Goal: Task Accomplishment & Management: Manage account settings

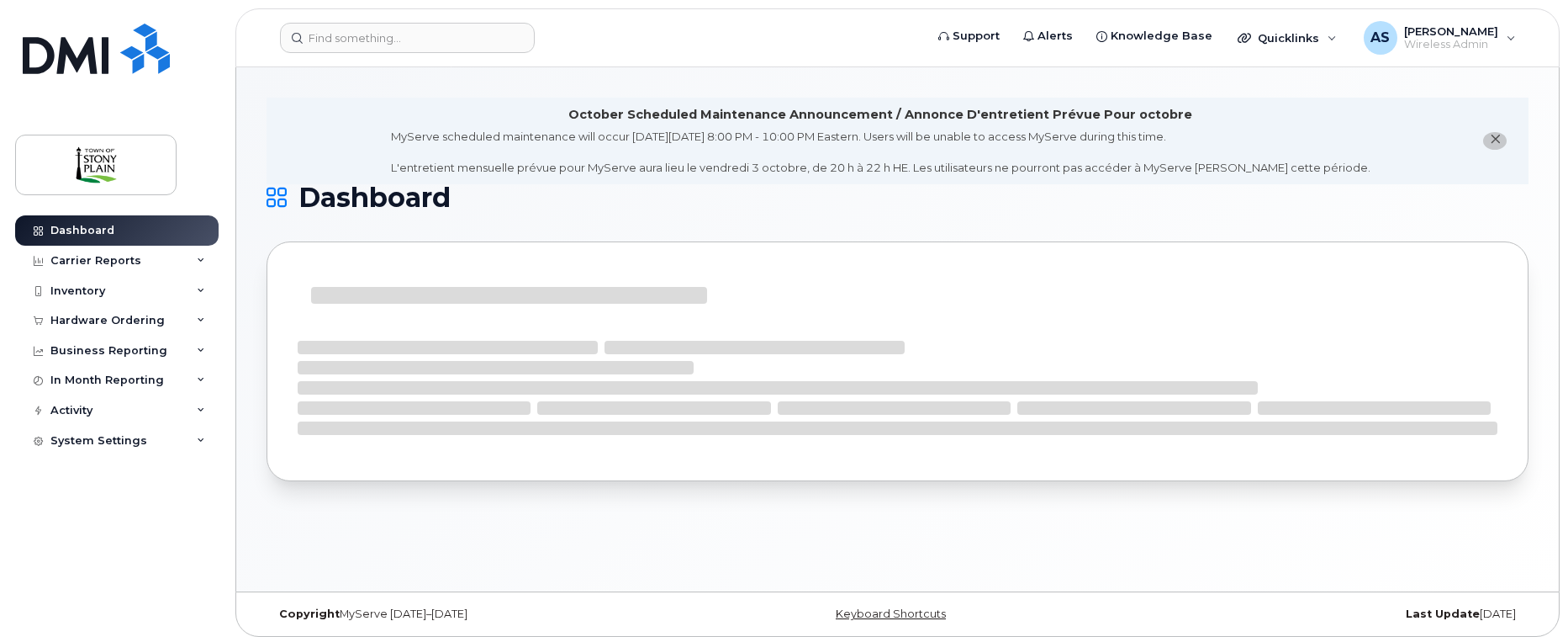
click at [87, 299] on div "Inventory" at bounding box center [117, 291] width 203 height 30
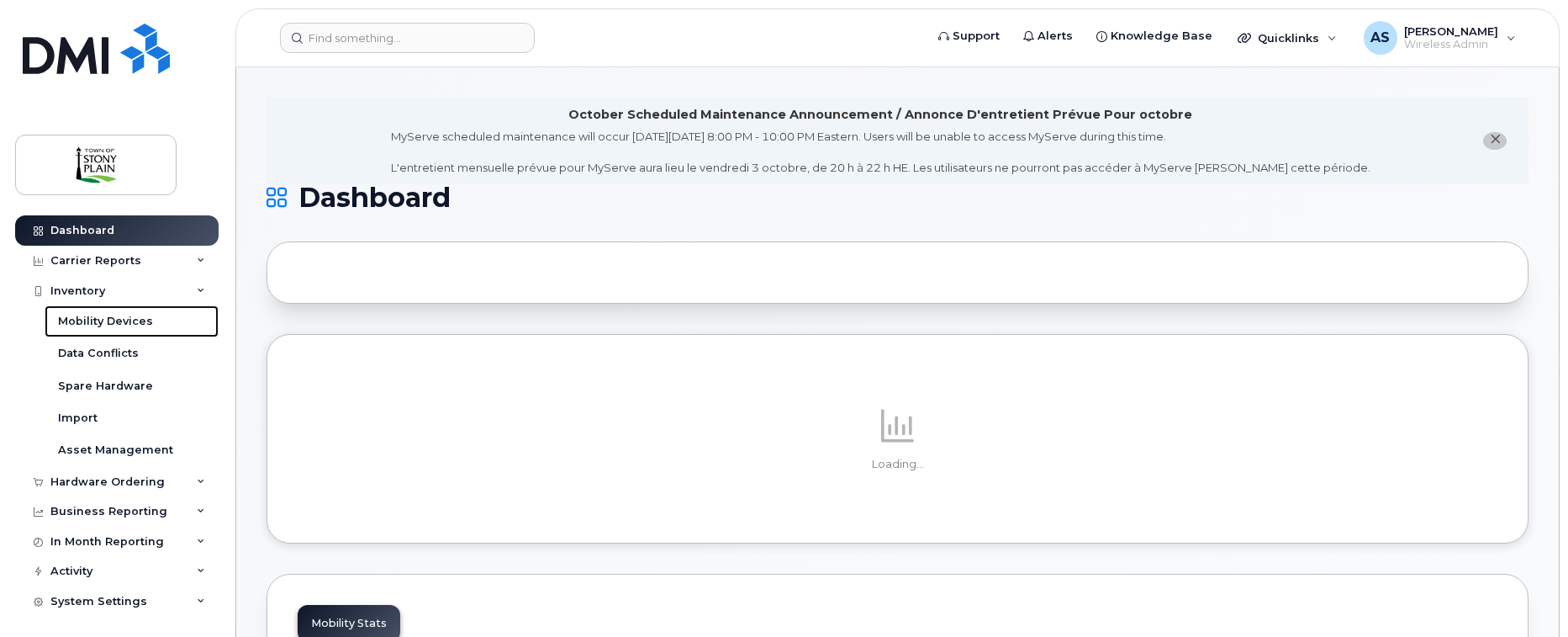
click at [122, 321] on div "Mobility Devices" at bounding box center [105, 321] width 95 height 15
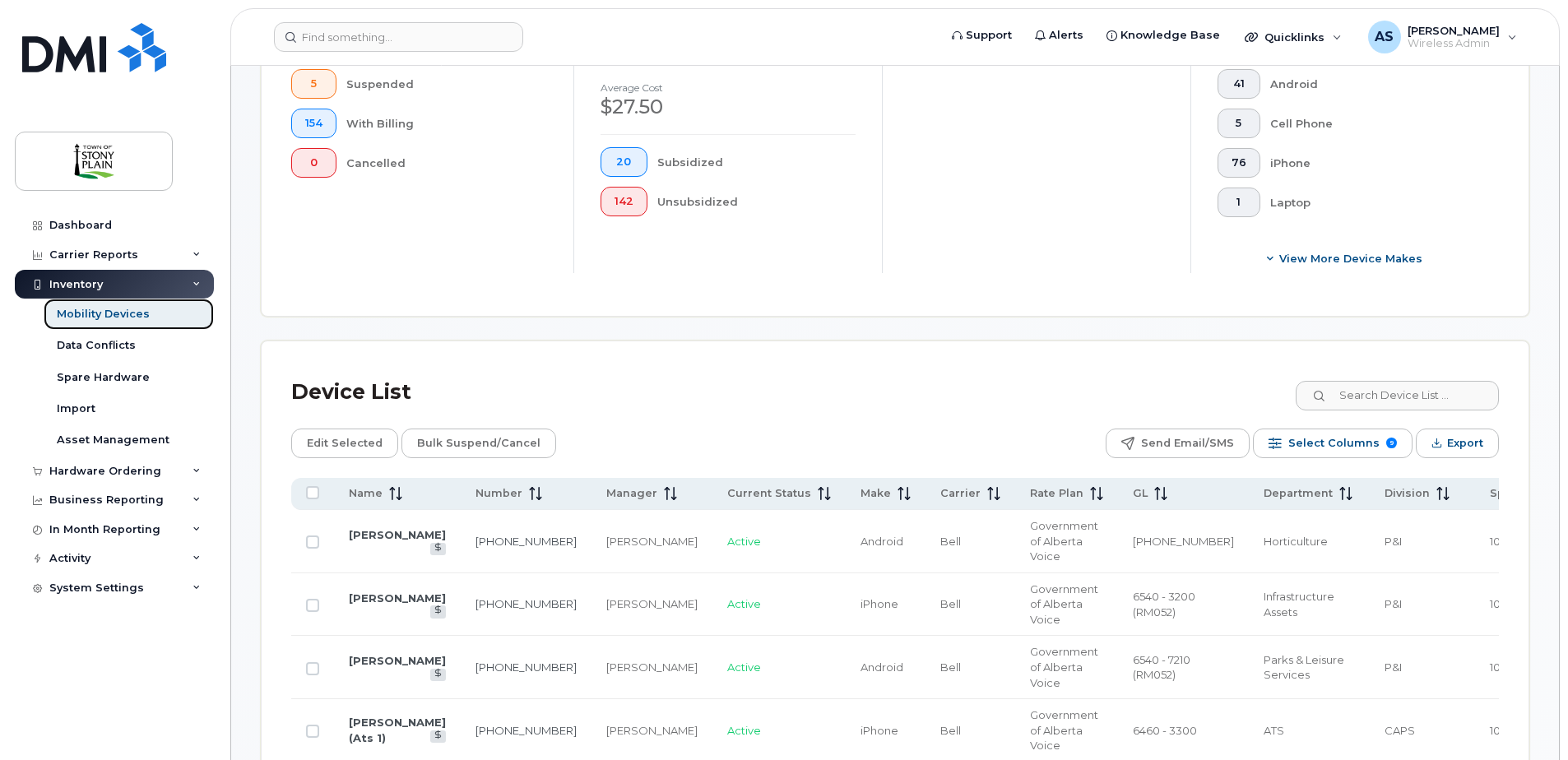
scroll to position [658, 0]
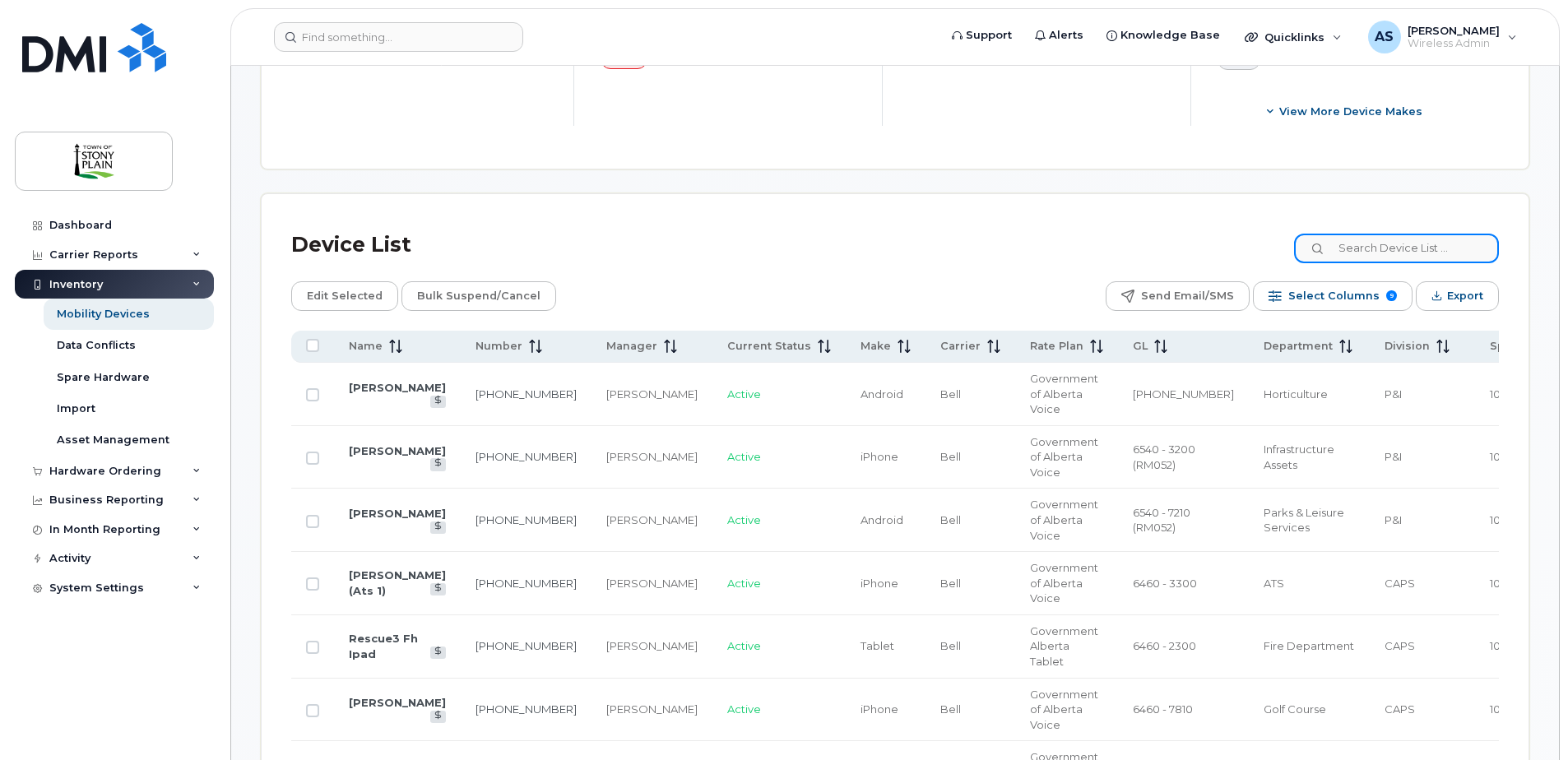
click at [1379, 241] on input at bounding box center [1396, 247] width 205 height 29
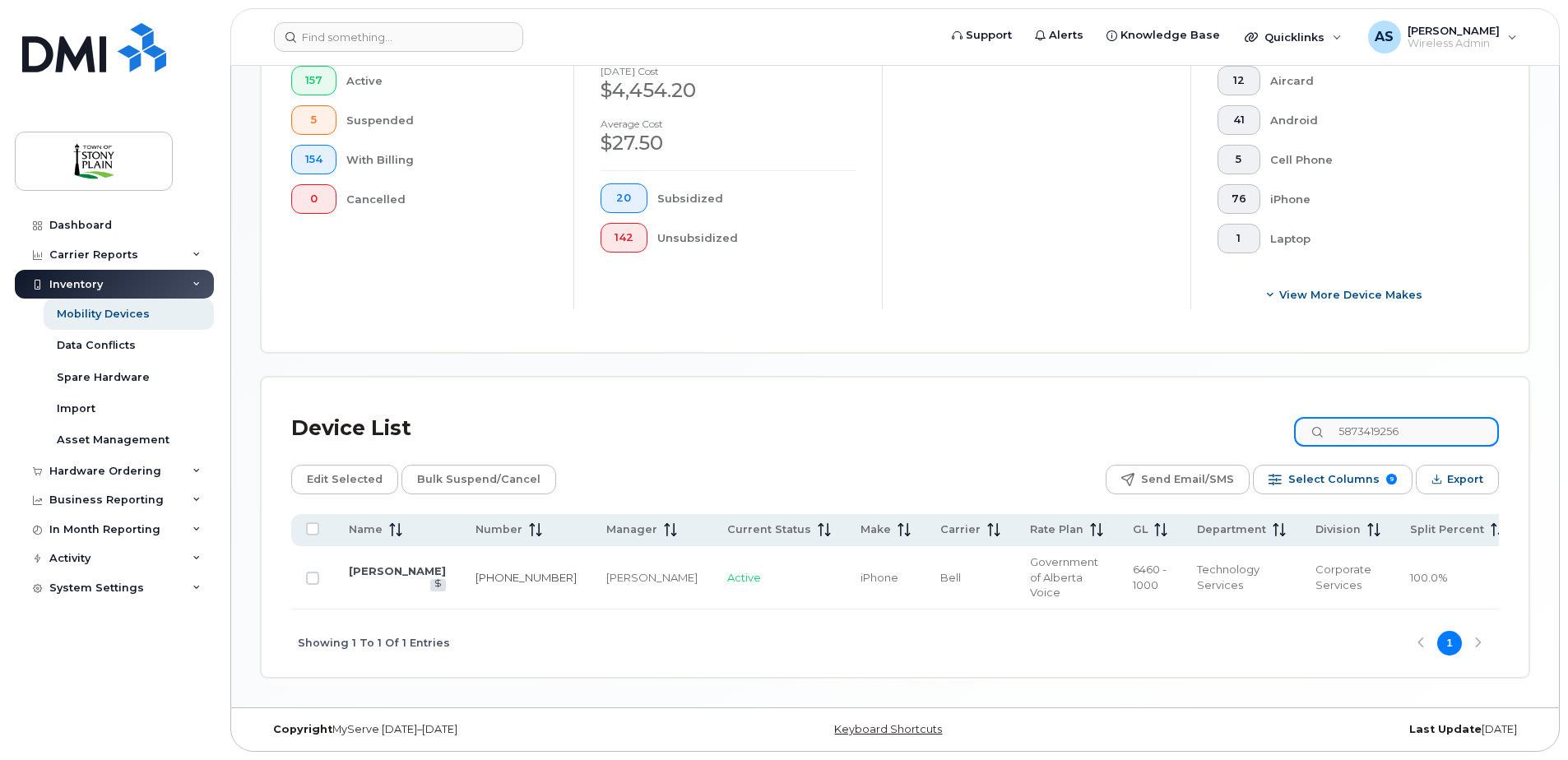
scroll to position [460, 0]
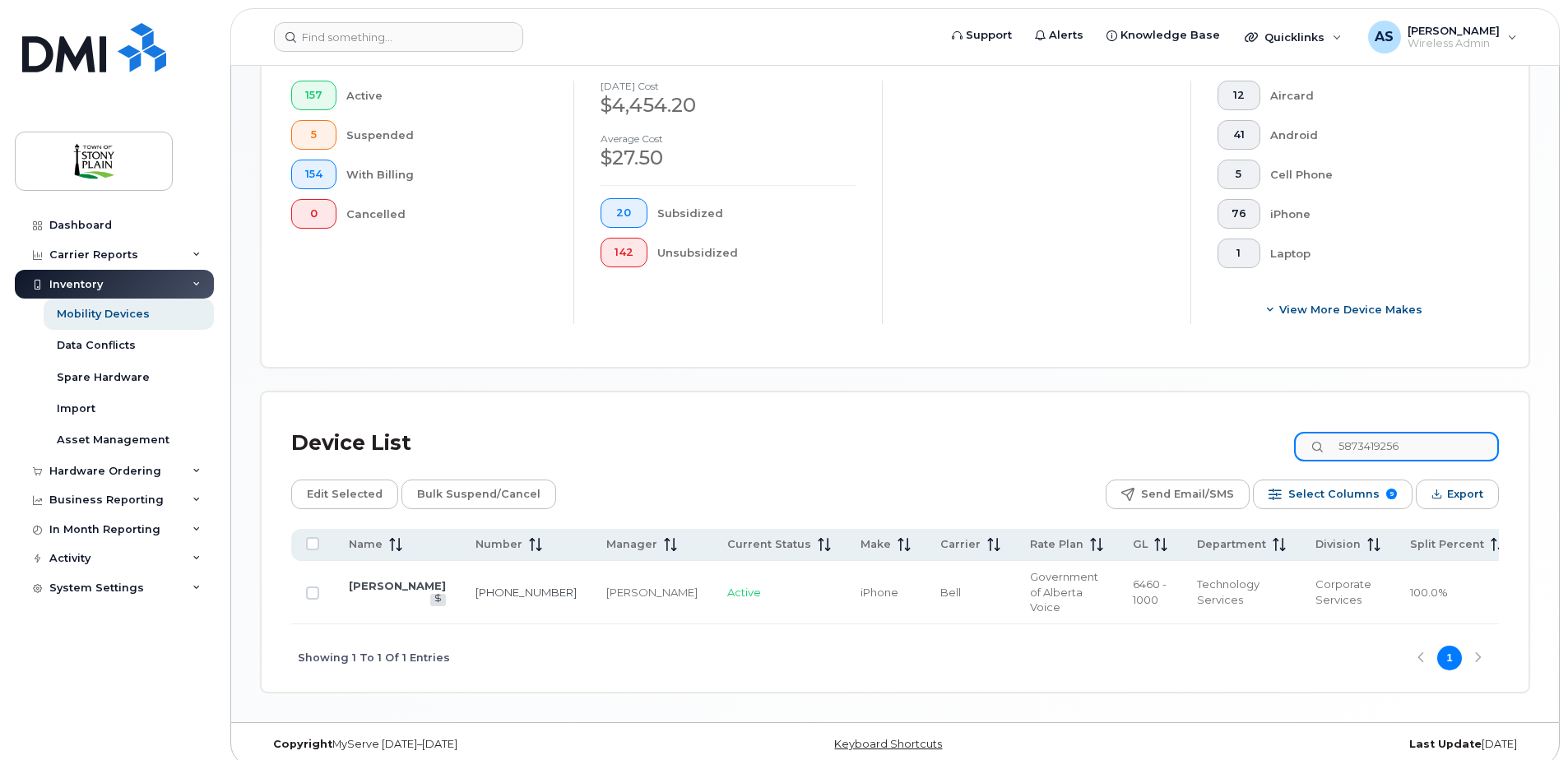
type input "5873419256"
click at [369, 583] on link "[PERSON_NAME]" at bounding box center [397, 586] width 97 height 13
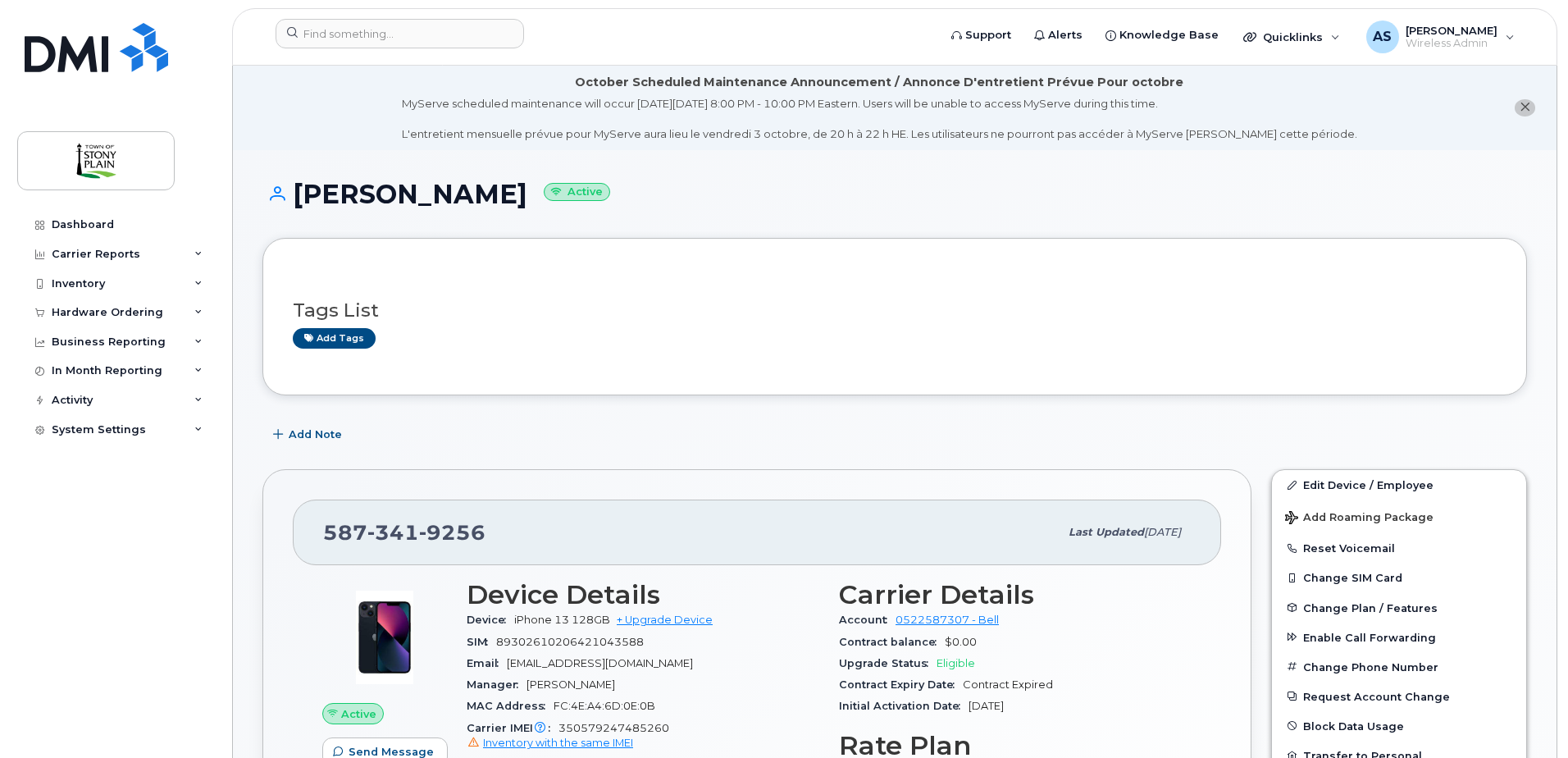
scroll to position [82, 0]
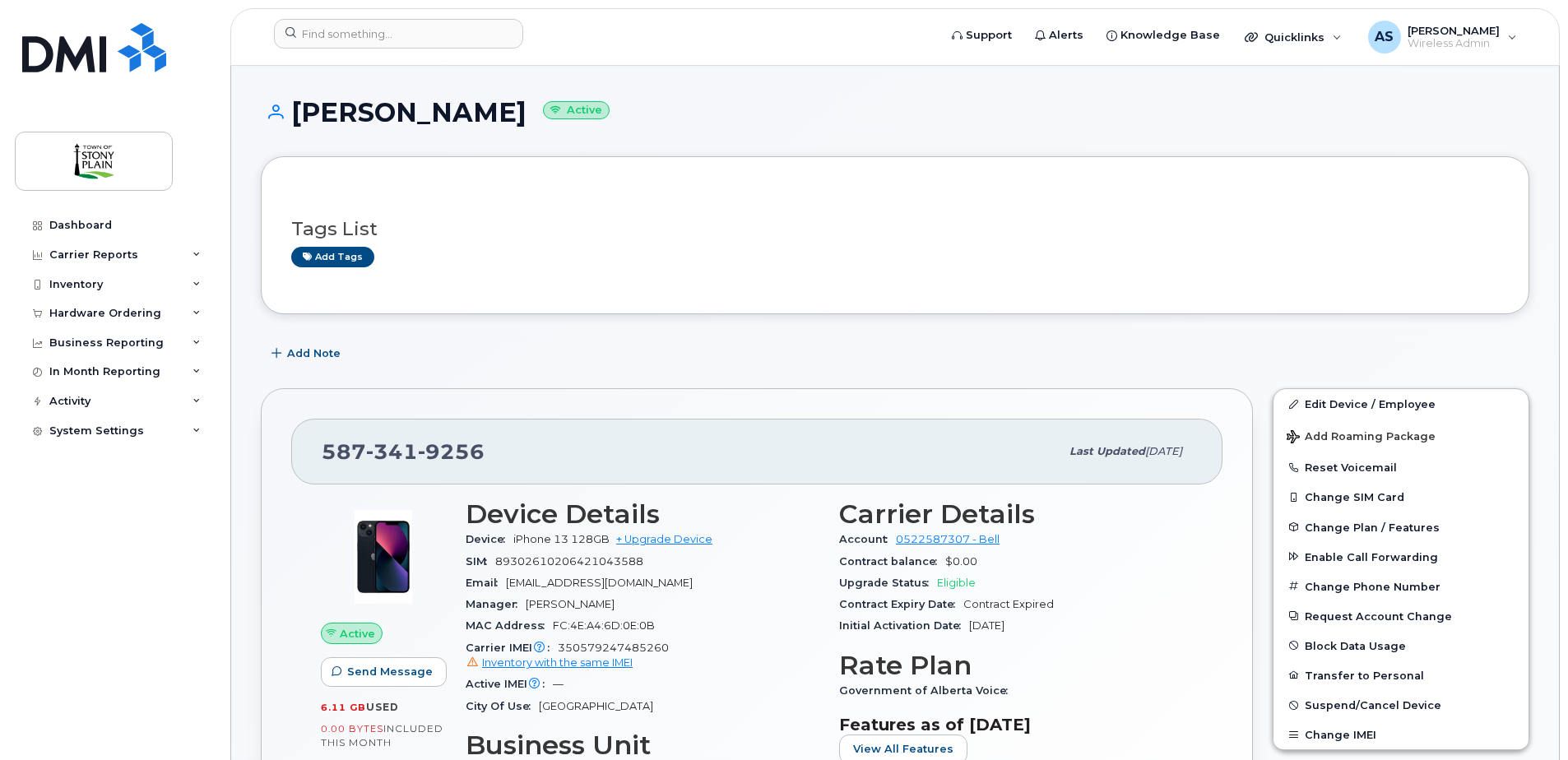
click at [1349, 497] on button "Change SIM Card" at bounding box center [1400, 497] width 255 height 29
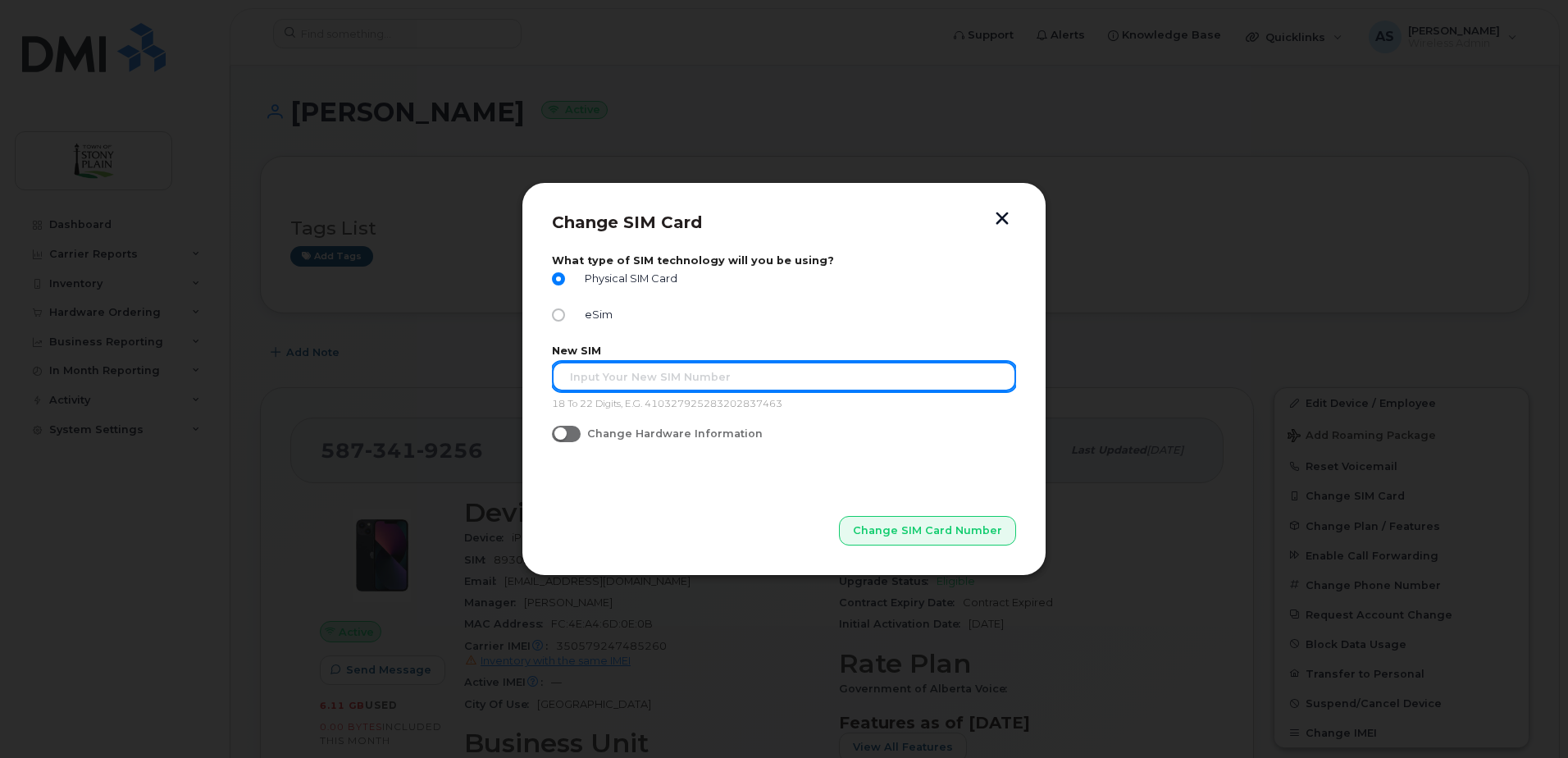
click at [630, 379] on input "text" at bounding box center [784, 376] width 464 height 29
click at [734, 380] on input "text" at bounding box center [784, 376] width 464 height 29
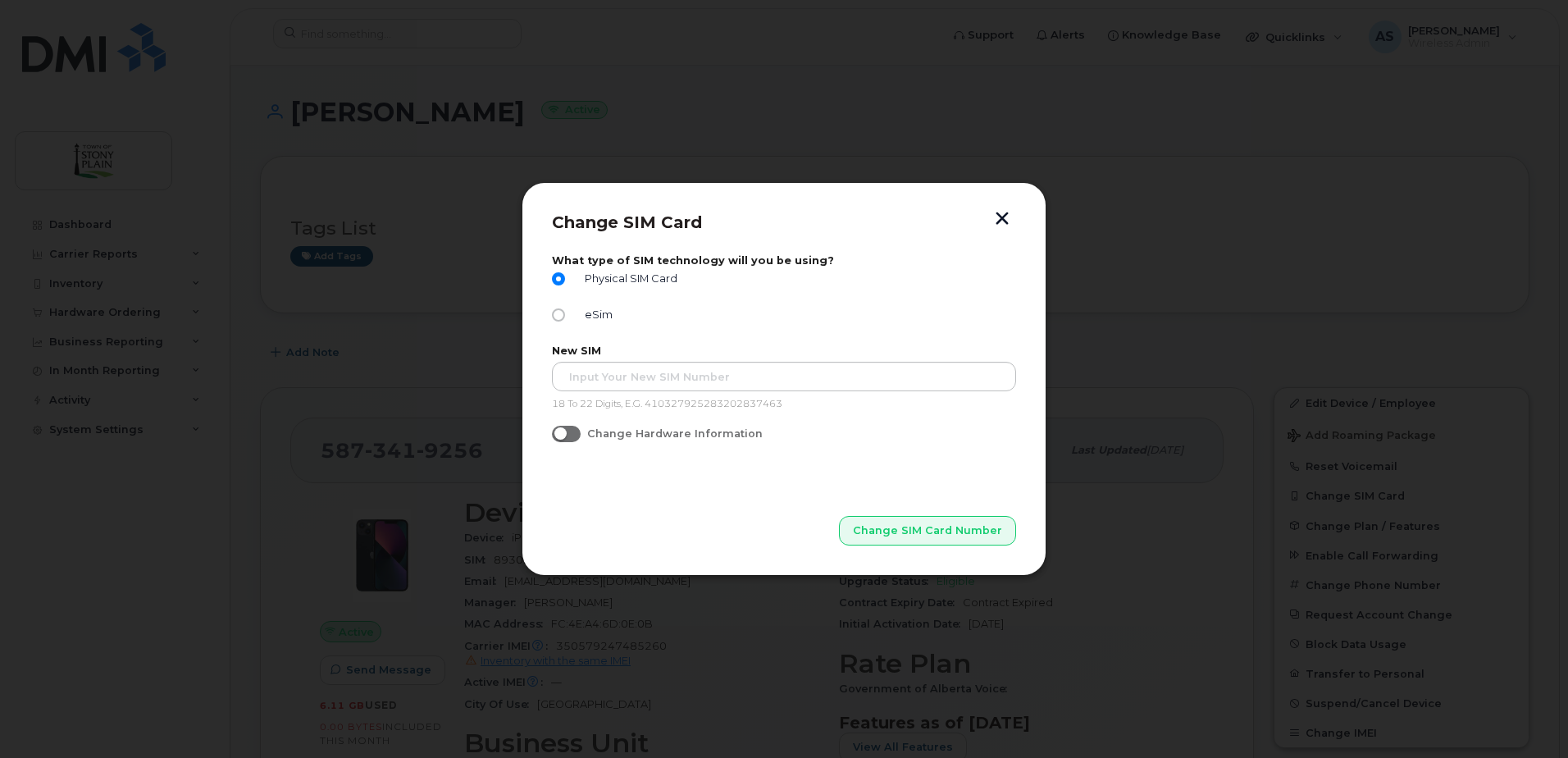
click at [572, 434] on span at bounding box center [566, 434] width 28 height 17
click at [565, 434] on input "Change Hardware Information" at bounding box center [559, 433] width 13 height 13
checkbox input "true"
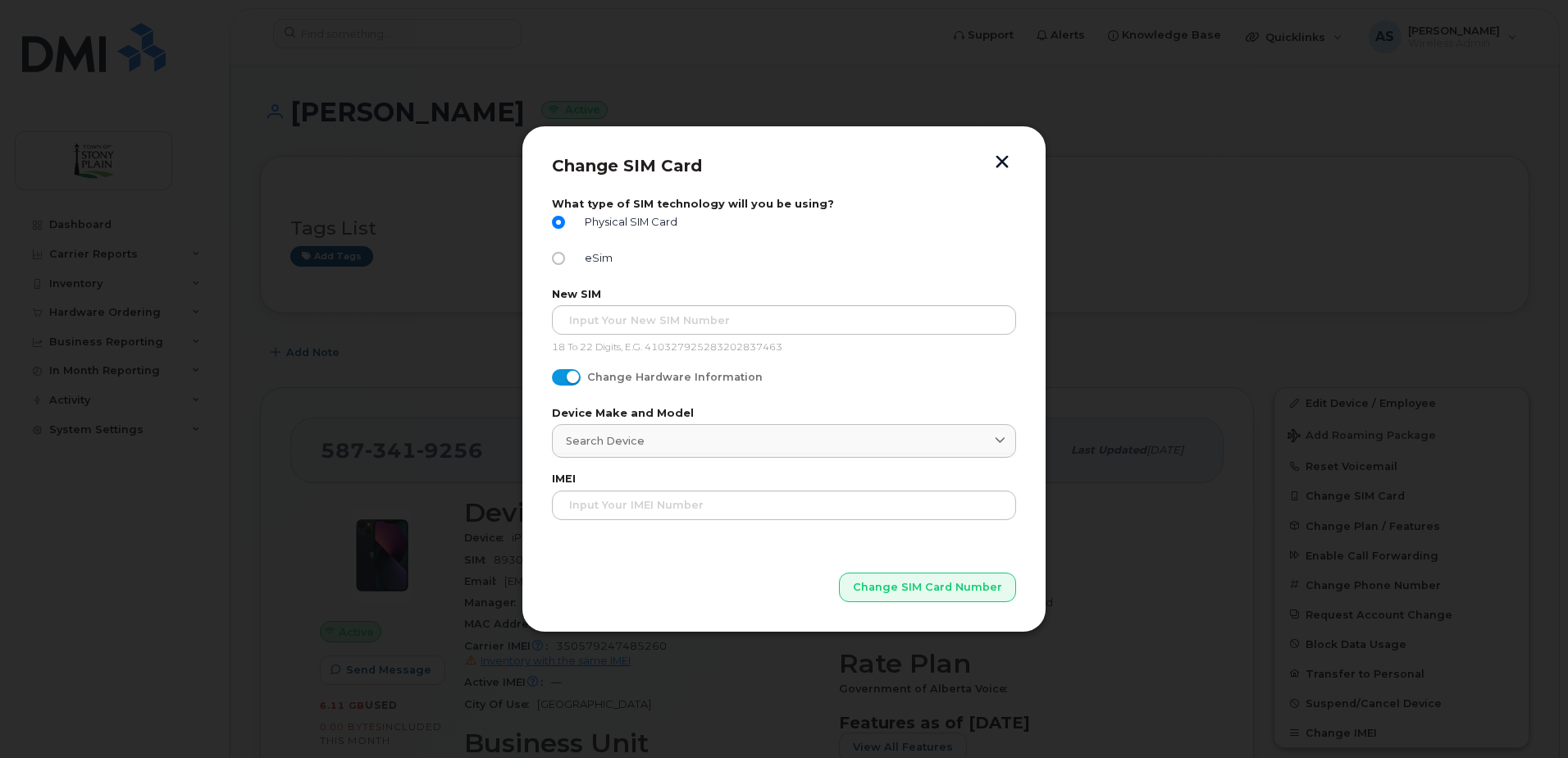
click at [679, 440] on div "Search Device" at bounding box center [784, 441] width 436 height 16
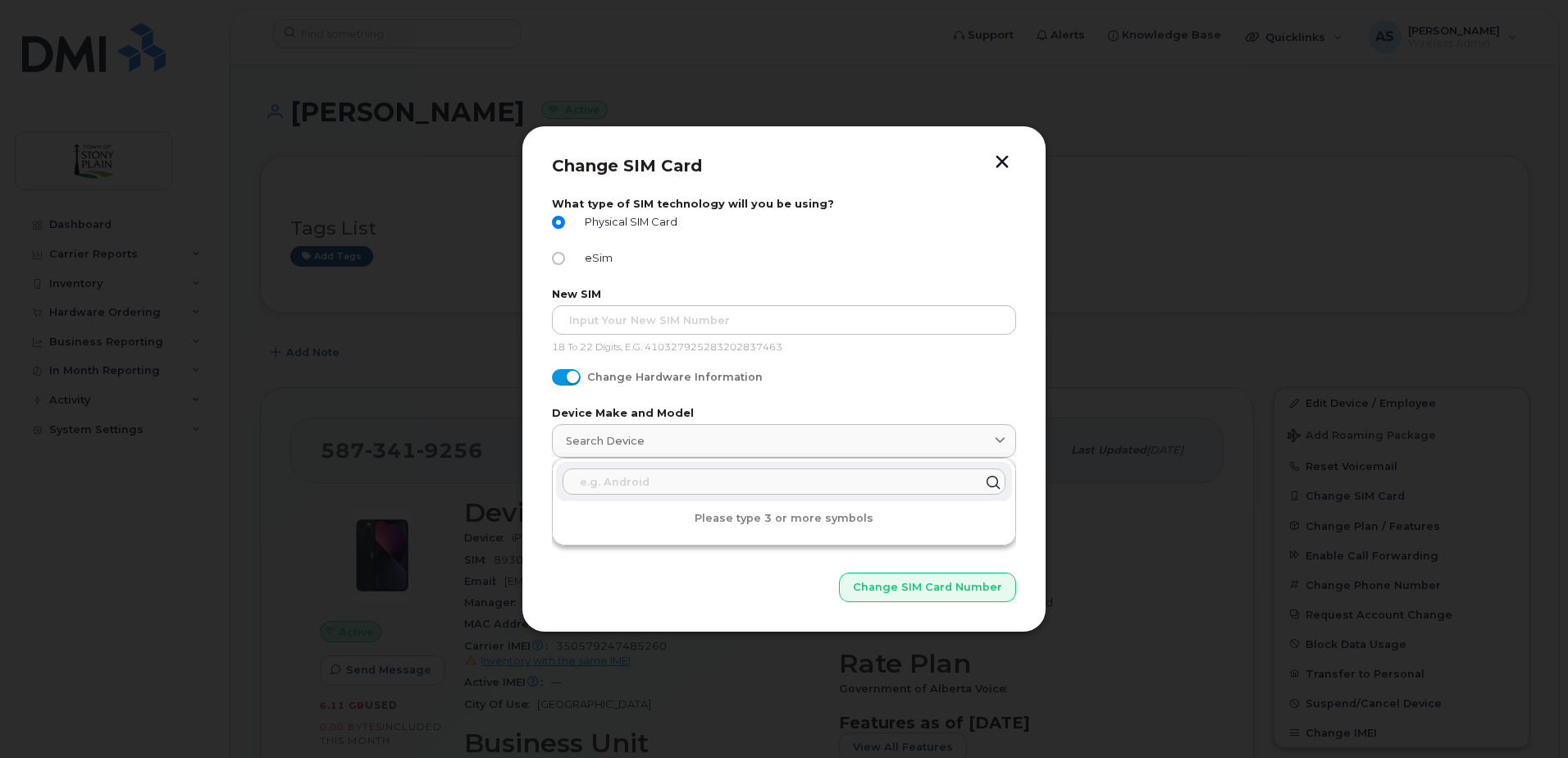
type input "a"
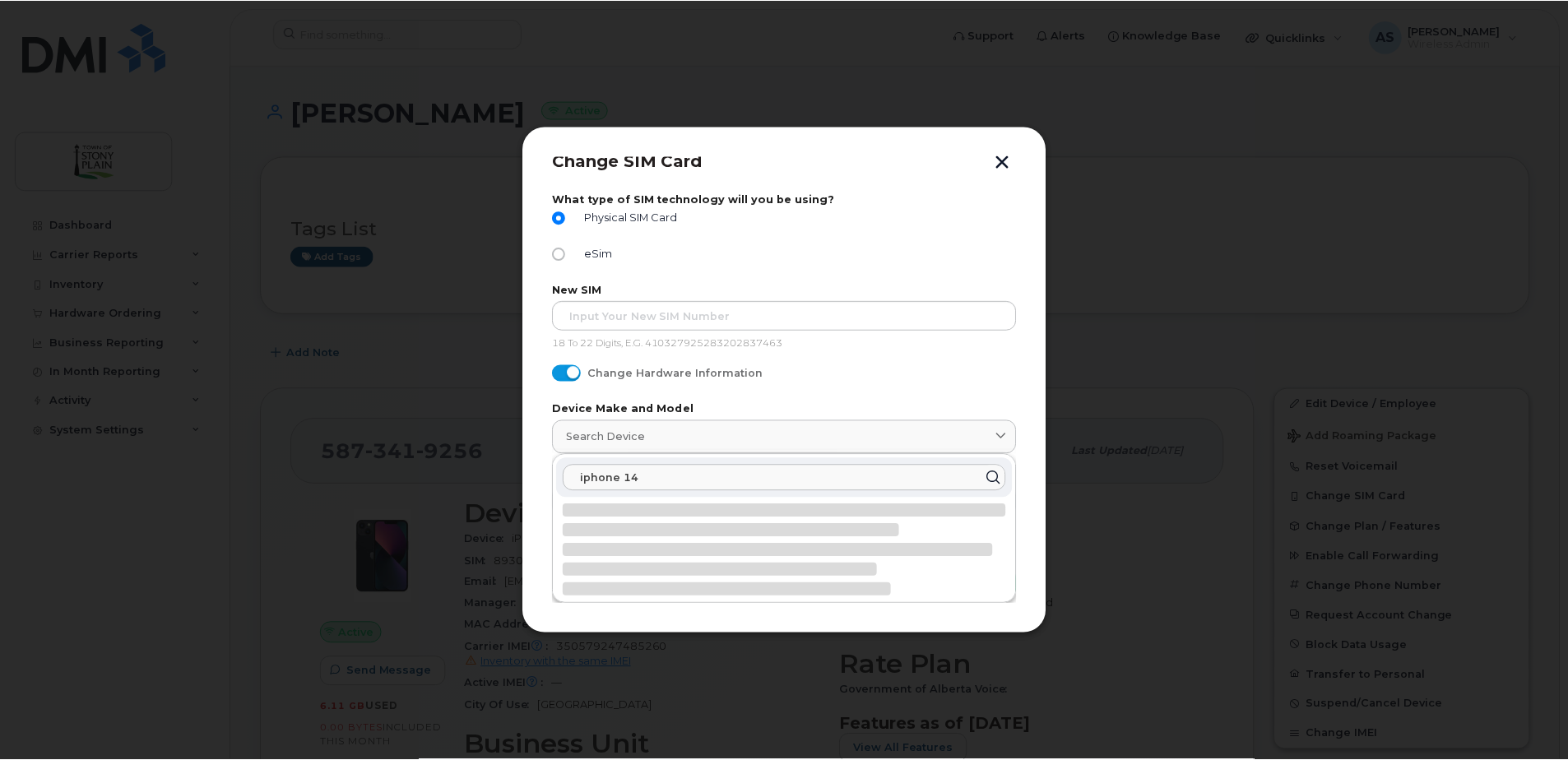
scroll to position [0, 0]
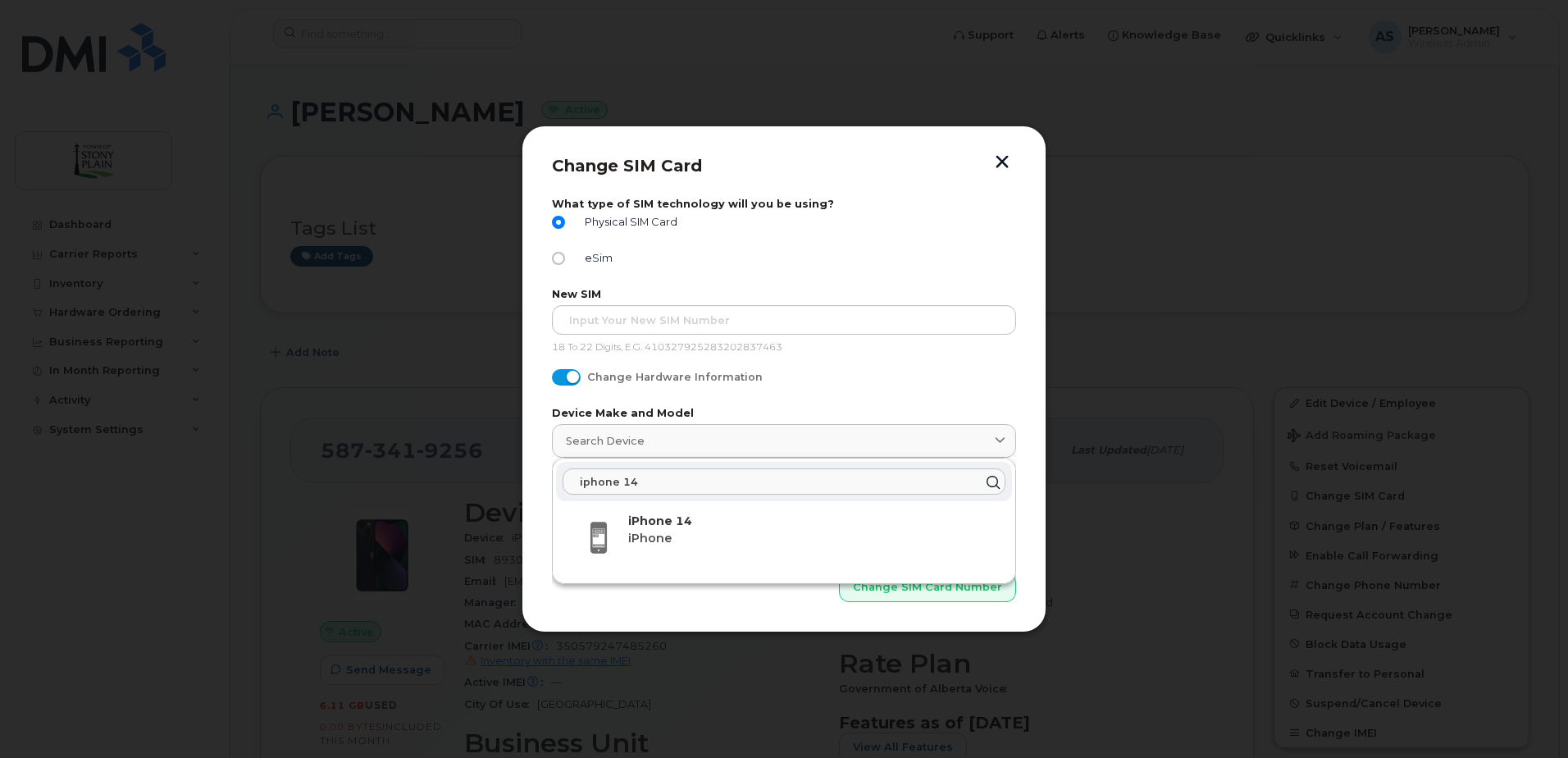
type input "iphone 14"
click at [672, 526] on strong "iPhone 14" at bounding box center [660, 521] width 64 height 15
type input "3302"
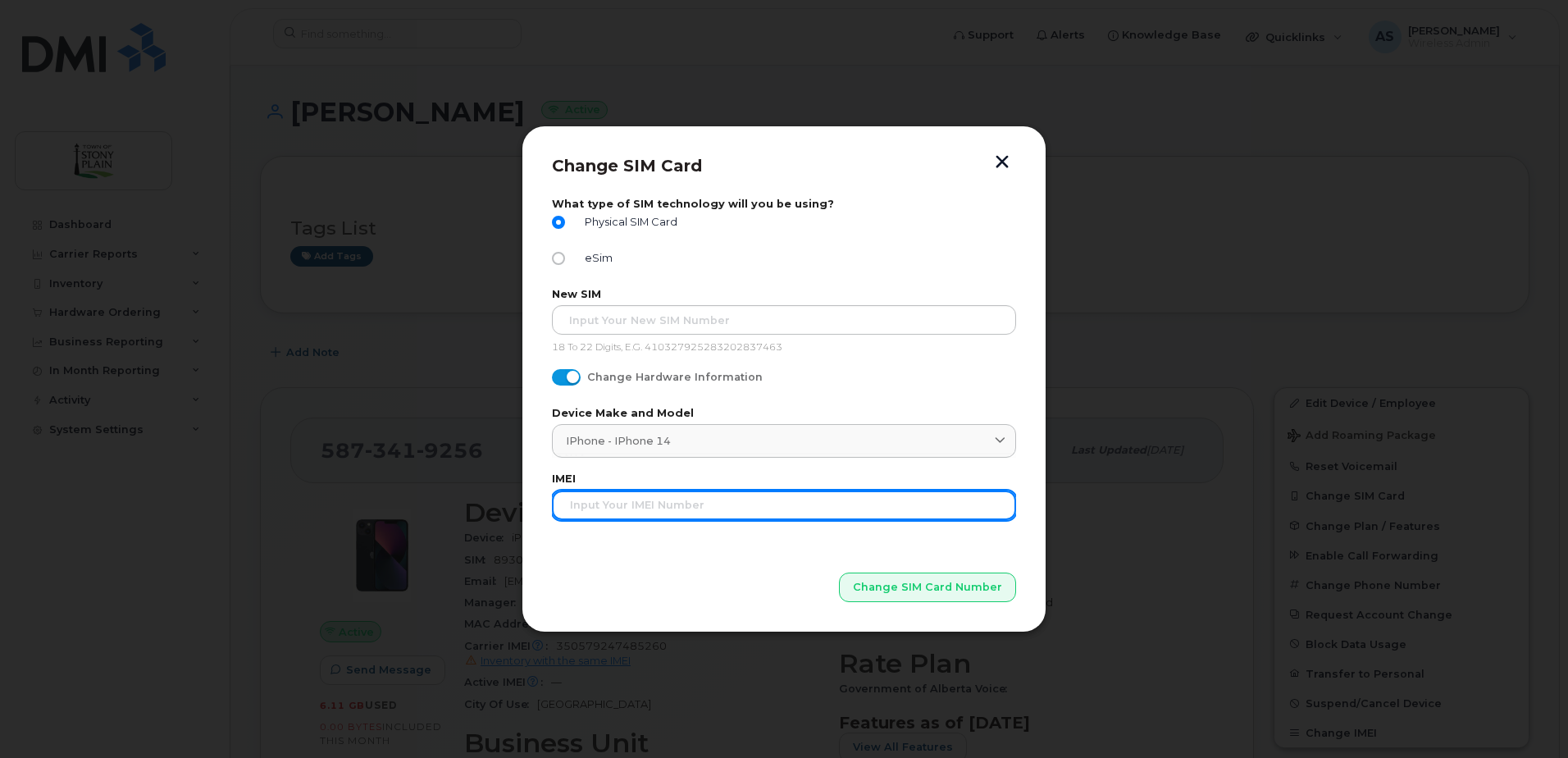
click at [682, 496] on input "text" at bounding box center [784, 504] width 464 height 29
type input "35616165446370612"
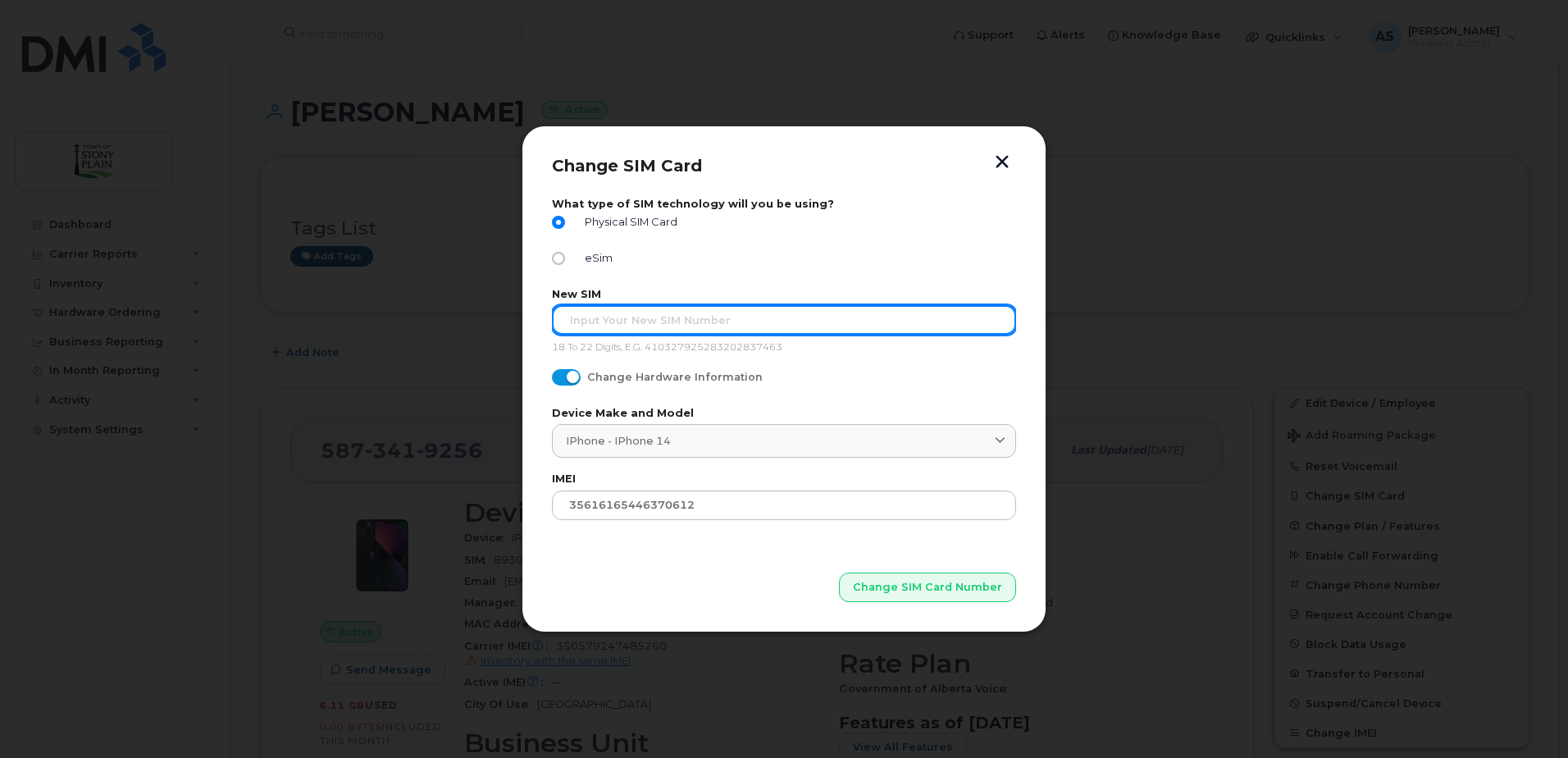
click at [663, 318] on input "text" at bounding box center [784, 319] width 464 height 29
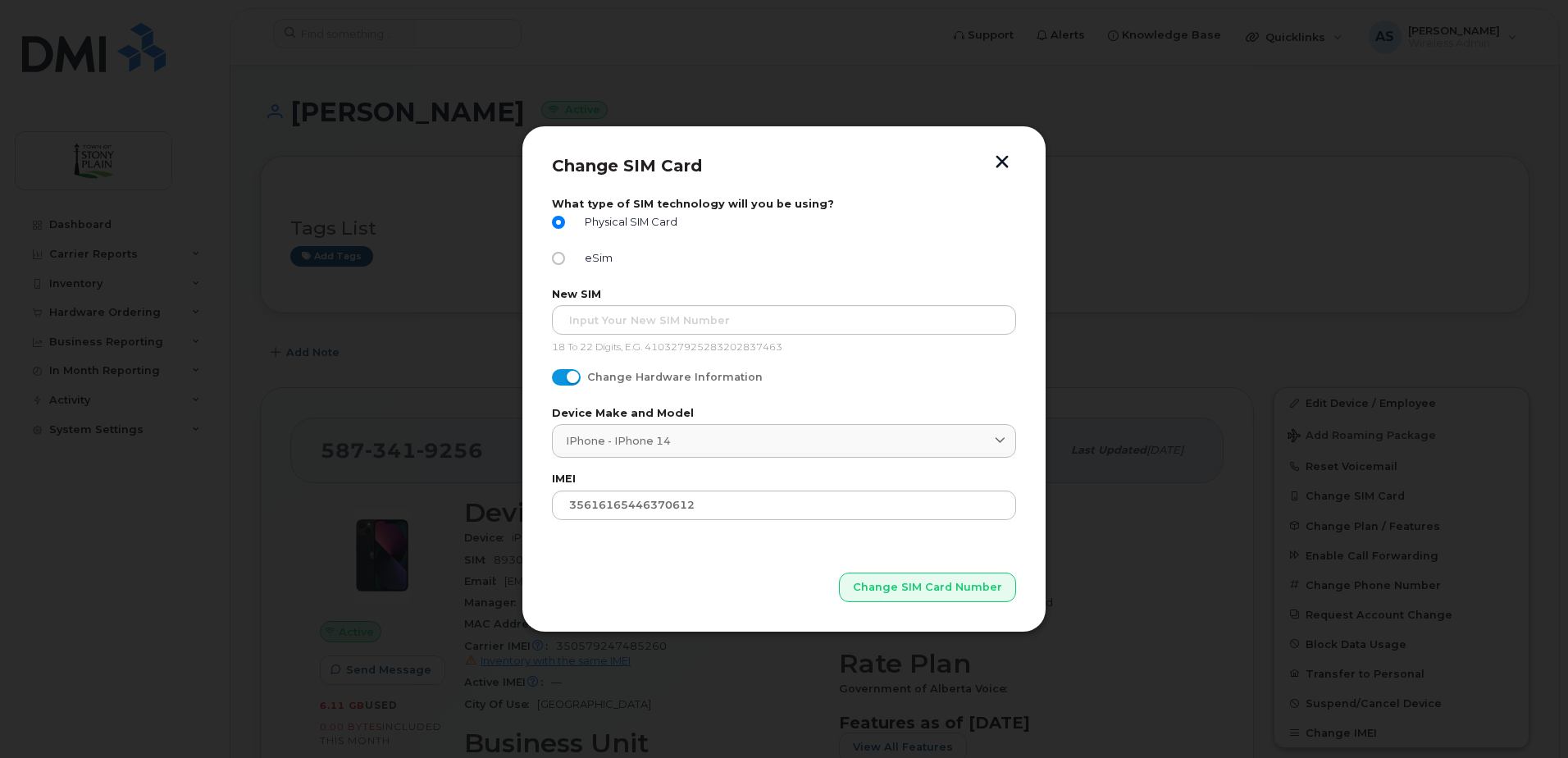
click at [560, 257] on input "eSim" at bounding box center [559, 259] width 13 height 13
radio input "true"
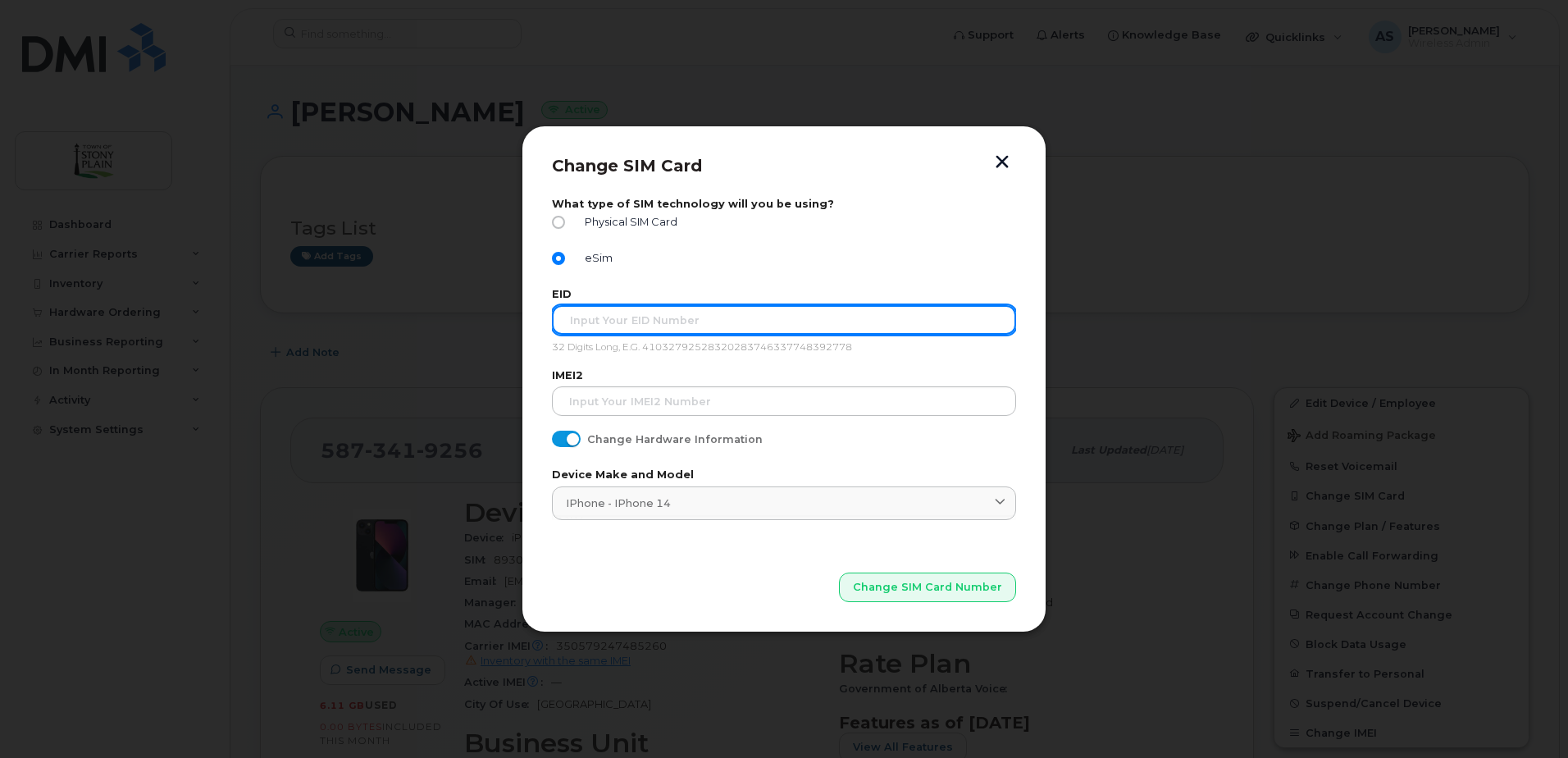
click at [656, 329] on input "text" at bounding box center [784, 319] width 464 height 29
drag, startPoint x: 636, startPoint y: 323, endPoint x: 643, endPoint y: 318, distance: 8.6
click at [637, 323] on input "8904903207108888100137408280603" at bounding box center [784, 319] width 464 height 29
type input "89049032007108888100137408280603"
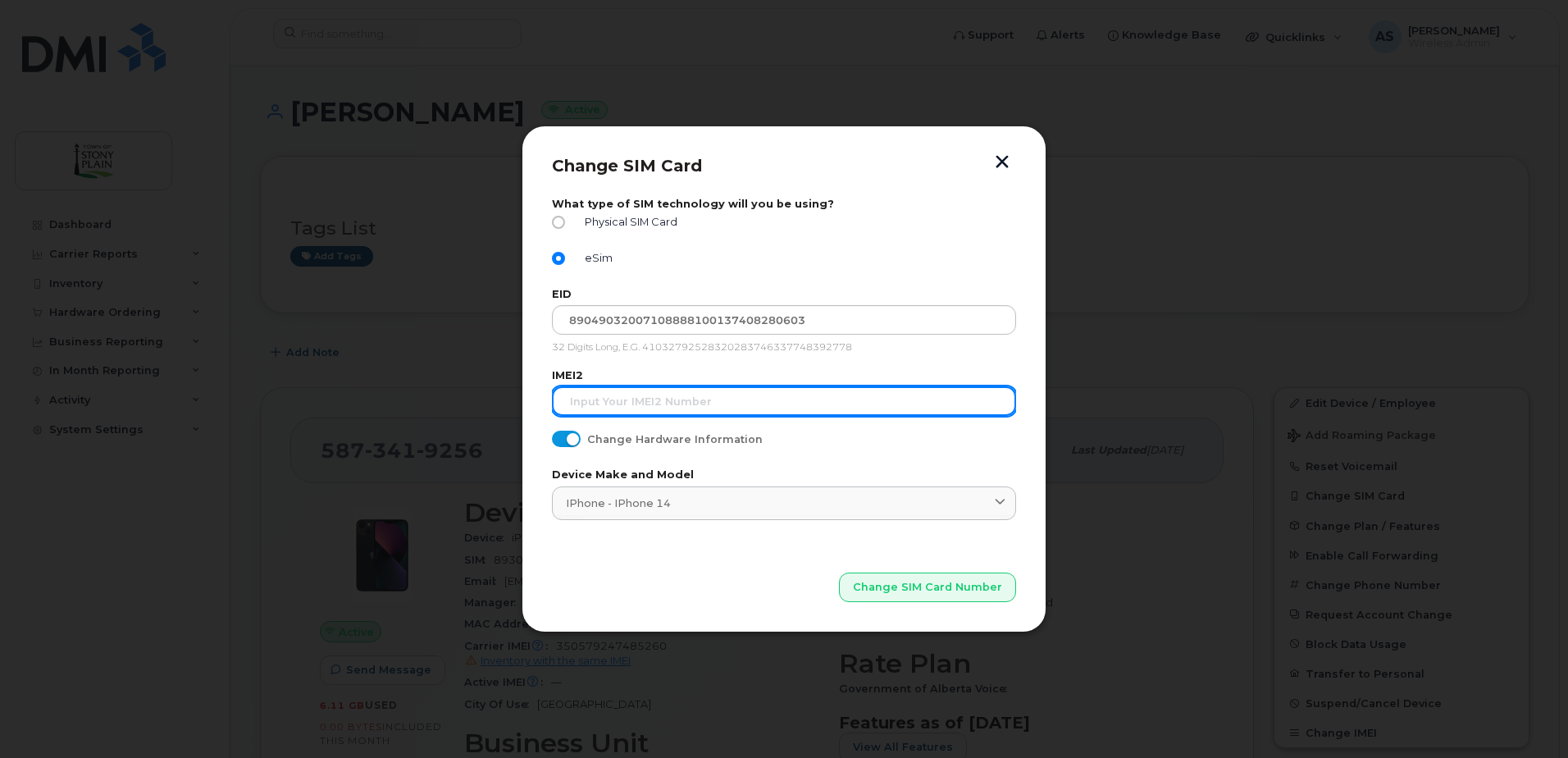
click at [690, 396] on input "text" at bounding box center [784, 400] width 464 height 29
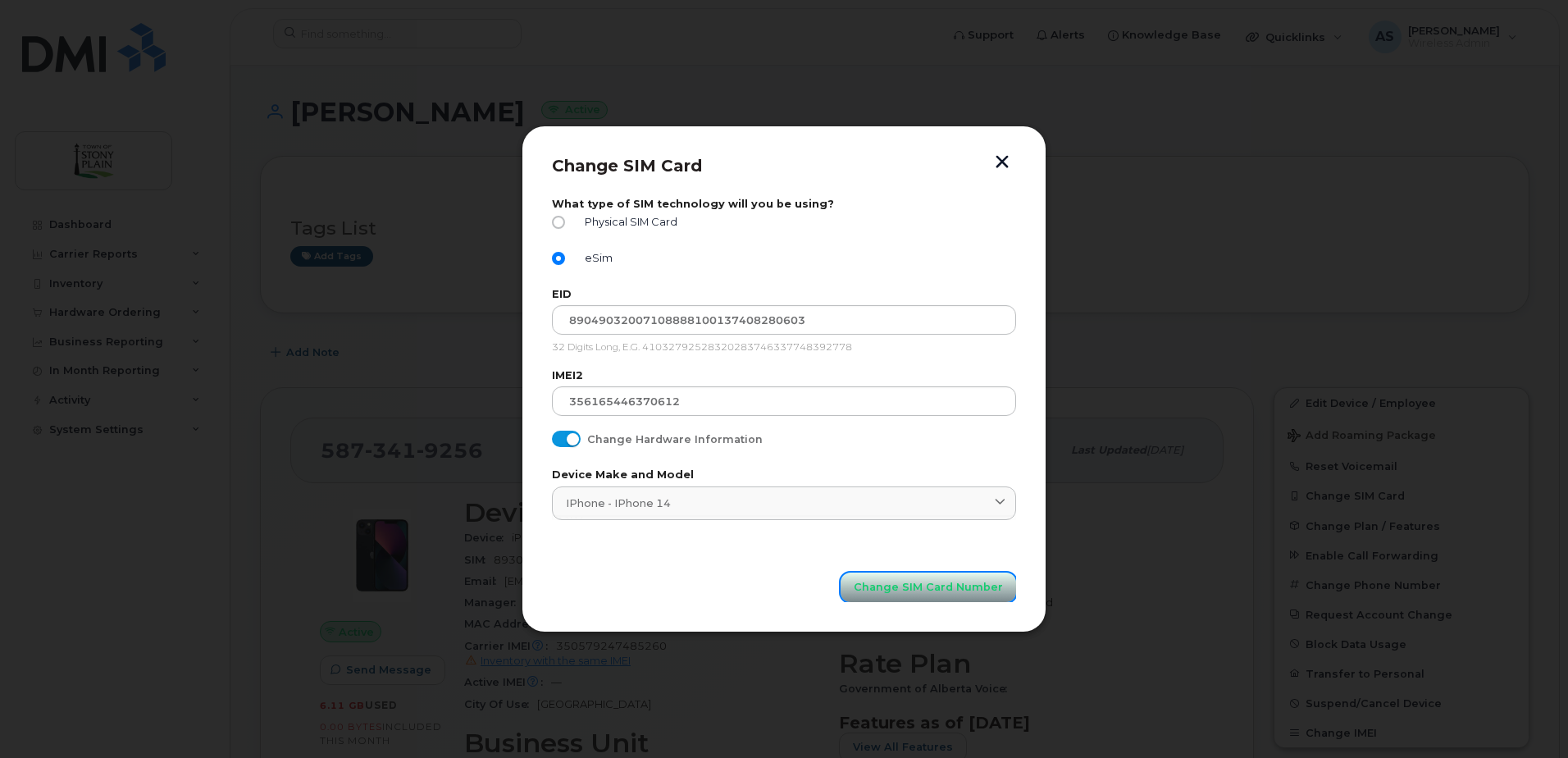
click at [957, 588] on span "Change SIM Card Number" at bounding box center [928, 587] width 149 height 16
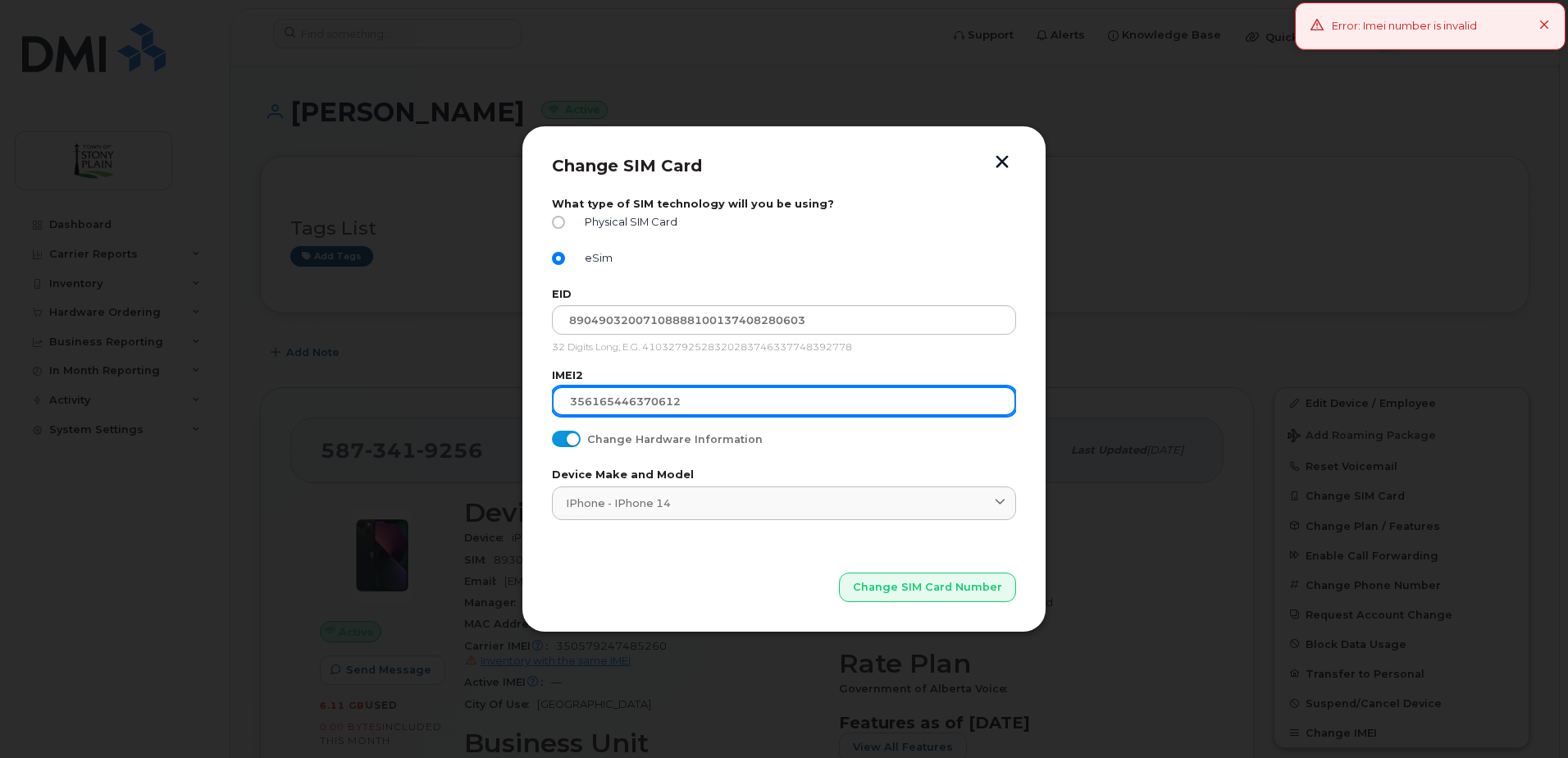
click at [764, 395] on input "356165446370612" at bounding box center [784, 400] width 464 height 29
type input "3"
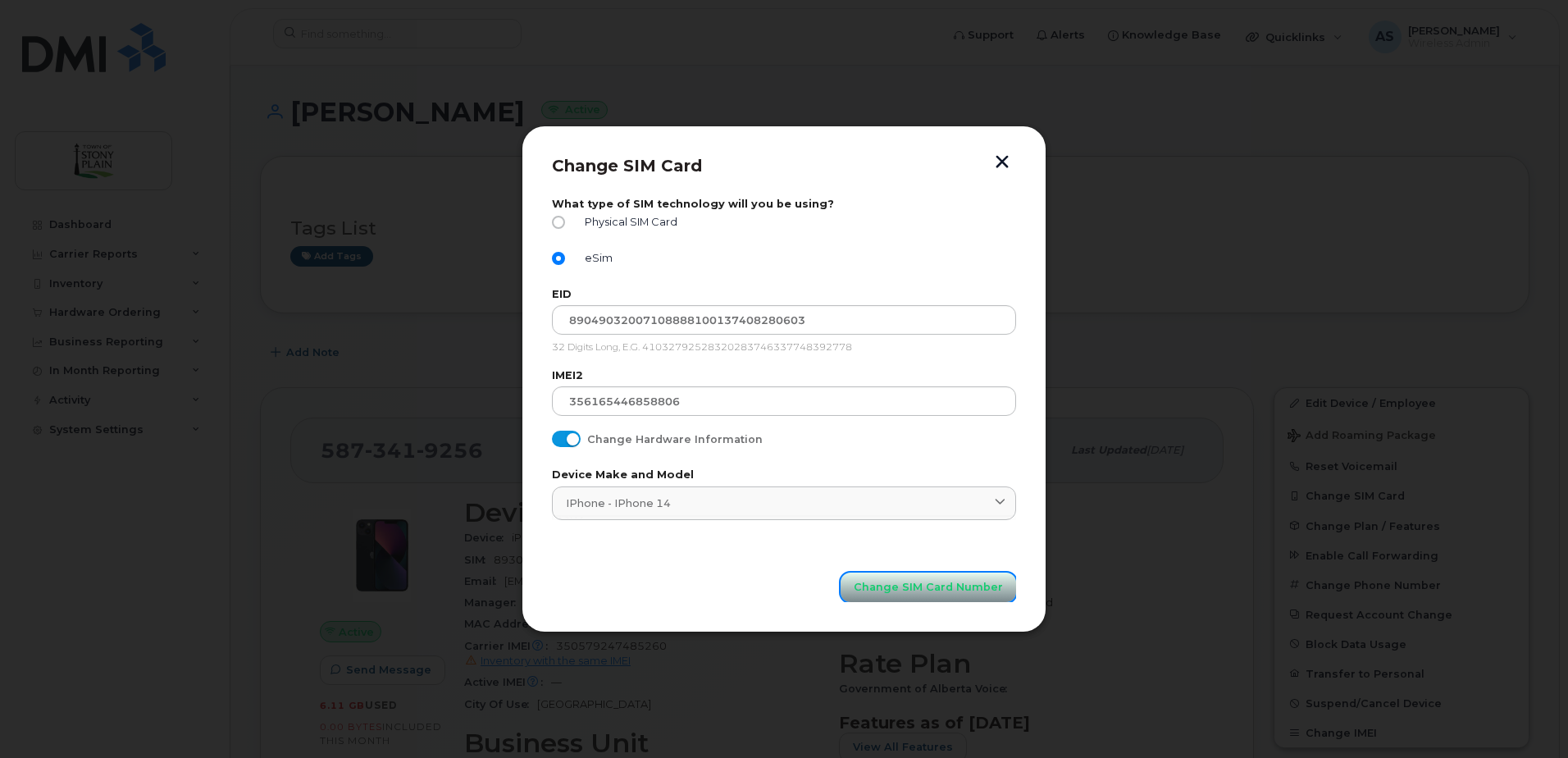
click at [924, 590] on span "Change SIM Card Number" at bounding box center [928, 587] width 149 height 16
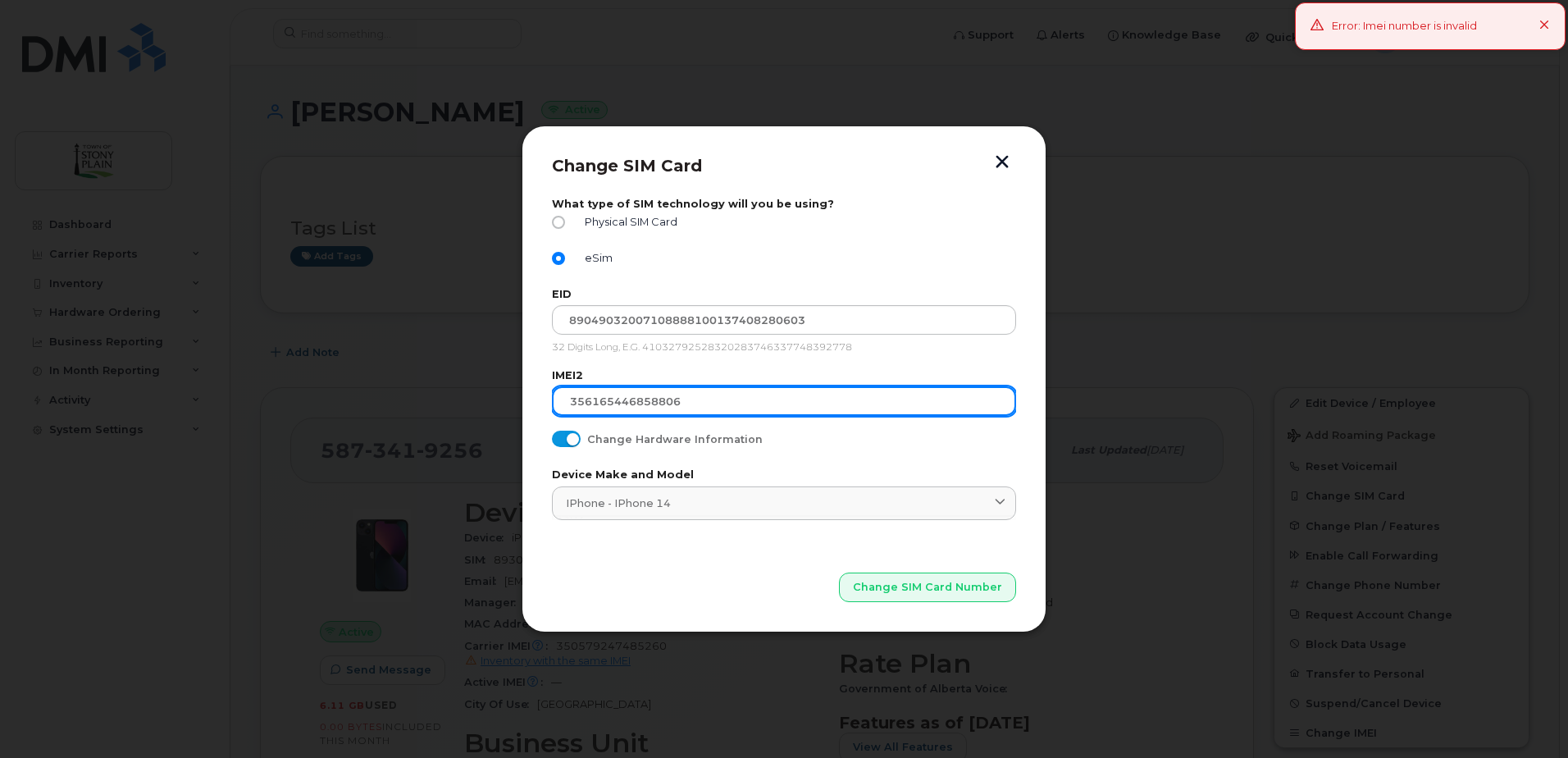
click at [752, 404] on input "356165446858806" at bounding box center [784, 400] width 464 height 29
type input "35616544685880"
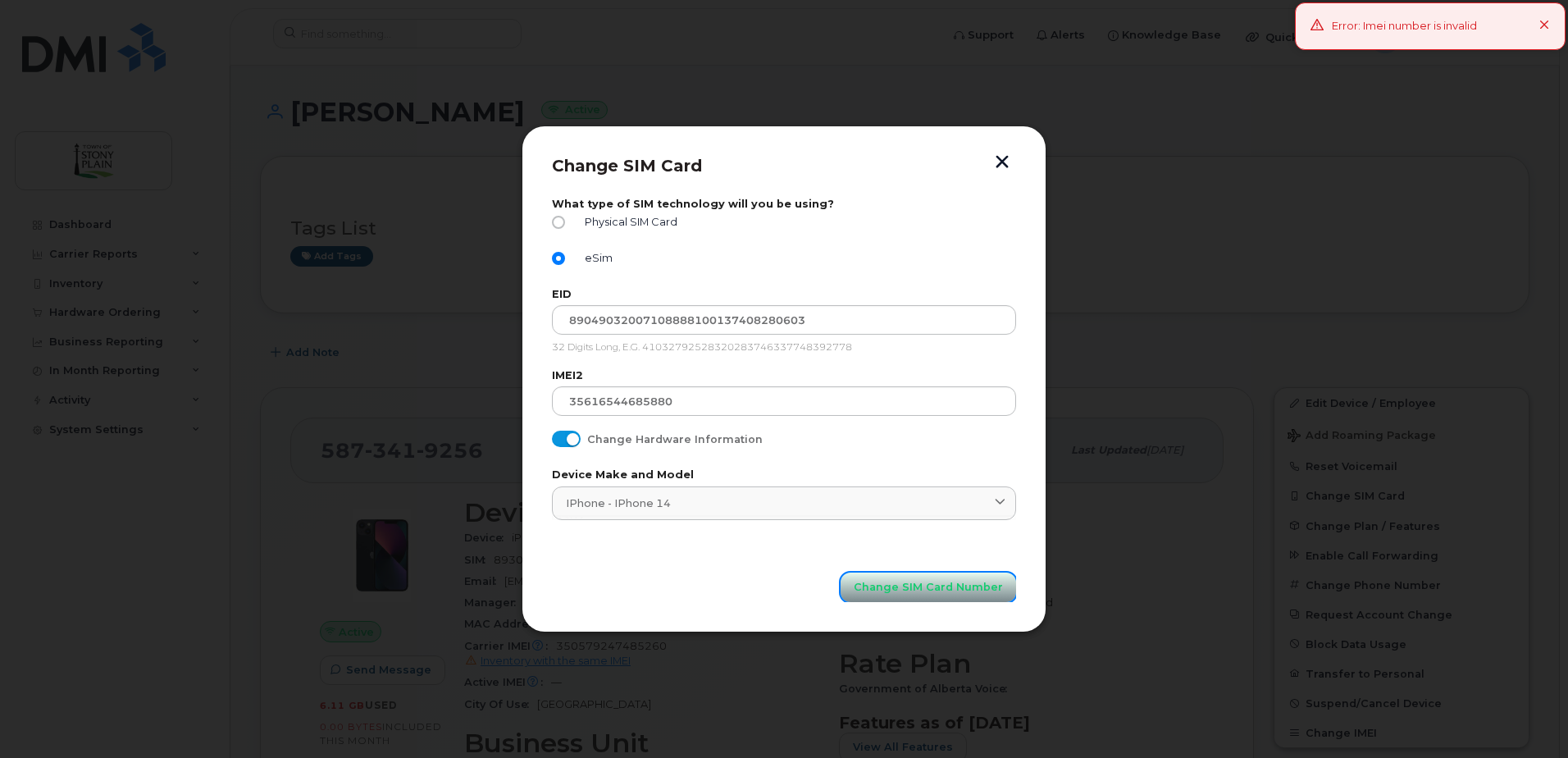
click at [924, 592] on span "Change SIM Card Number" at bounding box center [928, 587] width 149 height 16
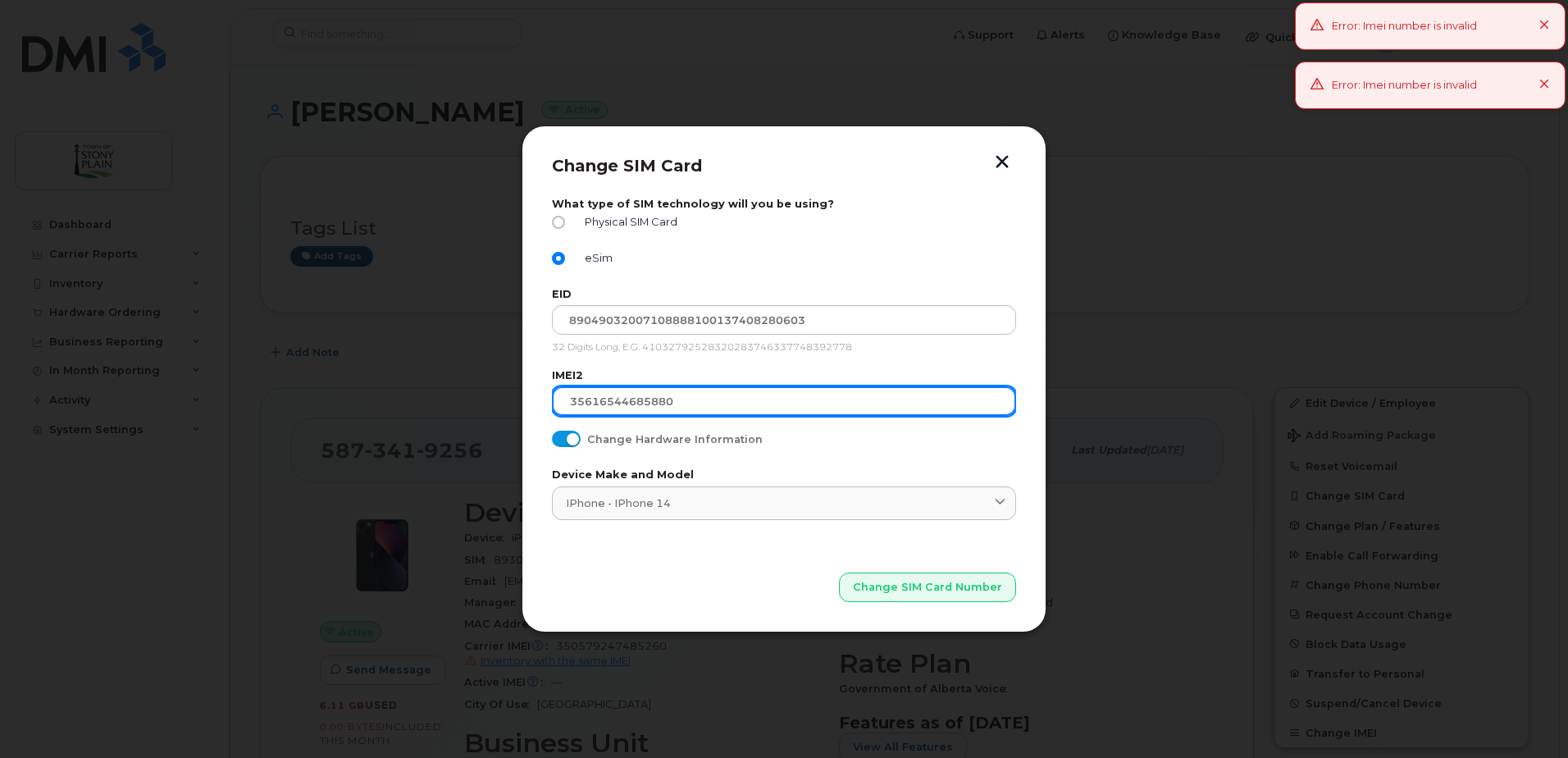
drag, startPoint x: 699, startPoint y: 404, endPoint x: 390, endPoint y: 382, distance: 309.8
click at [390, 382] on div "Change SIM Card What type of SIM technology will you be using? Physical SIM Car…" at bounding box center [784, 379] width 1568 height 758
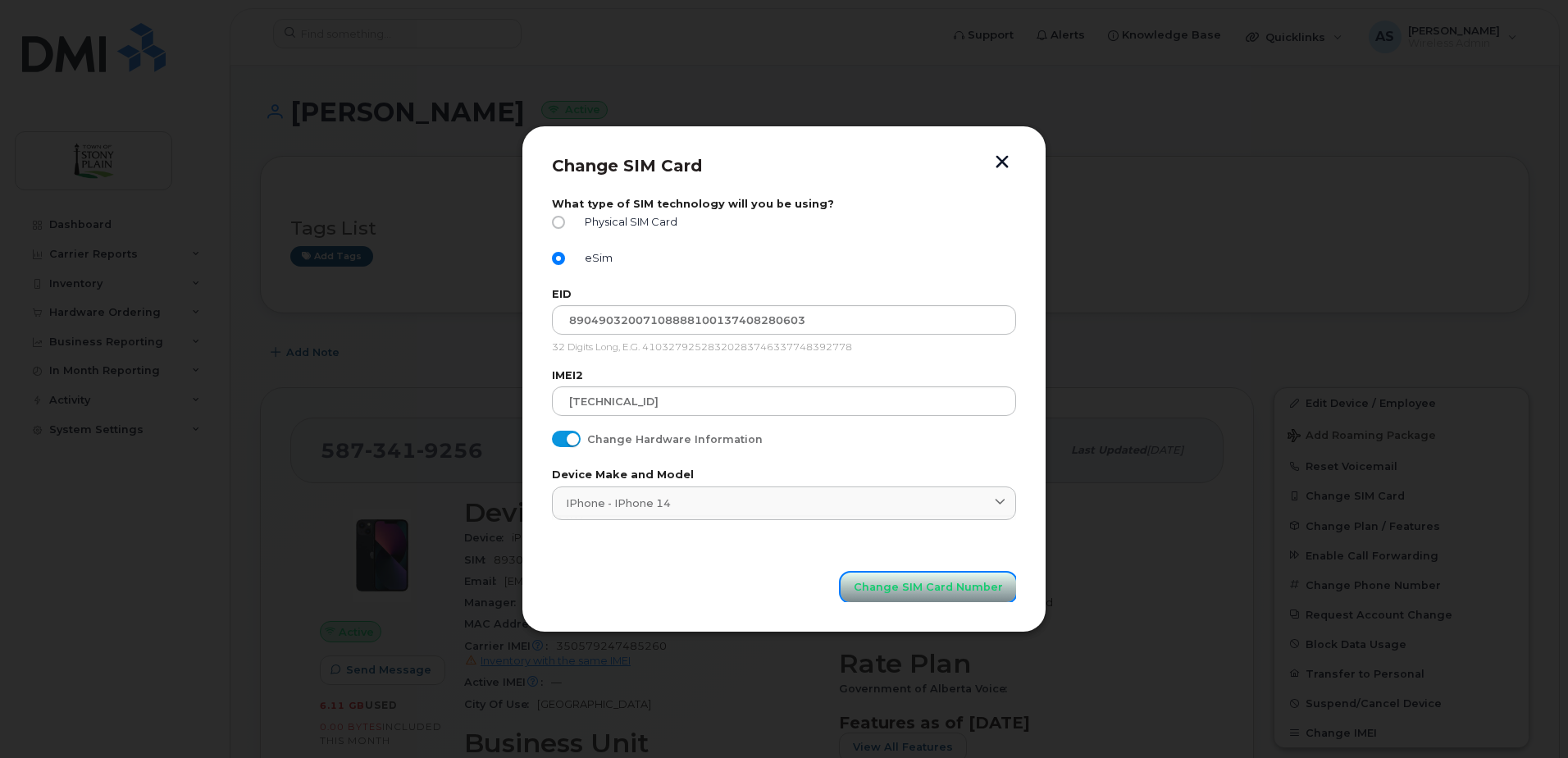
click at [935, 590] on span "Change SIM Card Number" at bounding box center [928, 587] width 149 height 16
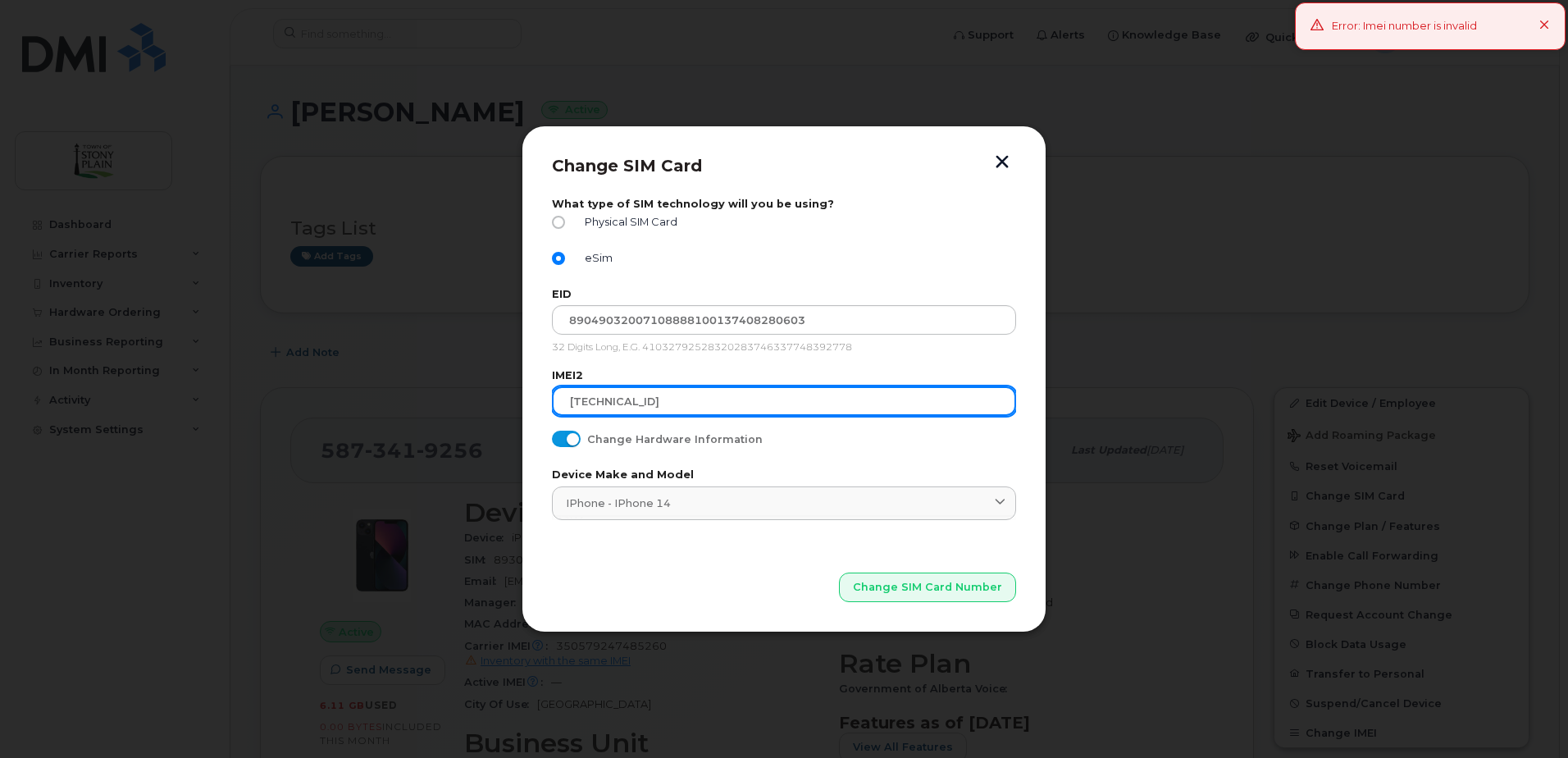
drag, startPoint x: 737, startPoint y: 399, endPoint x: 230, endPoint y: 382, distance: 507.3
click at [230, 382] on div "Change SIM Card What type of SIM technology will you be using? Physical SIM Car…" at bounding box center [784, 379] width 1568 height 758
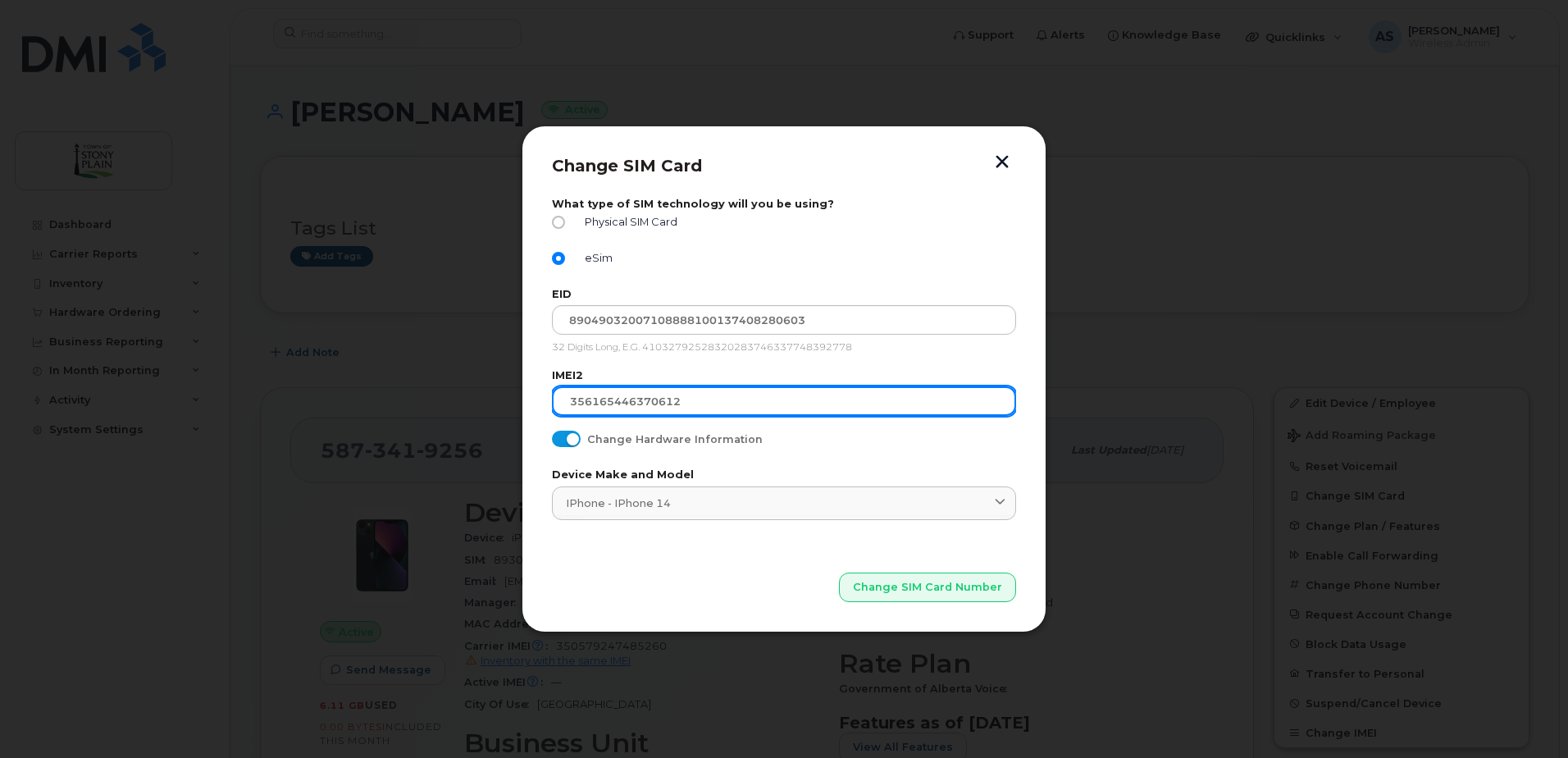
type input "356165446370612"
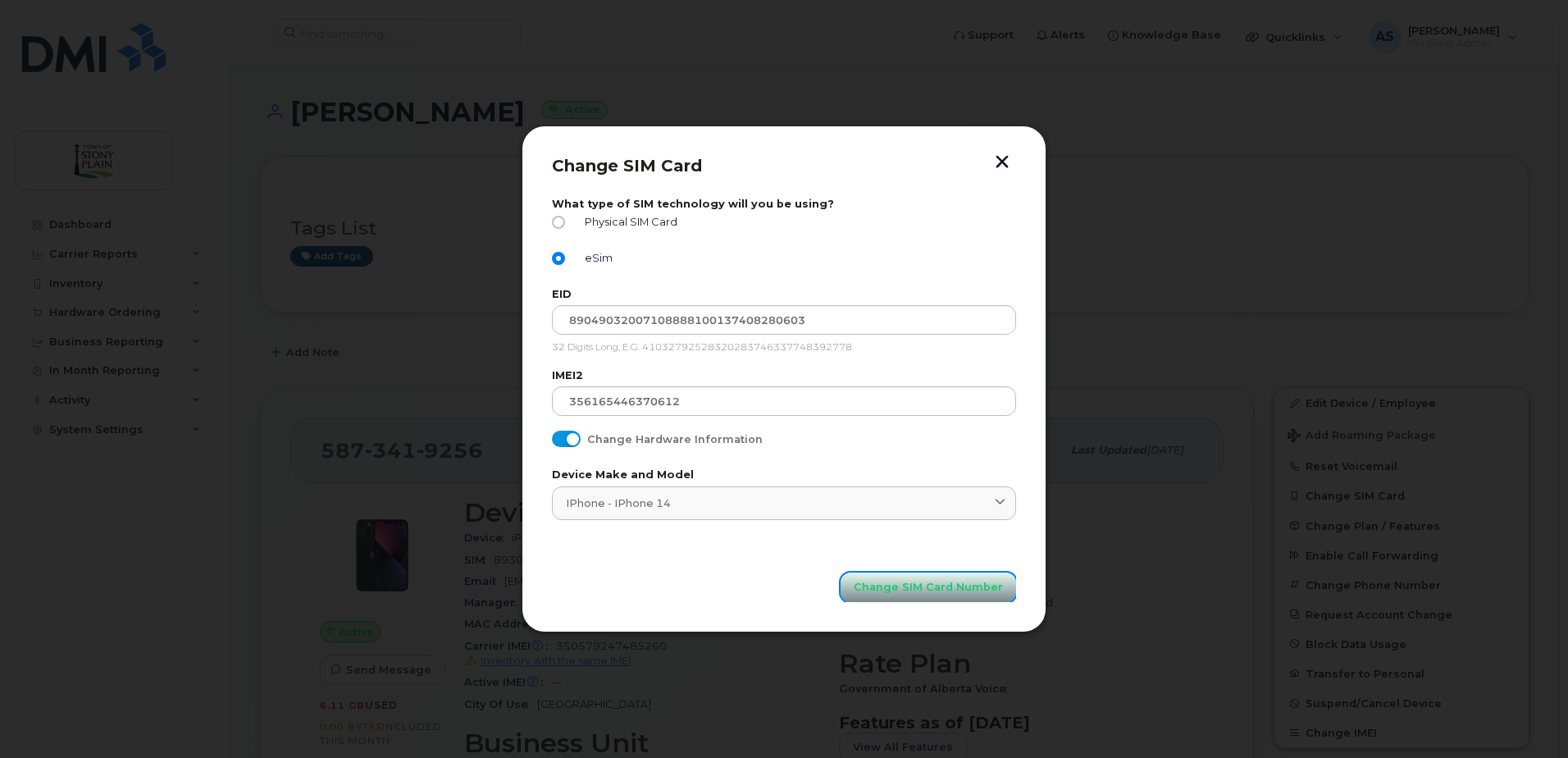
click at [901, 585] on span "Change SIM Card Number" at bounding box center [928, 587] width 149 height 16
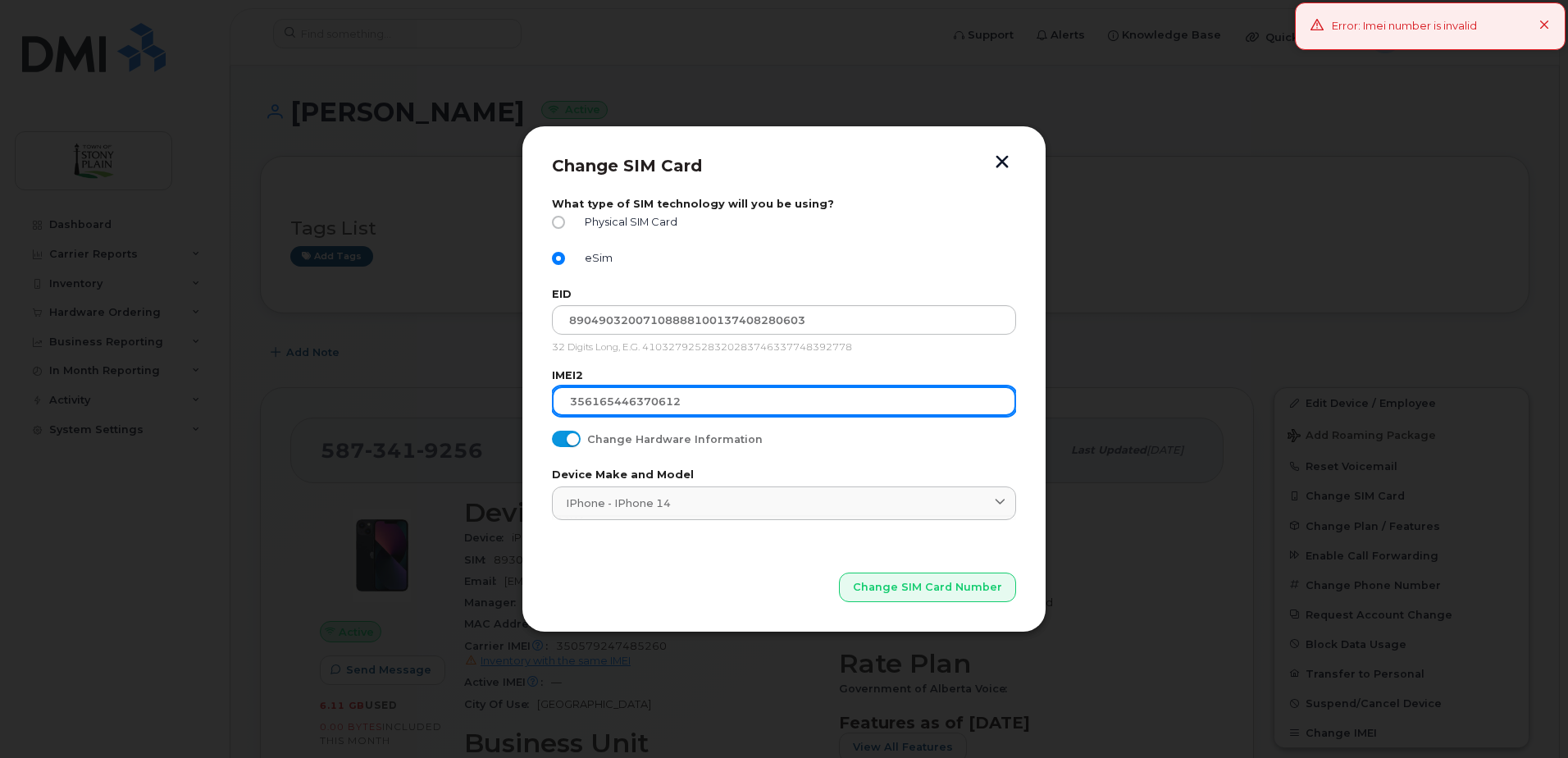
drag, startPoint x: 709, startPoint y: 402, endPoint x: 408, endPoint y: 402, distance: 301.0
click at [408, 402] on div "Change SIM Card What type of SIM technology will you be using? Physical SIM Car…" at bounding box center [784, 379] width 1568 height 758
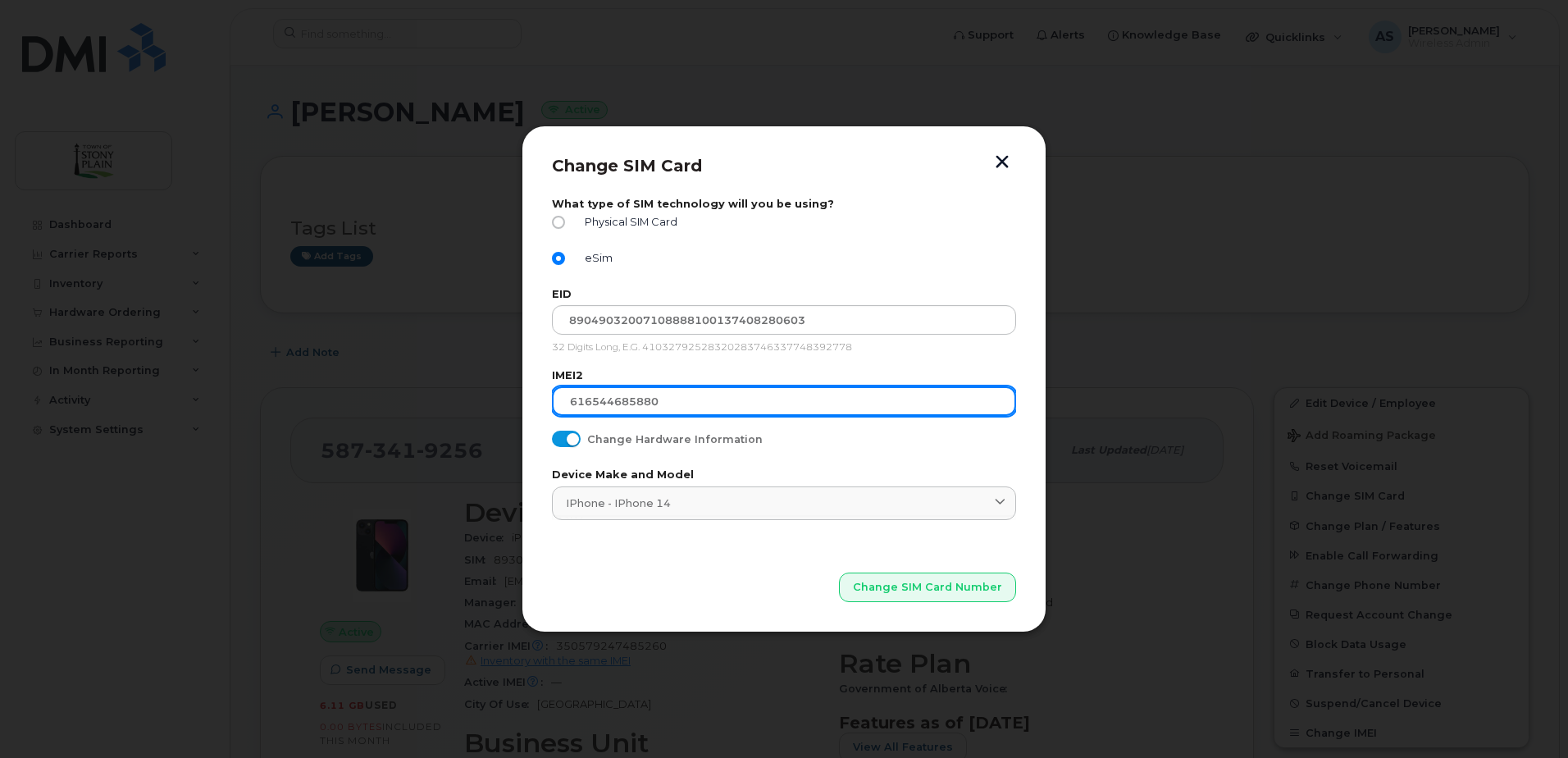
type input "616544685880"
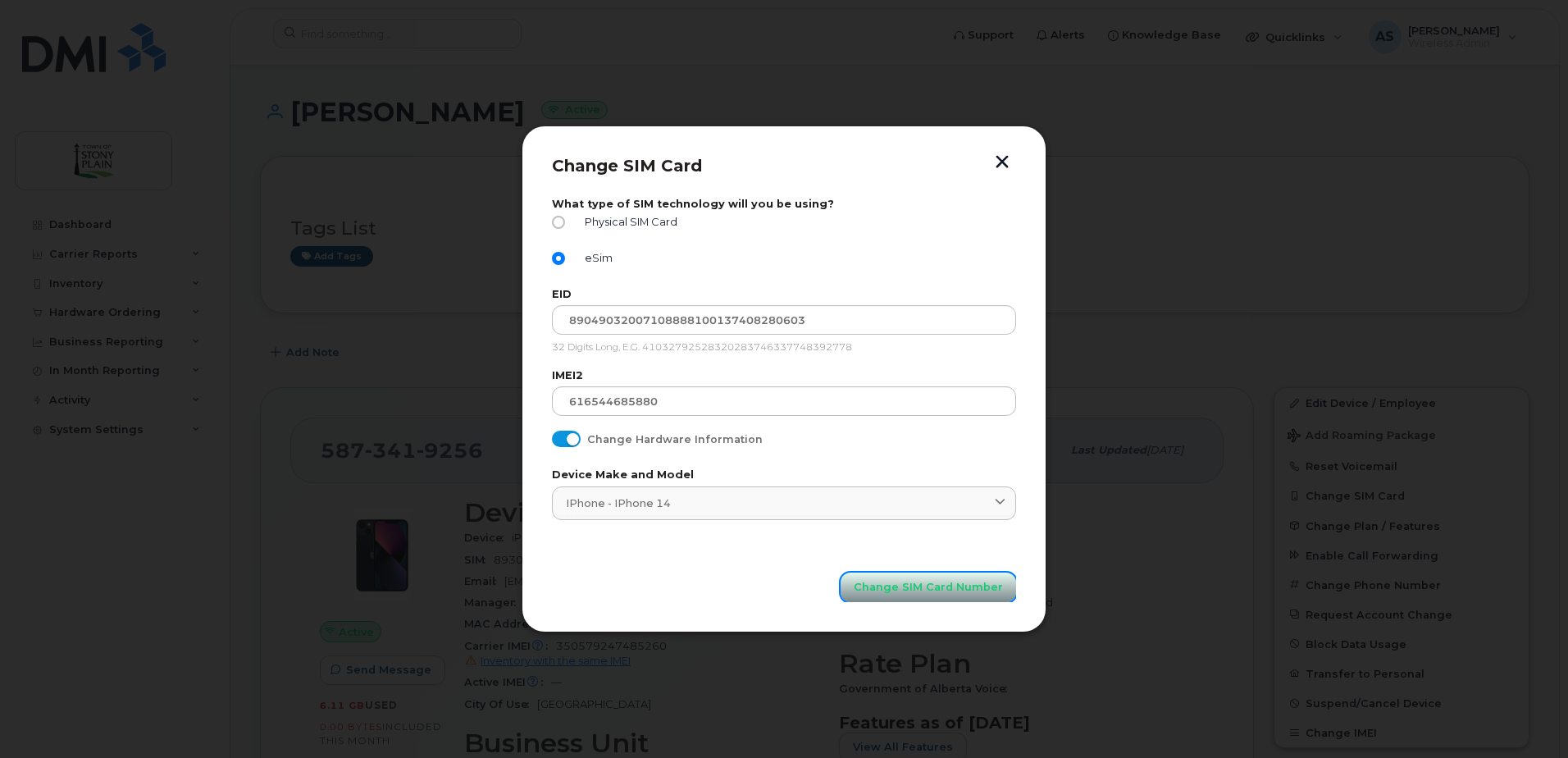
click at [949, 587] on span "Change SIM Card Number" at bounding box center [928, 587] width 149 height 16
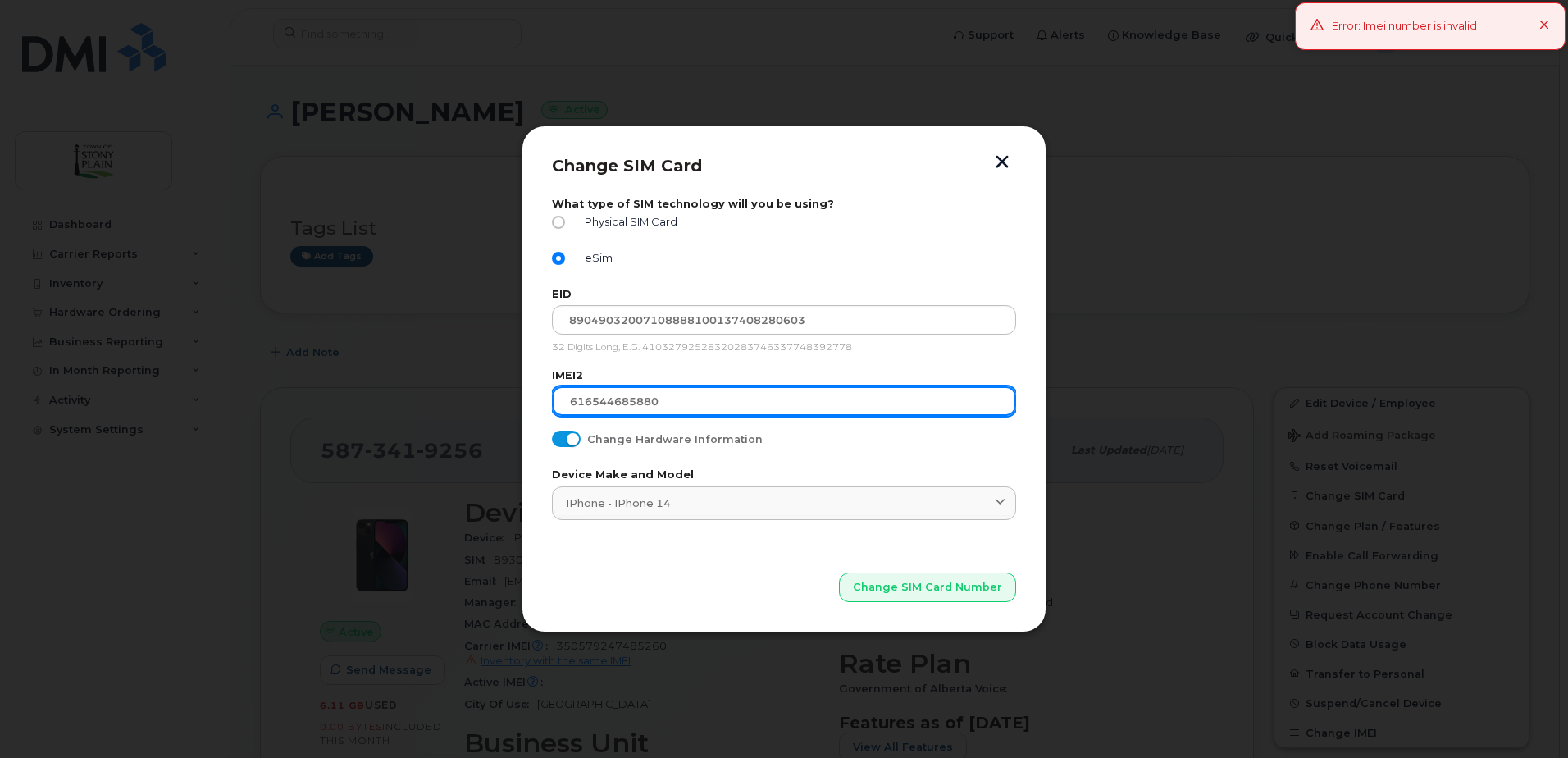
drag, startPoint x: 714, startPoint y: 399, endPoint x: 182, endPoint y: 380, distance: 532.3
click at [182, 380] on div "Change SIM Card What type of SIM technology will you be using? Physical SIM Car…" at bounding box center [784, 379] width 1568 height 758
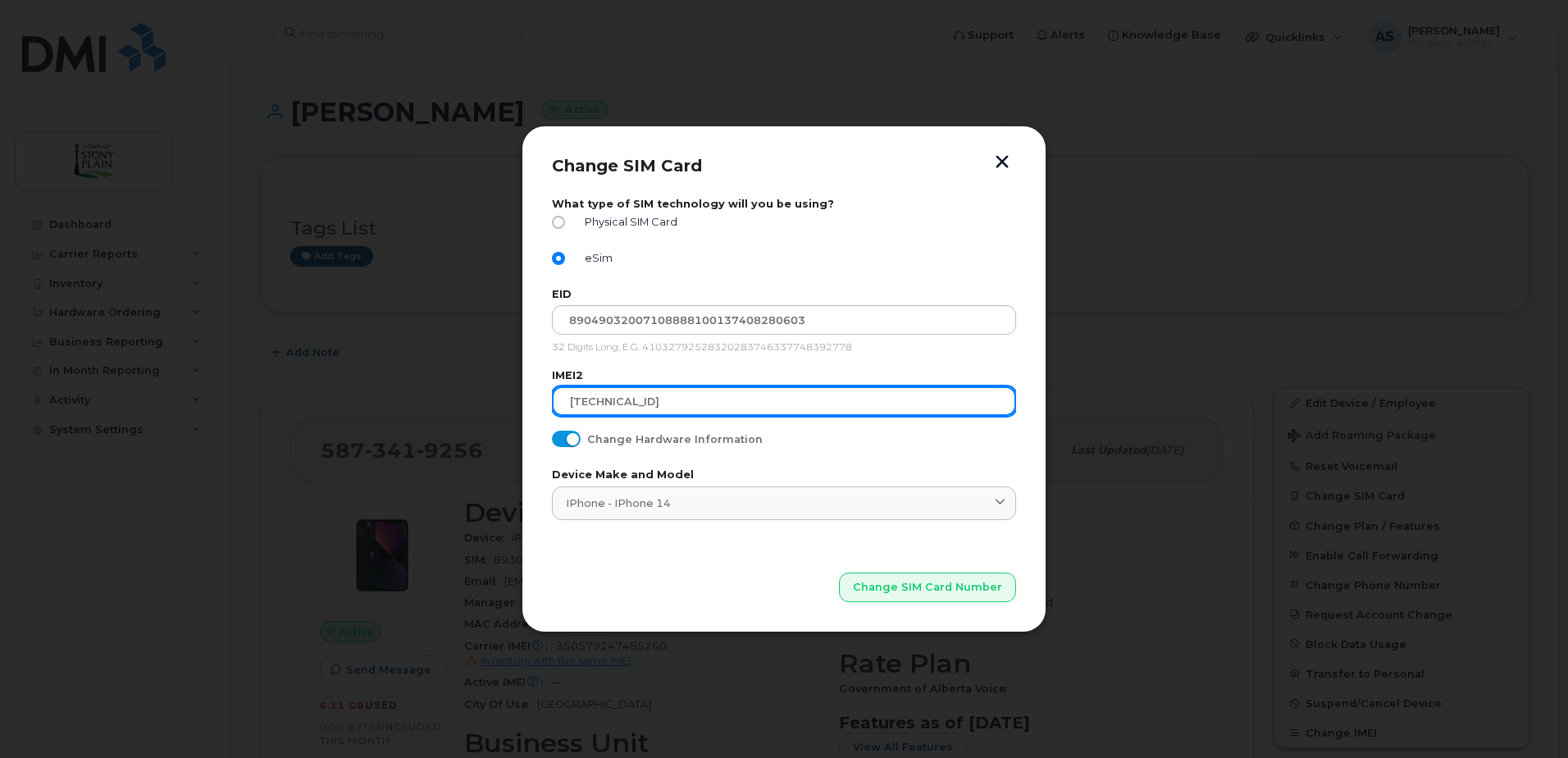
type input "35 616544 685880 6"
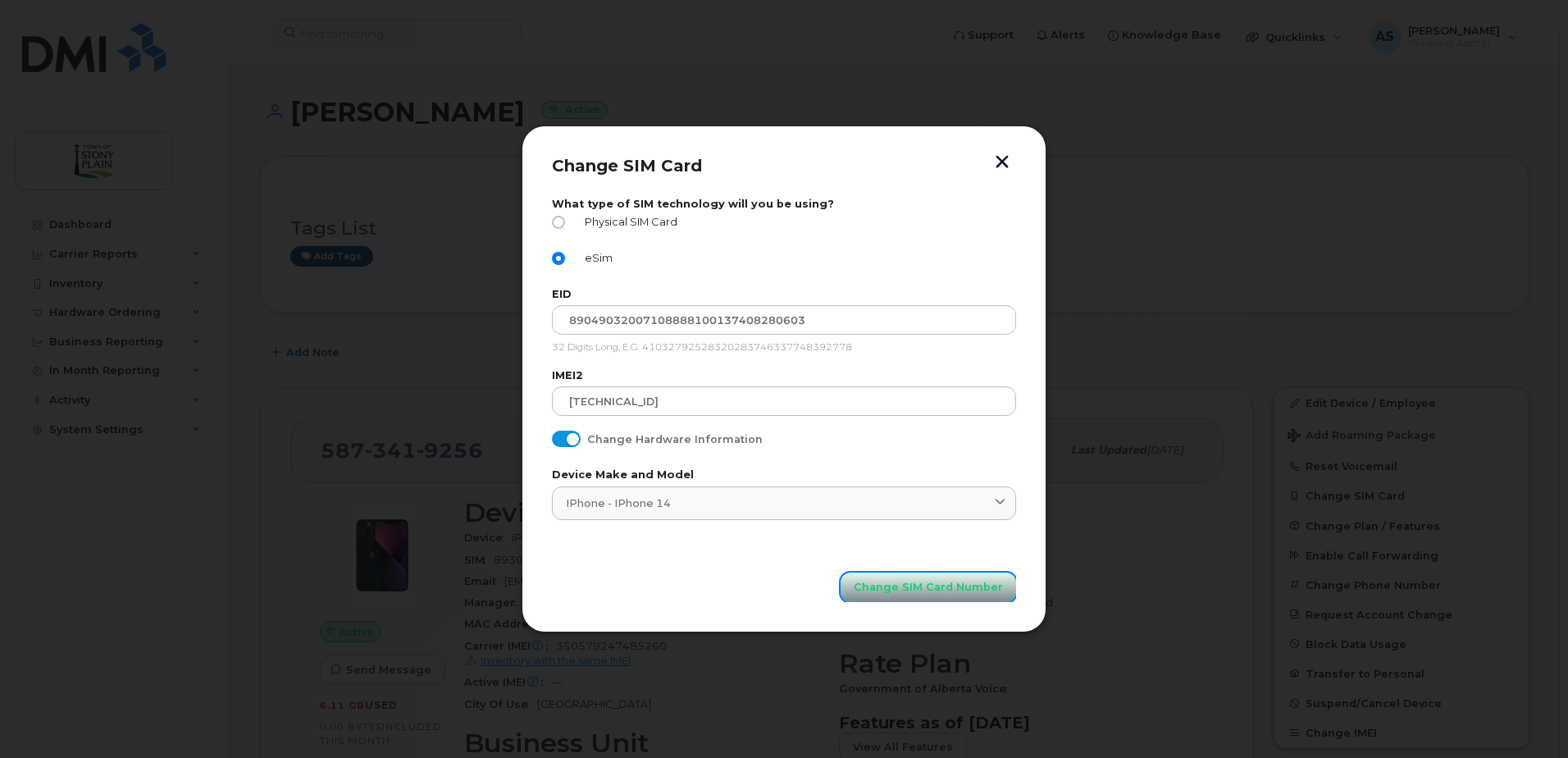
click at [976, 595] on button "Change SIM Card Number" at bounding box center [929, 587] width 176 height 29
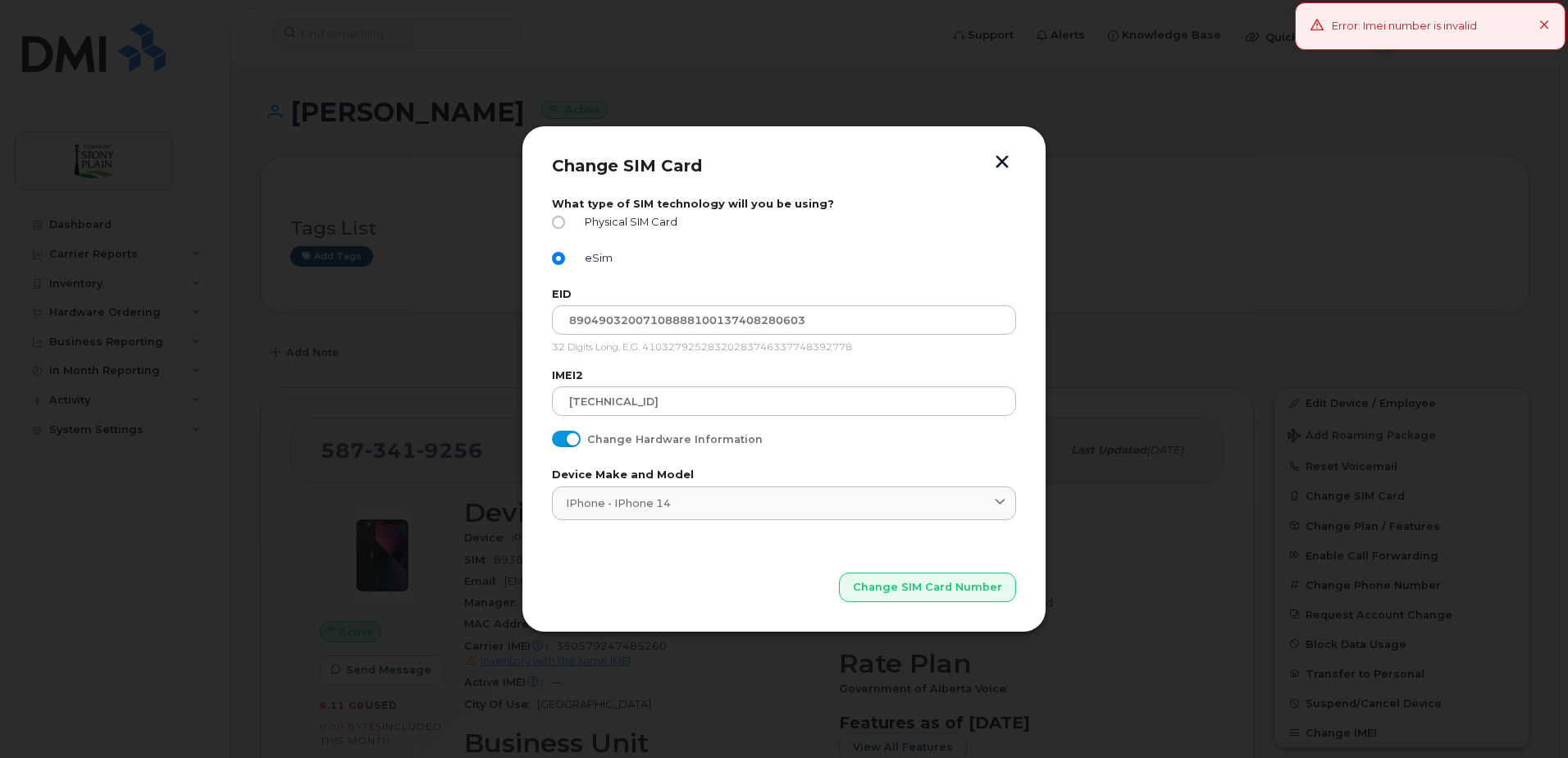
click at [559, 439] on input "Change Hardware Information" at bounding box center [559, 438] width 13 height 13
checkbox input "false"
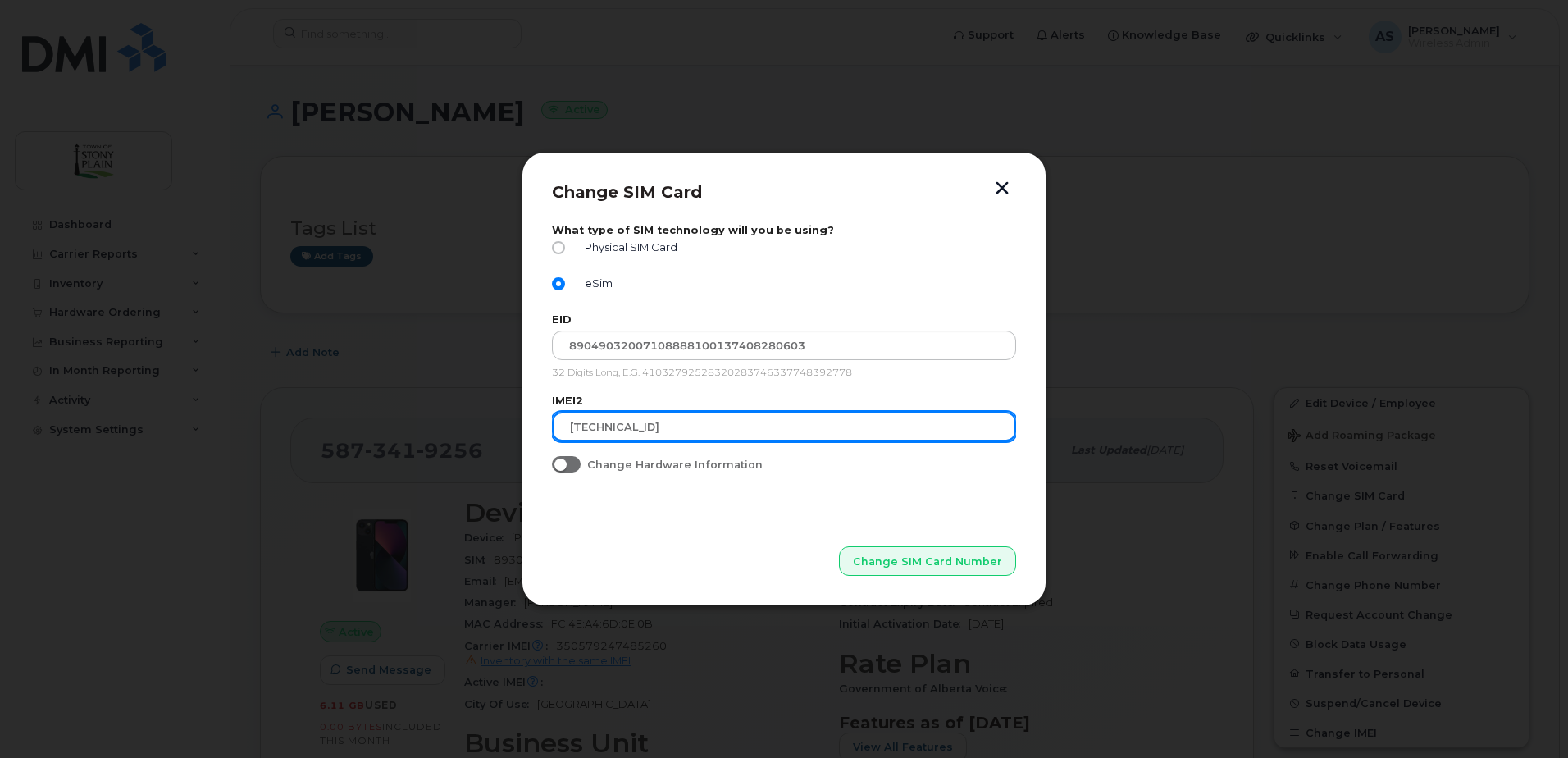
click at [570, 424] on input "35 616544 685880 6" at bounding box center [784, 426] width 464 height 29
drag, startPoint x: 734, startPoint y: 431, endPoint x: 47, endPoint y: 406, distance: 687.5
click at [47, 406] on div "Change SIM Card What type of SIM technology will you be using? Physical SIM Car…" at bounding box center [784, 379] width 1568 height 758
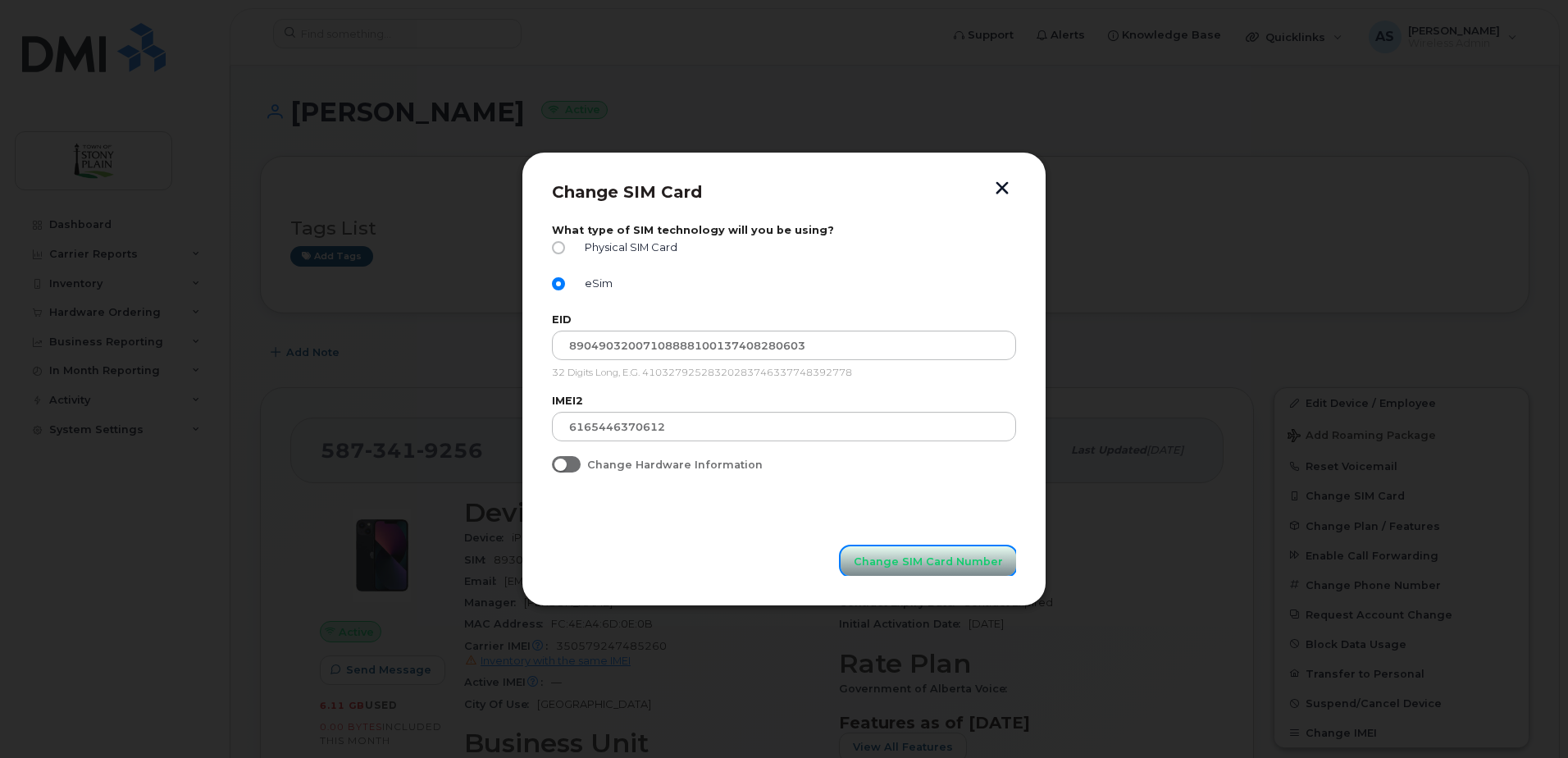
click at [972, 554] on span "Change SIM Card Number" at bounding box center [928, 561] width 149 height 16
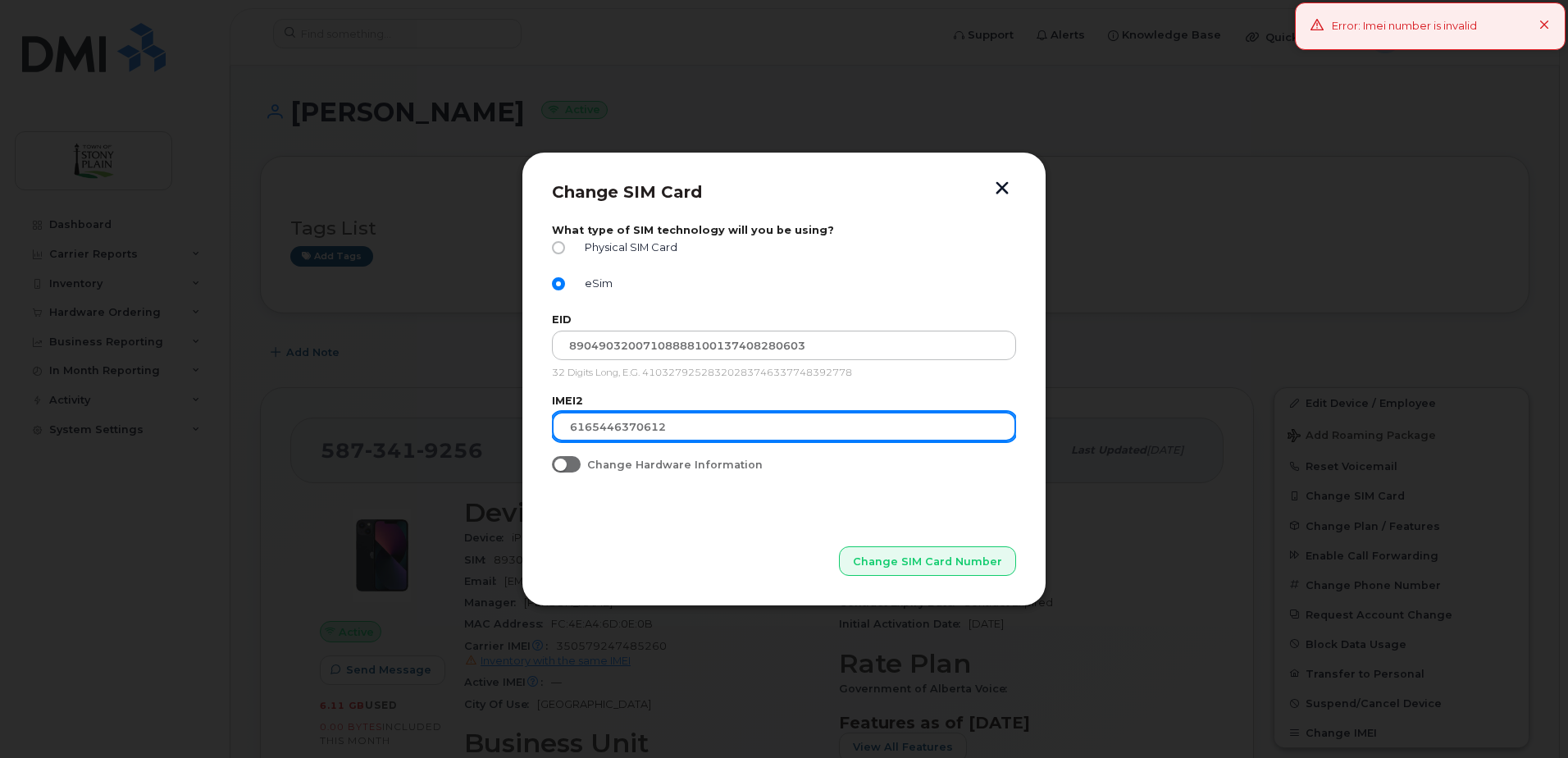
drag, startPoint x: 724, startPoint y: 422, endPoint x: 154, endPoint y: 369, distance: 572.5
click at [156, 369] on div "Change SIM Card What type of SIM technology will you be using? Physical SIM Car…" at bounding box center [784, 379] width 1568 height 758
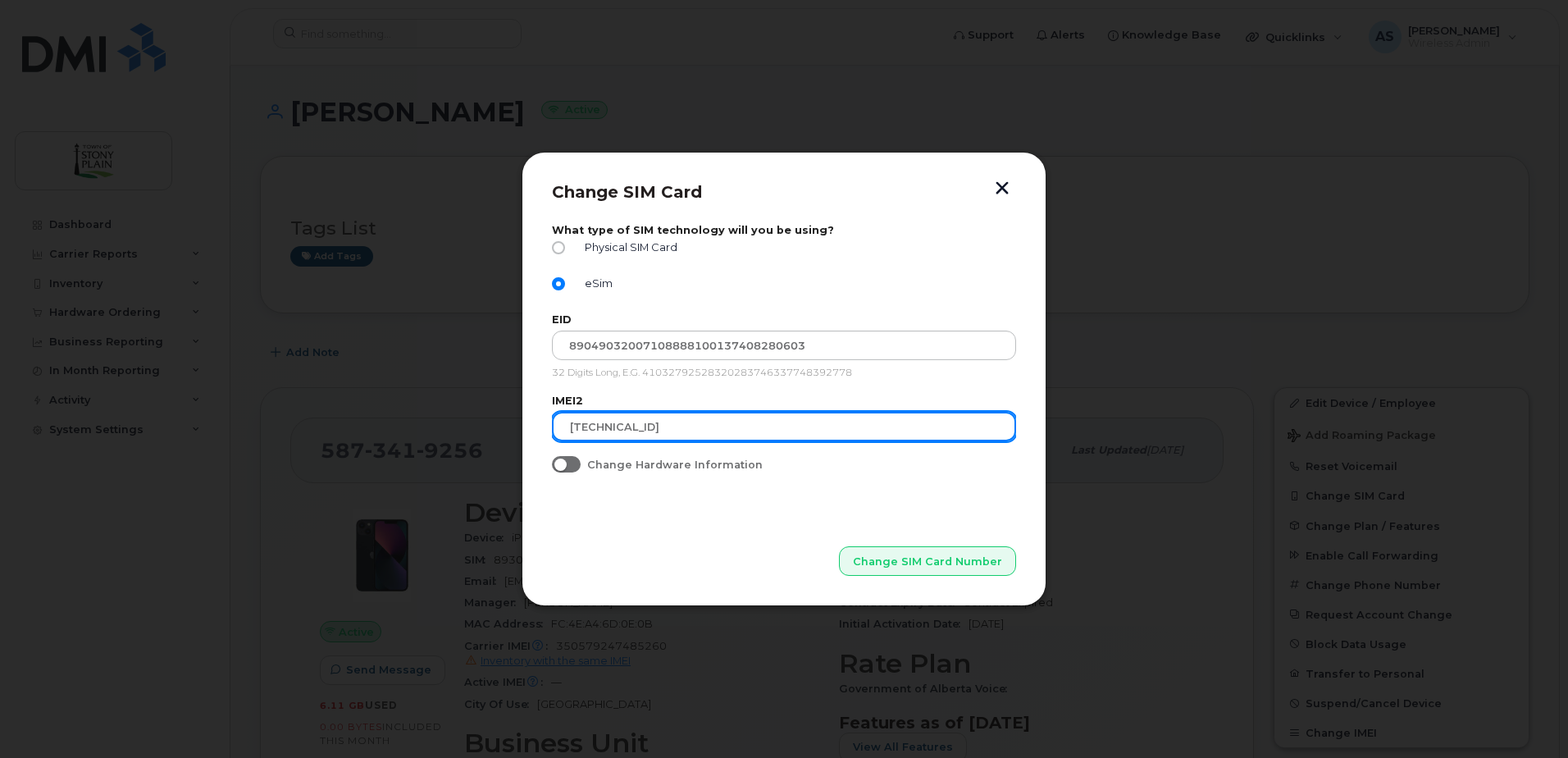
type input "35 616544 685880 6"
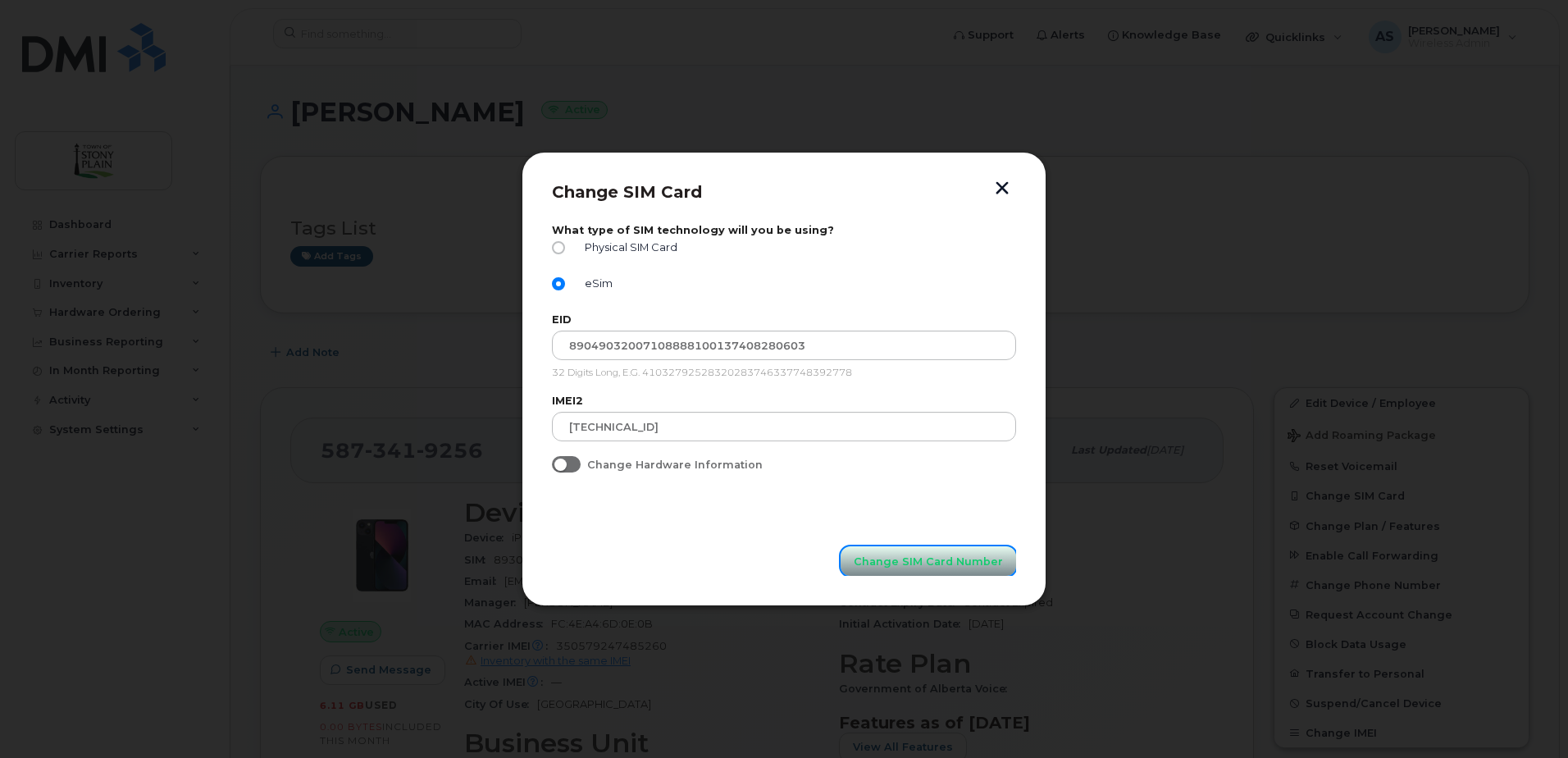
click at [964, 561] on span "Change SIM Card Number" at bounding box center [928, 561] width 149 height 16
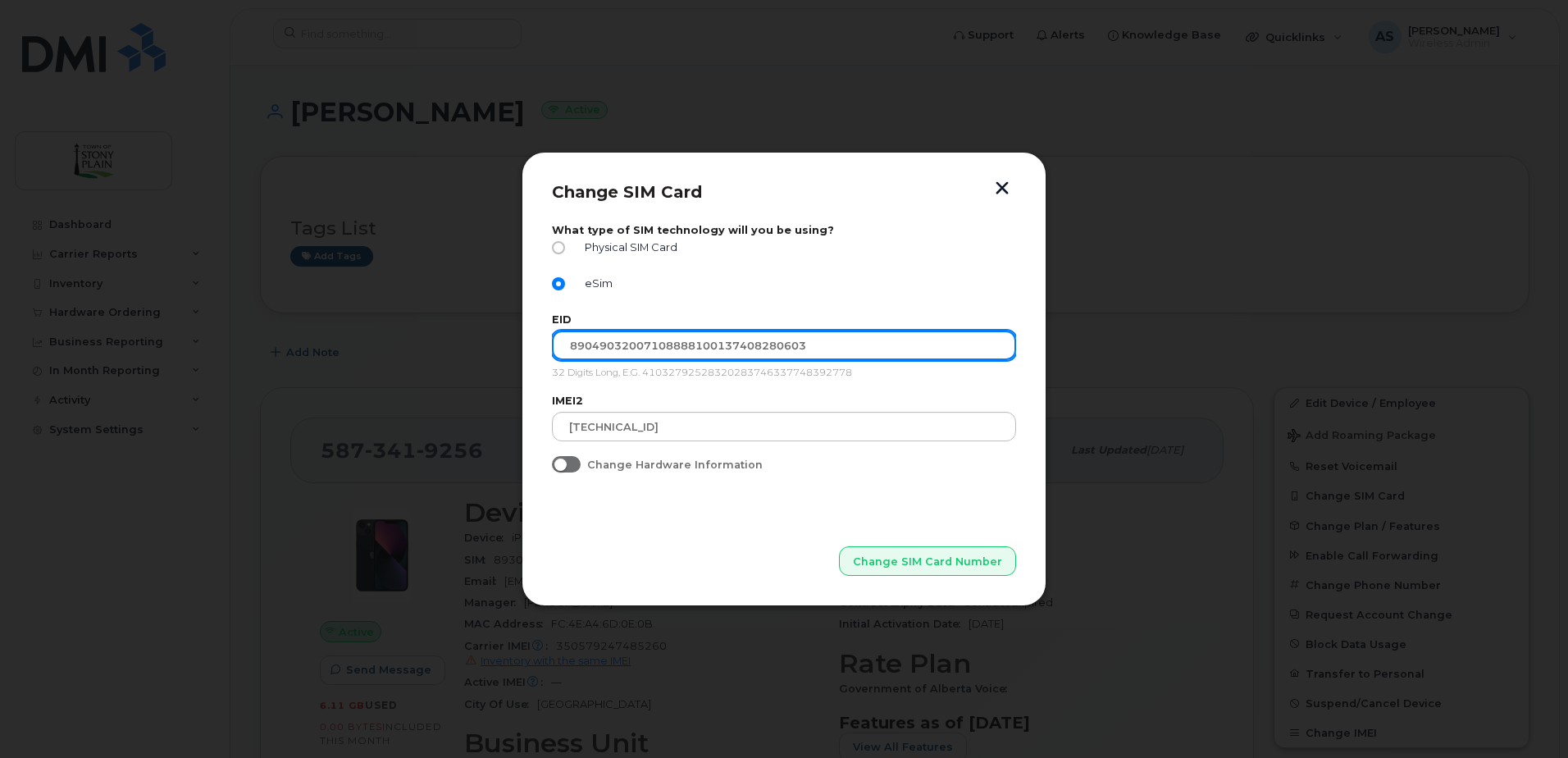
drag, startPoint x: 884, startPoint y: 350, endPoint x: 181, endPoint y: 355, distance: 703.0
click at [181, 355] on div "Change SIM Card What type of SIM technology will you be using? Physical SIM Car…" at bounding box center [784, 379] width 1568 height 758
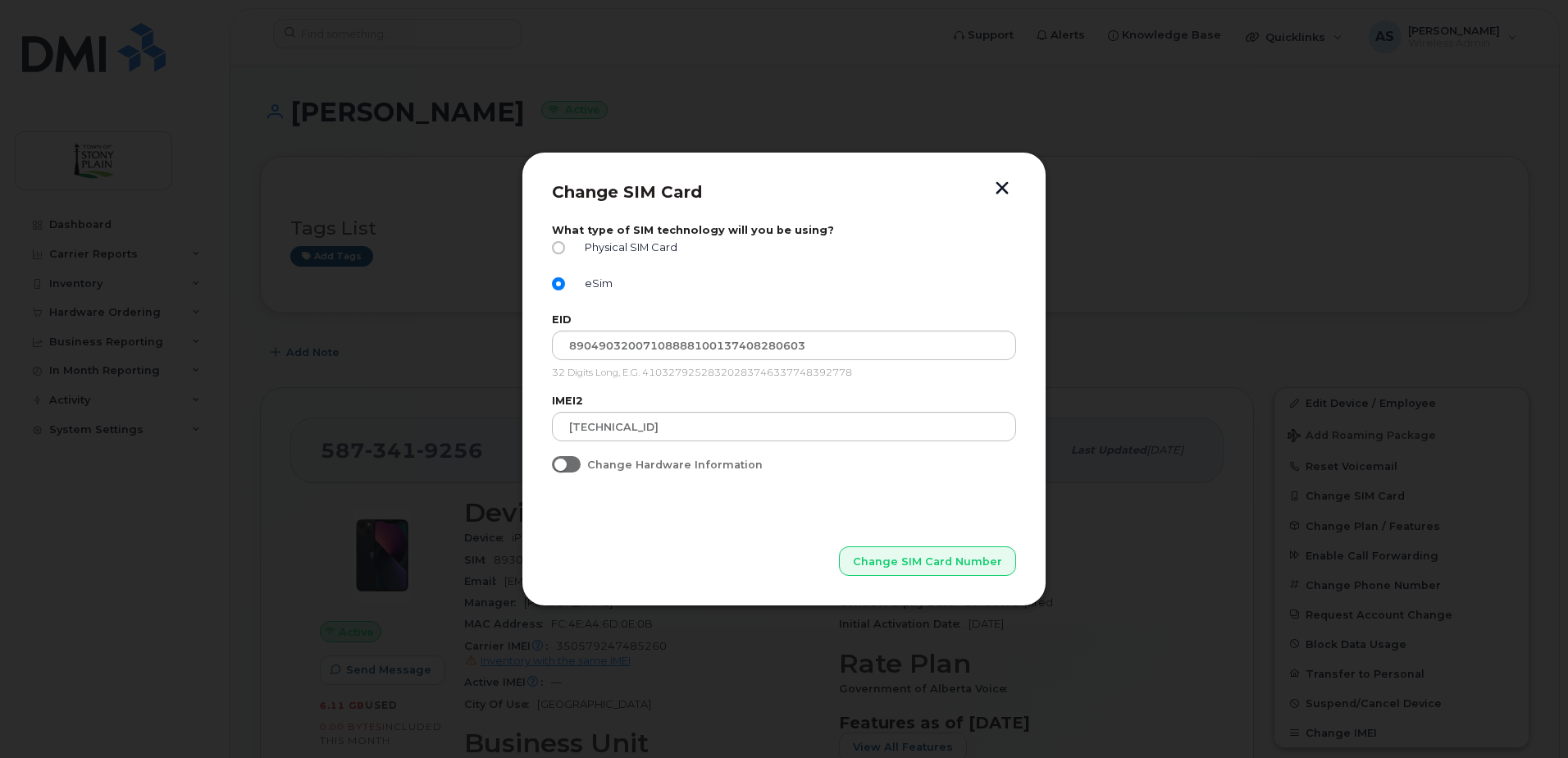
click at [1009, 184] on button "button" at bounding box center [1003, 189] width 25 height 18
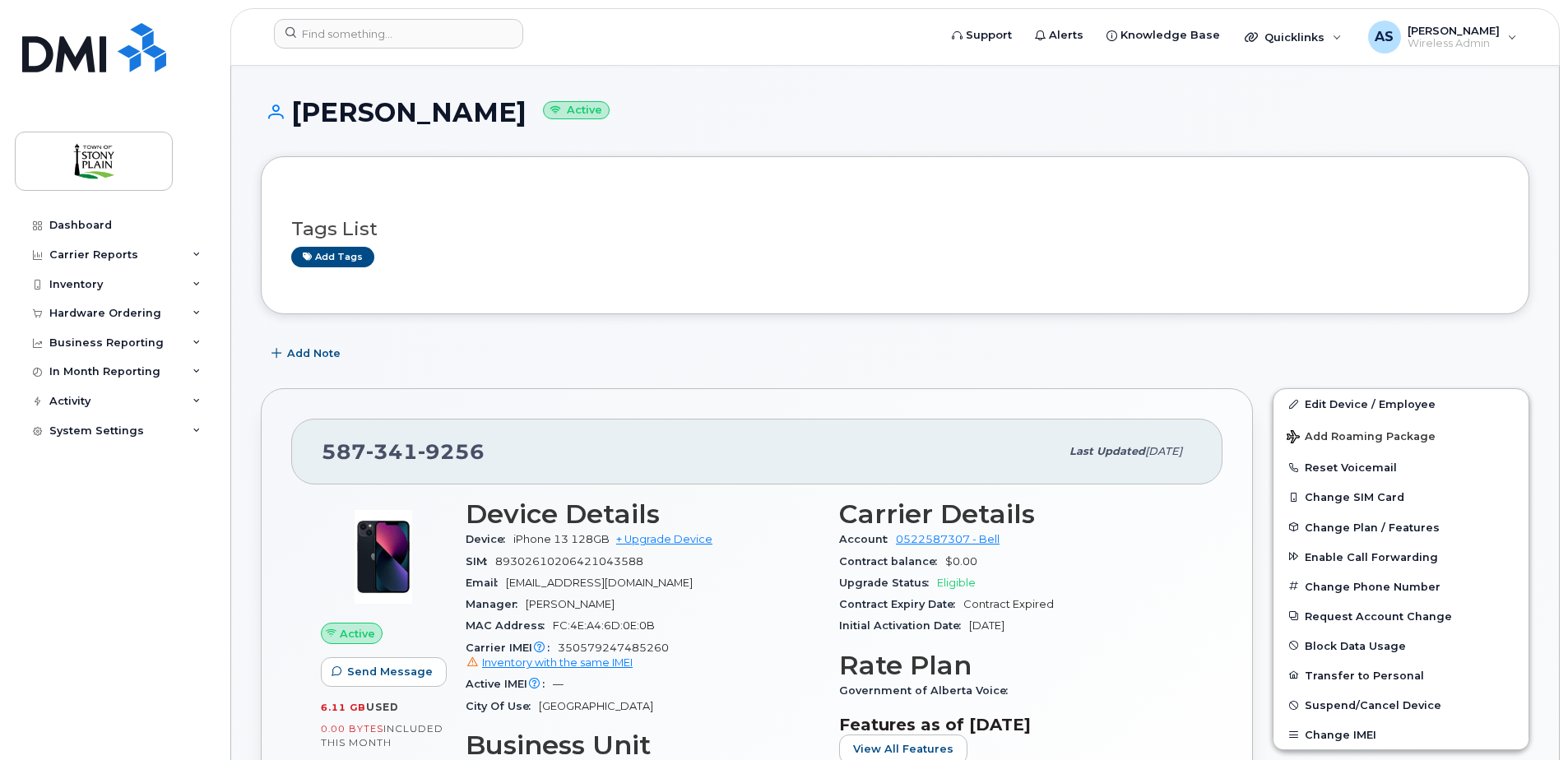
click at [1339, 735] on button "Change IMEI" at bounding box center [1400, 734] width 255 height 29
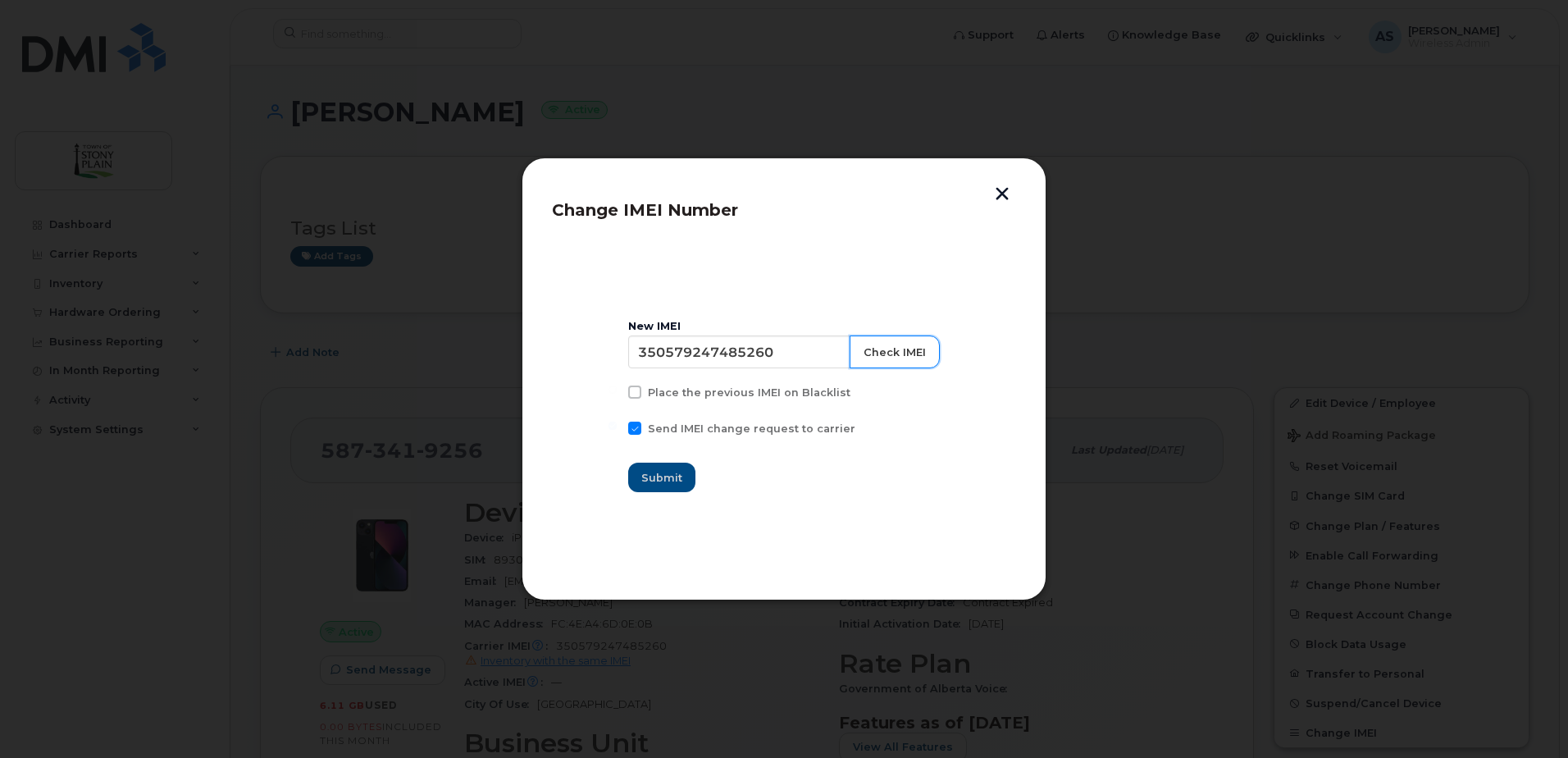
click at [886, 354] on button "Check IMEI" at bounding box center [894, 351] width 90 height 33
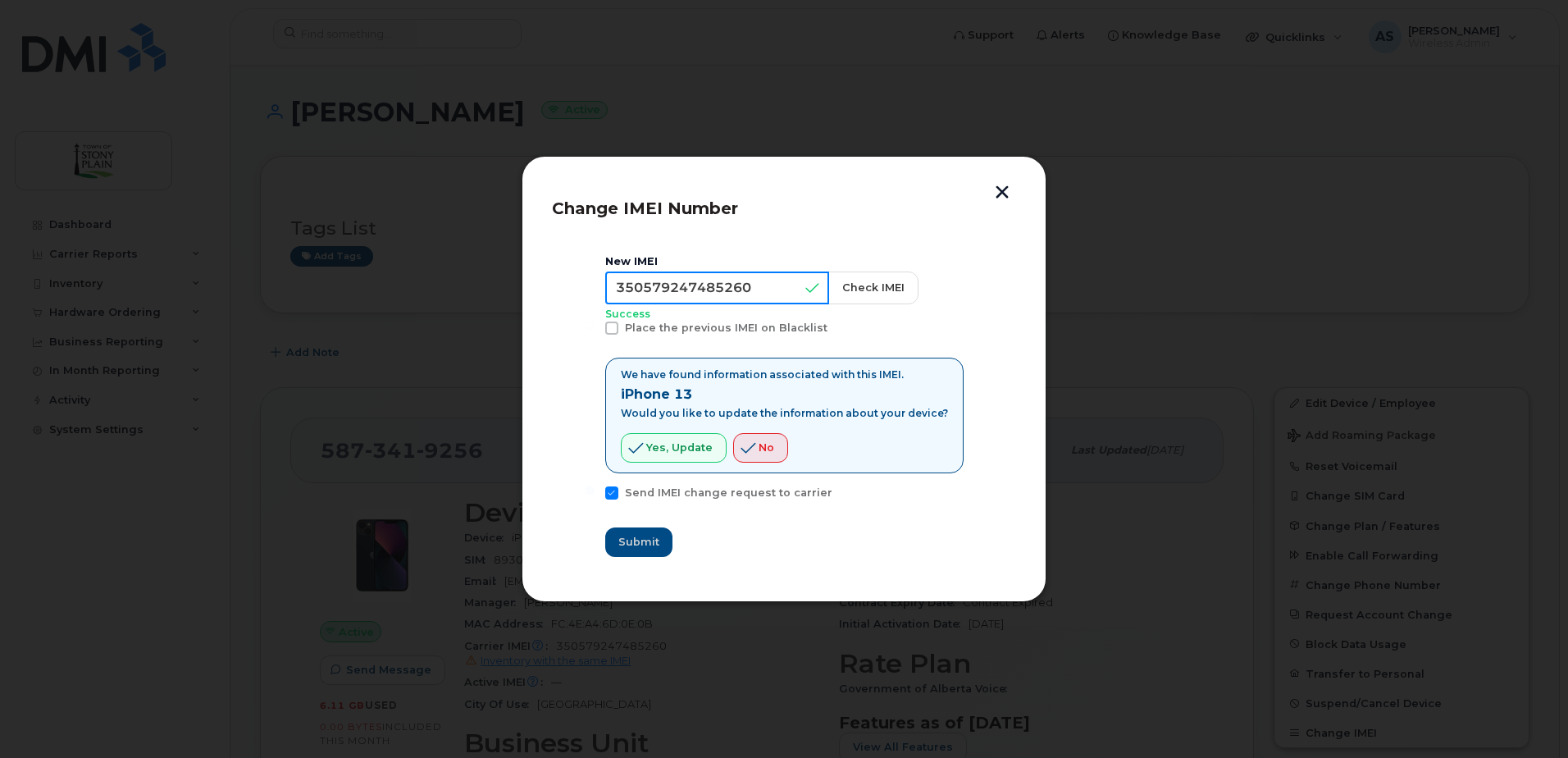
drag, startPoint x: 782, startPoint y: 290, endPoint x: 522, endPoint y: 272, distance: 260.6
click at [522, 272] on div "Change IMEI Number New IMEI 350579247485260 Check IMEI Success Place the previo…" at bounding box center [784, 379] width 525 height 445
click at [1003, 188] on button "button" at bounding box center [1003, 193] width 25 height 18
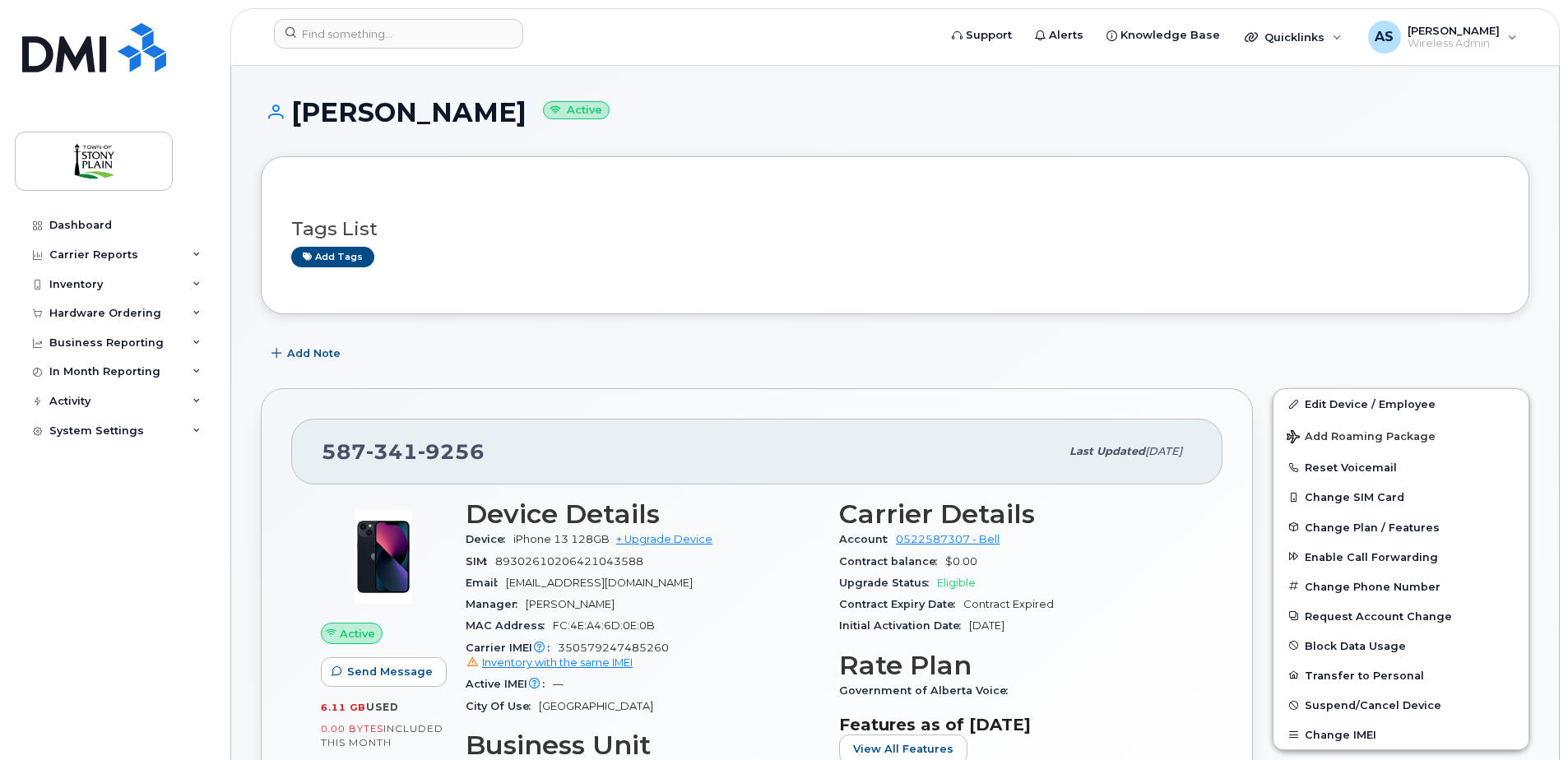
click at [1343, 733] on button "Change IMEI" at bounding box center [1400, 734] width 255 height 29
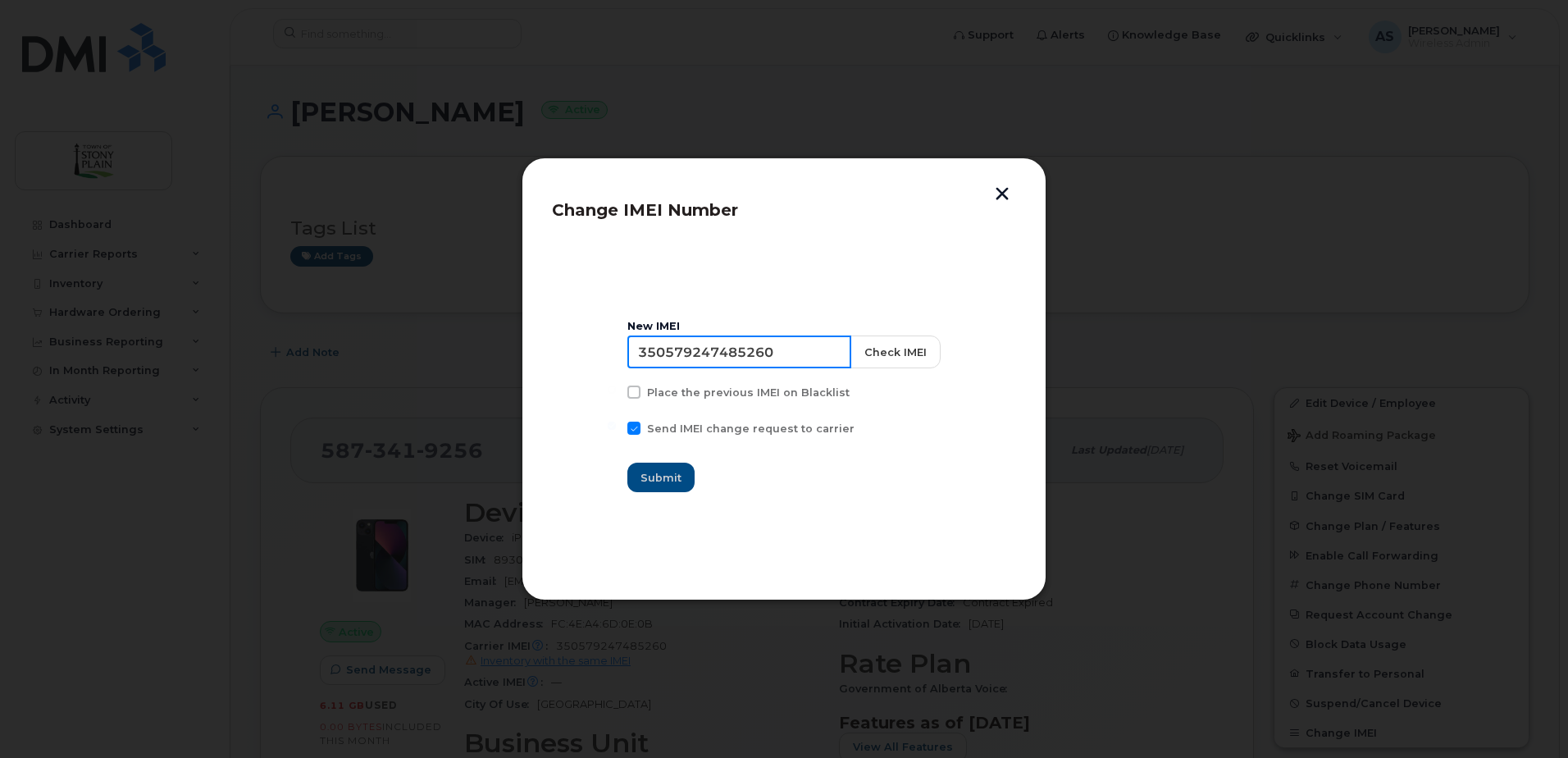
drag, startPoint x: 814, startPoint y: 354, endPoint x: 508, endPoint y: 342, distance: 306.2
click at [508, 342] on div "Change IMEI Number New IMEI 350579247485260 Check IMEI Place the previous IMEI …" at bounding box center [784, 379] width 1568 height 758
click at [898, 354] on button "Check IMEI" at bounding box center [894, 351] width 90 height 33
drag, startPoint x: 809, startPoint y: 349, endPoint x: 448, endPoint y: 344, distance: 361.0
click at [448, 344] on div "Change IMEI Number New IMEI 356165443670612 Check IMEI IMEI request failed: Inv…" at bounding box center [784, 379] width 1568 height 758
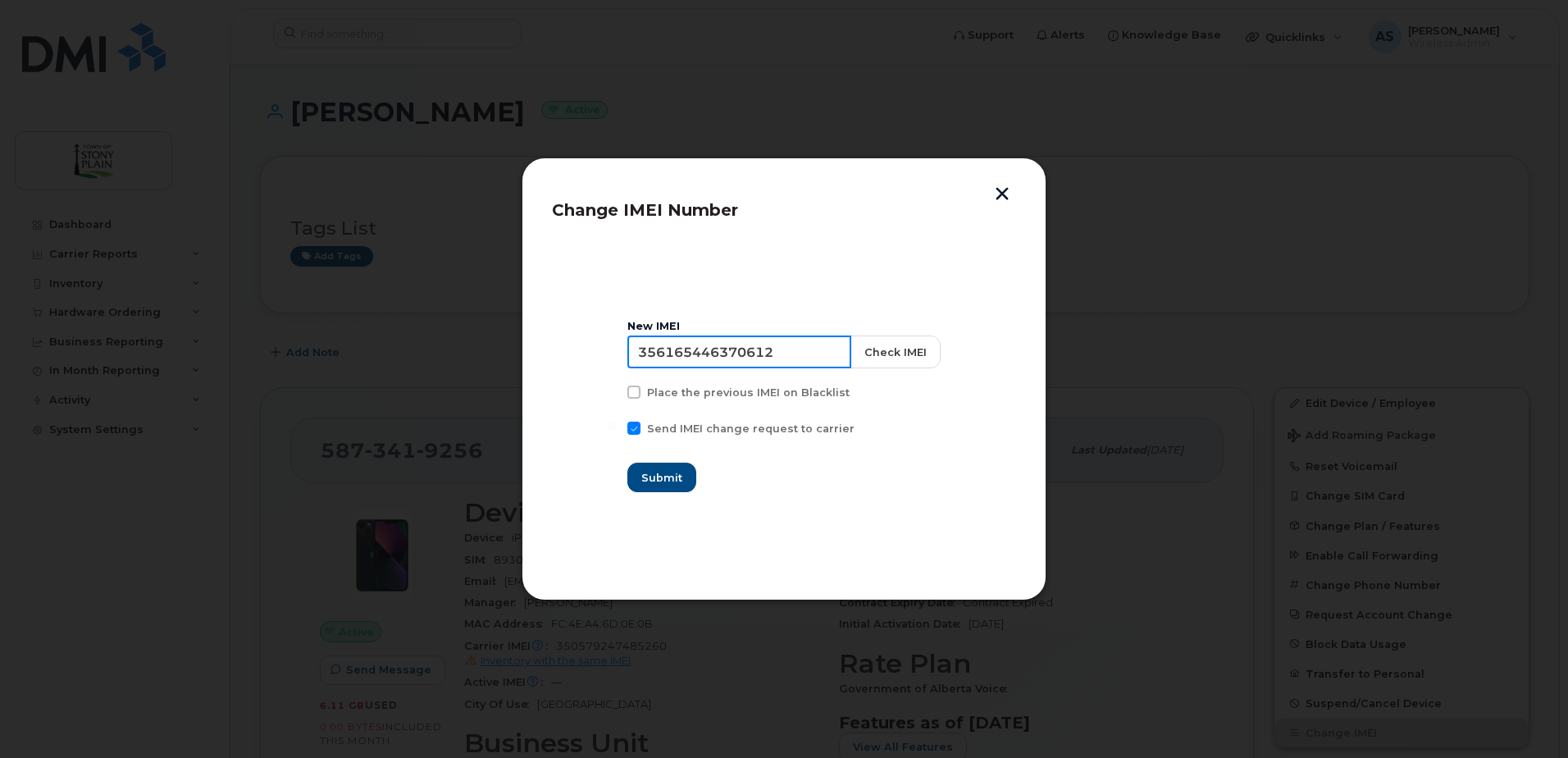
type input "356165446370612"
click at [879, 353] on button "Check IMEI" at bounding box center [894, 351] width 90 height 33
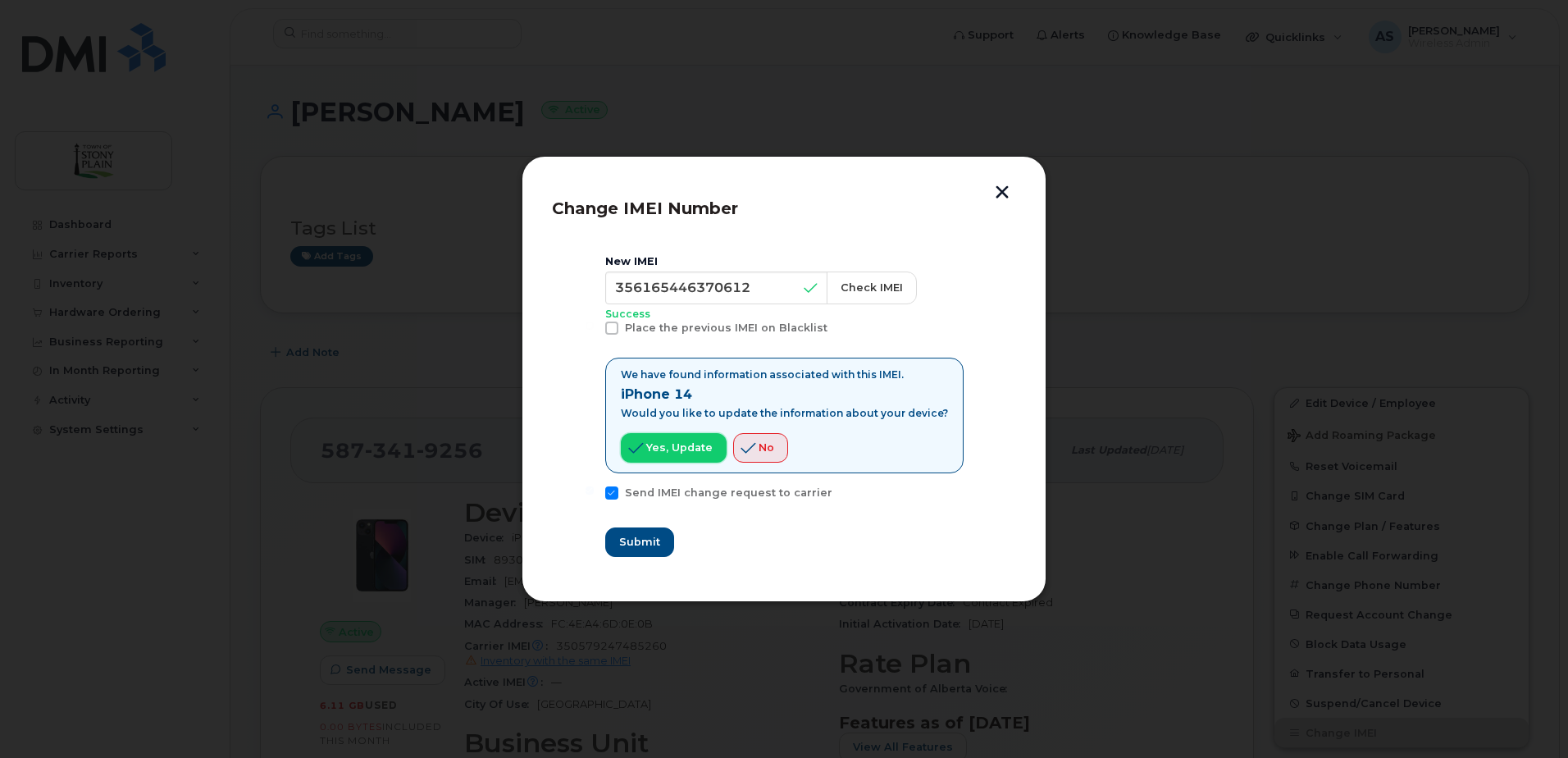
click at [681, 449] on span "Yes, update" at bounding box center [679, 447] width 67 height 16
click at [656, 545] on span "Submit" at bounding box center [639, 542] width 41 height 16
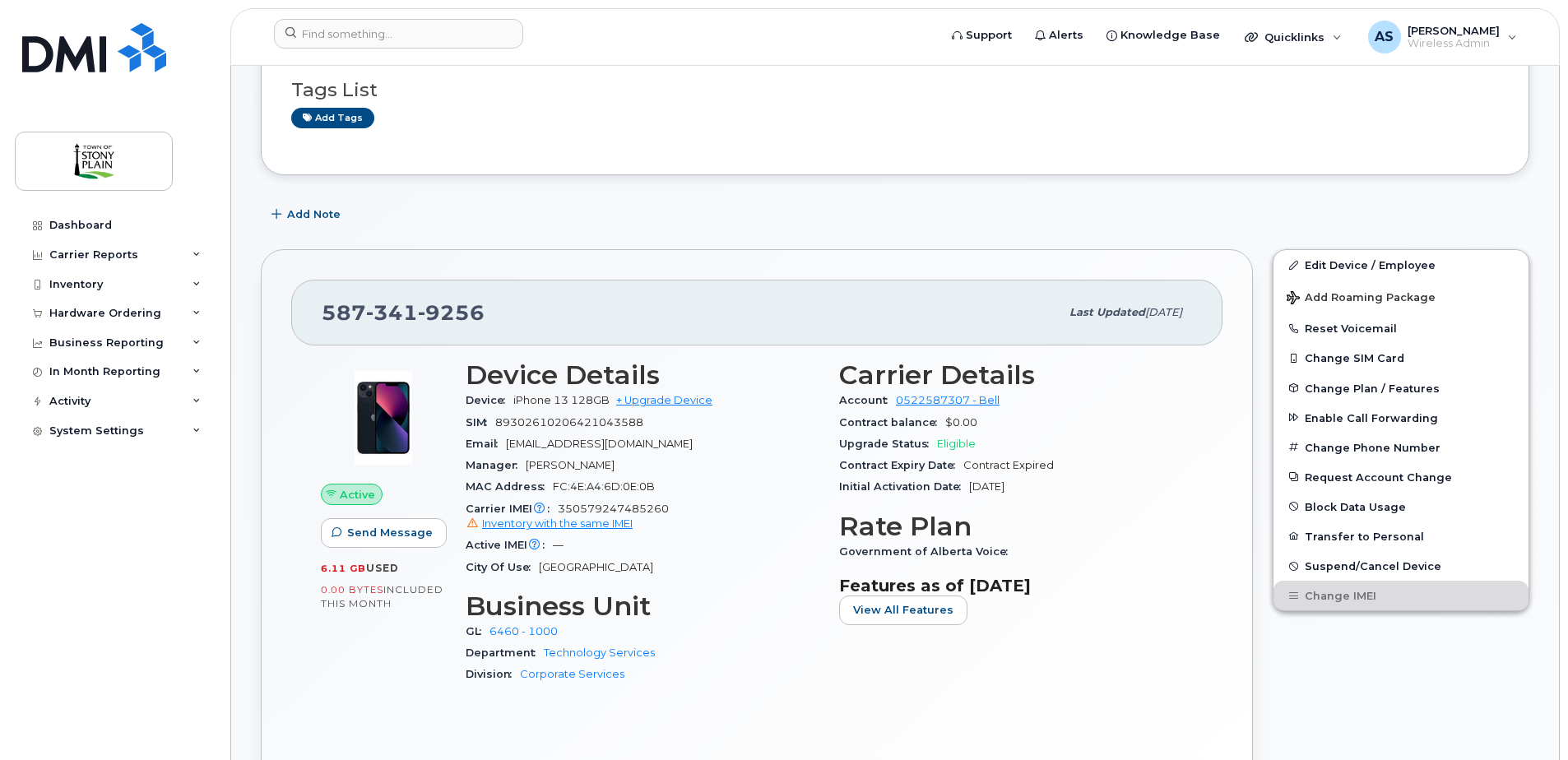
scroll to position [247, 0]
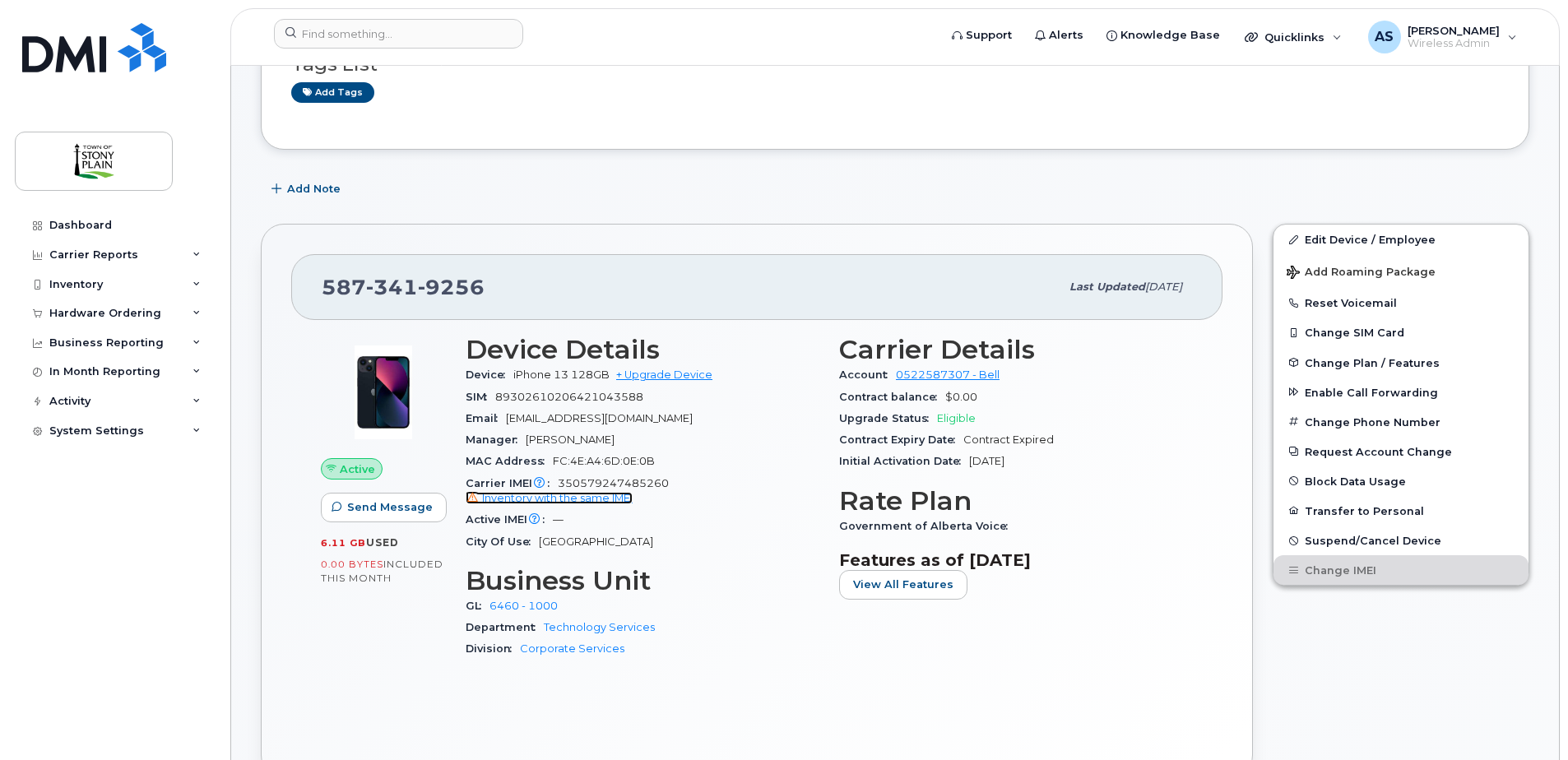
drag, startPoint x: 539, startPoint y: 496, endPoint x: 554, endPoint y: 496, distance: 15.0
click at [539, 496] on span "Inventory with the same IMEI" at bounding box center [557, 497] width 150 height 13
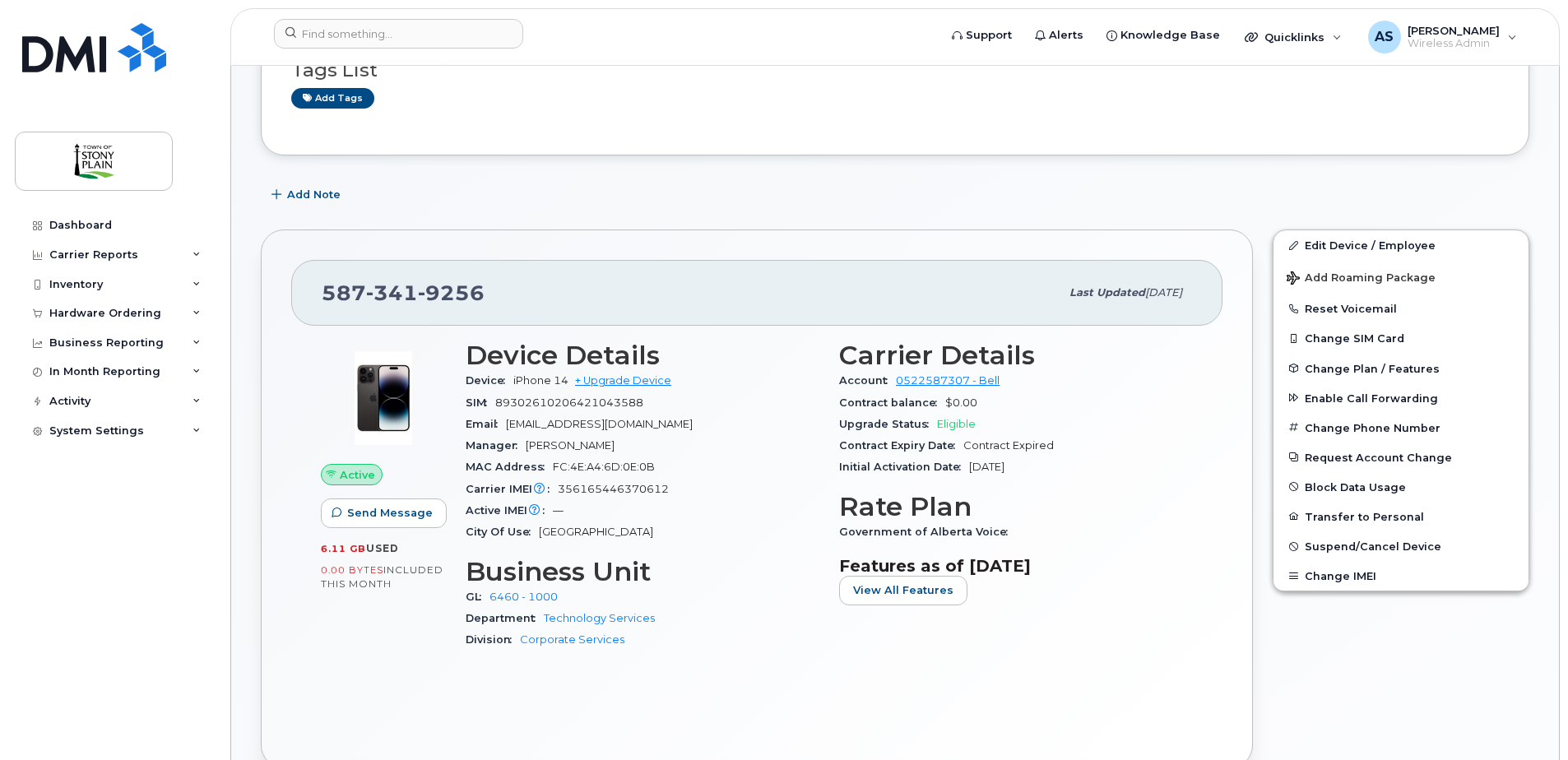
scroll to position [247, 0]
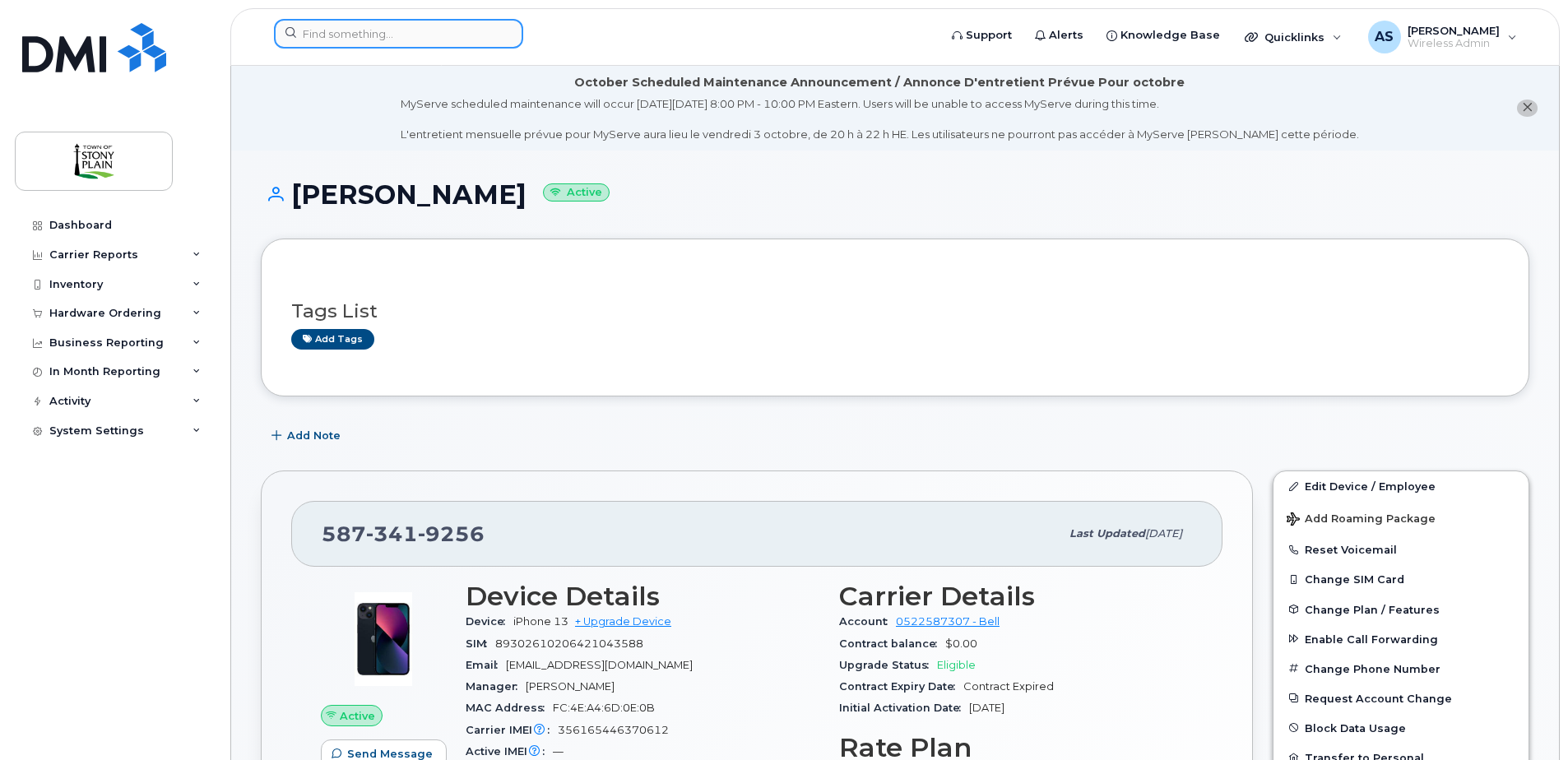
click at [388, 34] on input at bounding box center [399, 33] width 249 height 29
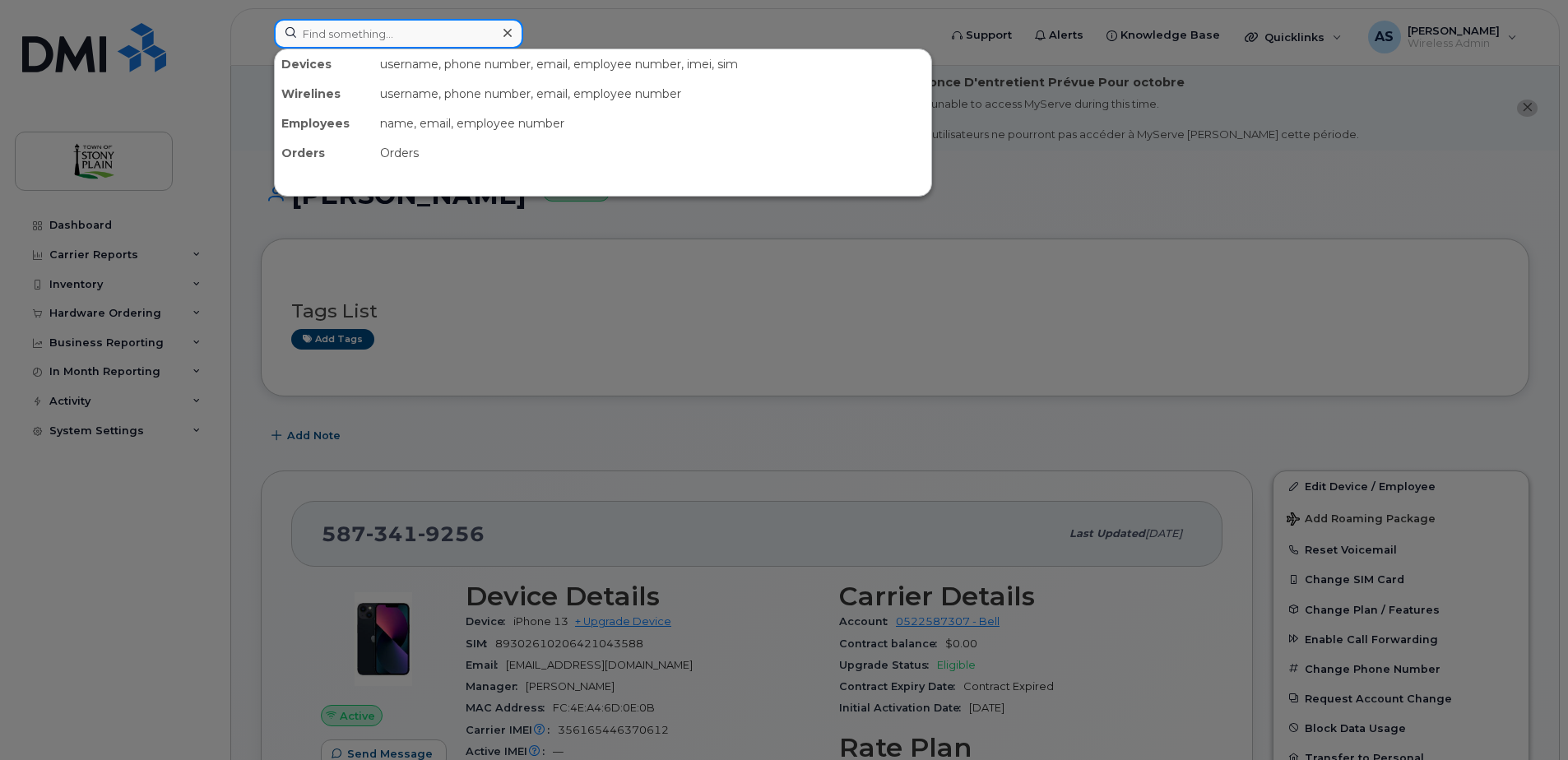
paste input "89049032007108888100137408280603"
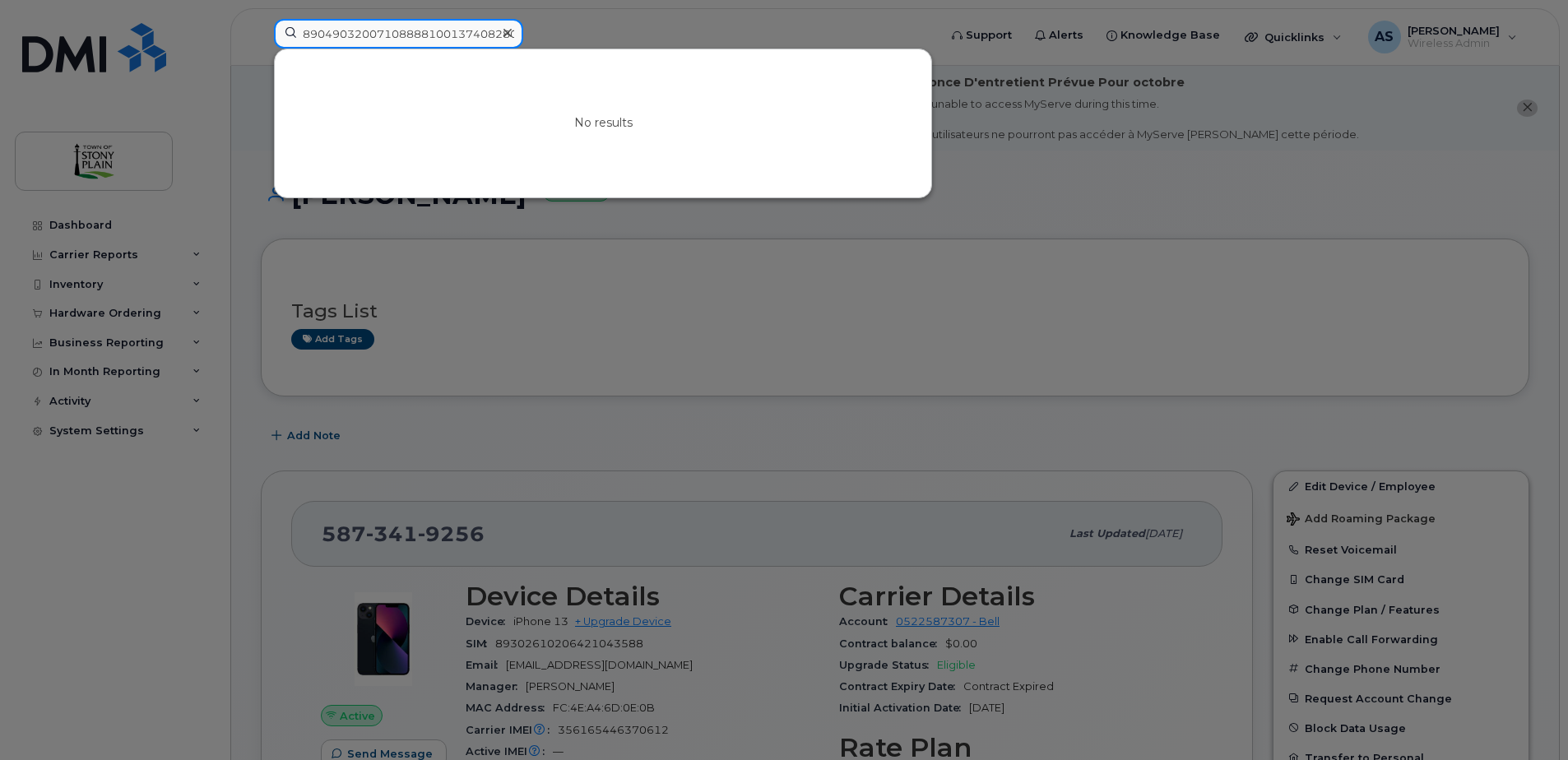
drag, startPoint x: 387, startPoint y: 34, endPoint x: 161, endPoint y: 29, distance: 226.1
click at [261, 29] on div "89049032007108888100137408280603 No results" at bounding box center [600, 37] width 680 height 36
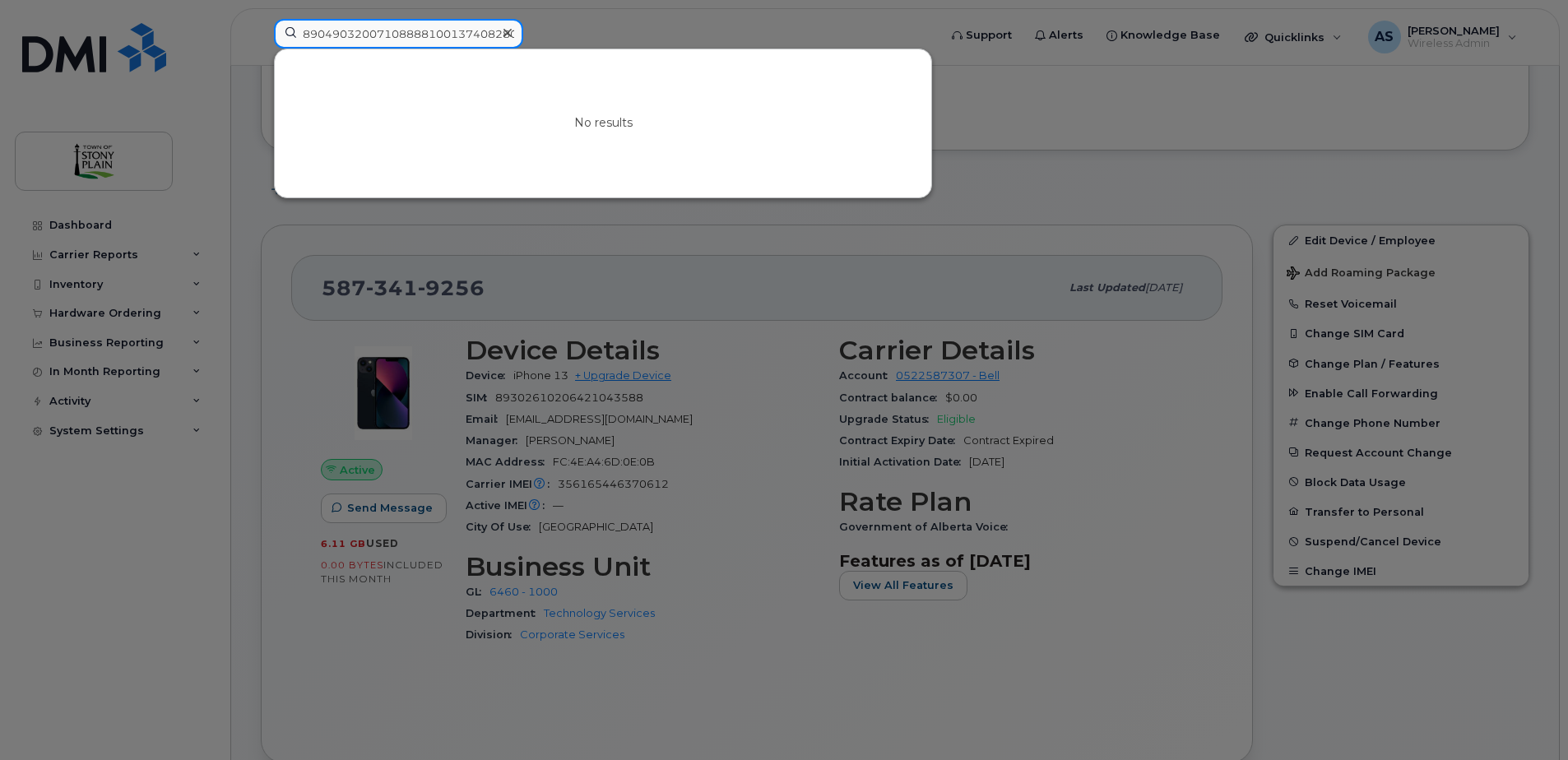
scroll to position [247, 0]
type input "89049032007108888100137408280603"
click at [775, 536] on div at bounding box center [784, 380] width 1568 height 760
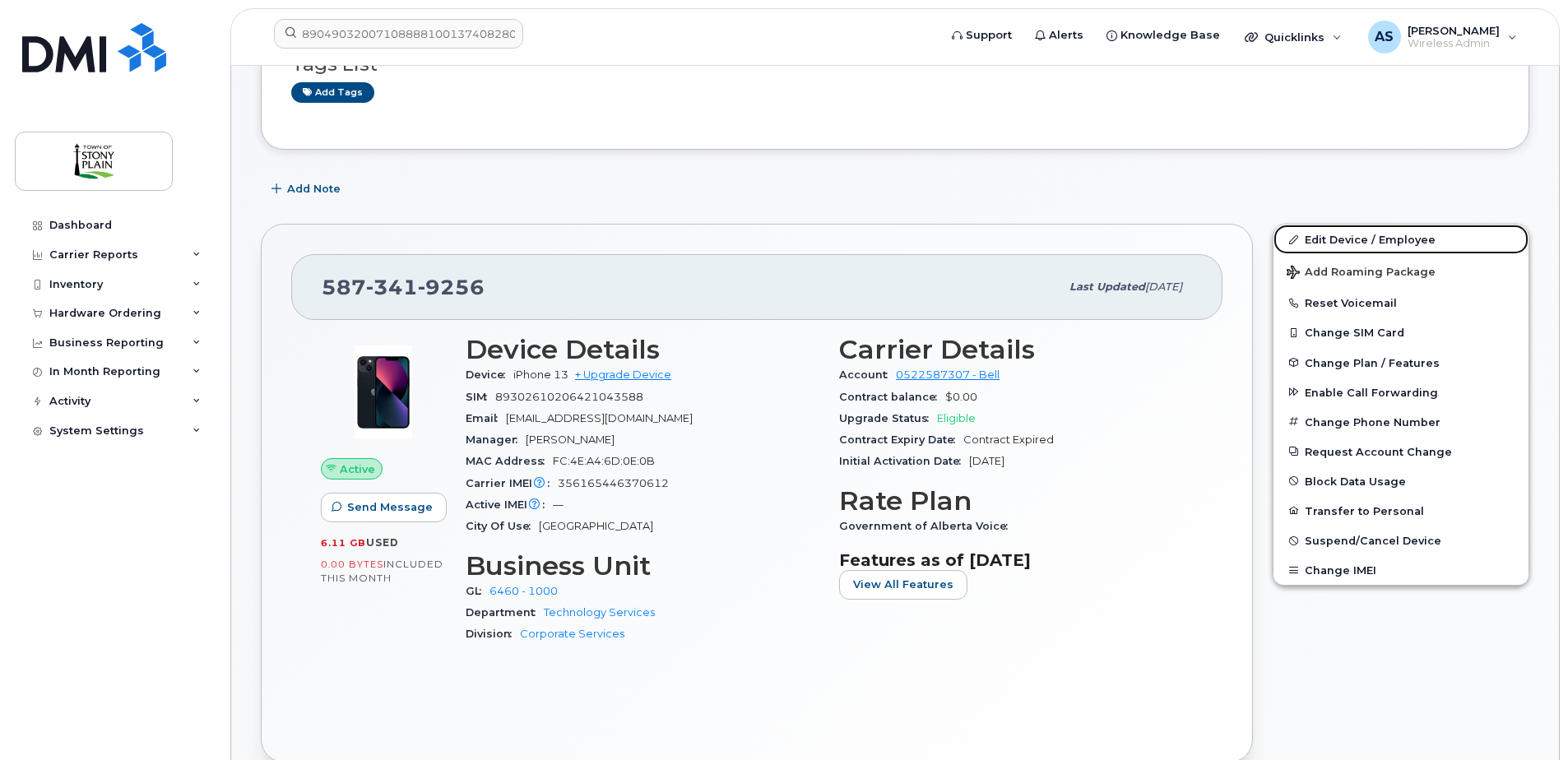
drag, startPoint x: 1350, startPoint y: 237, endPoint x: 1312, endPoint y: 252, distance: 40.9
click at [1350, 237] on link "Edit Device / Employee" at bounding box center [1400, 239] width 255 height 29
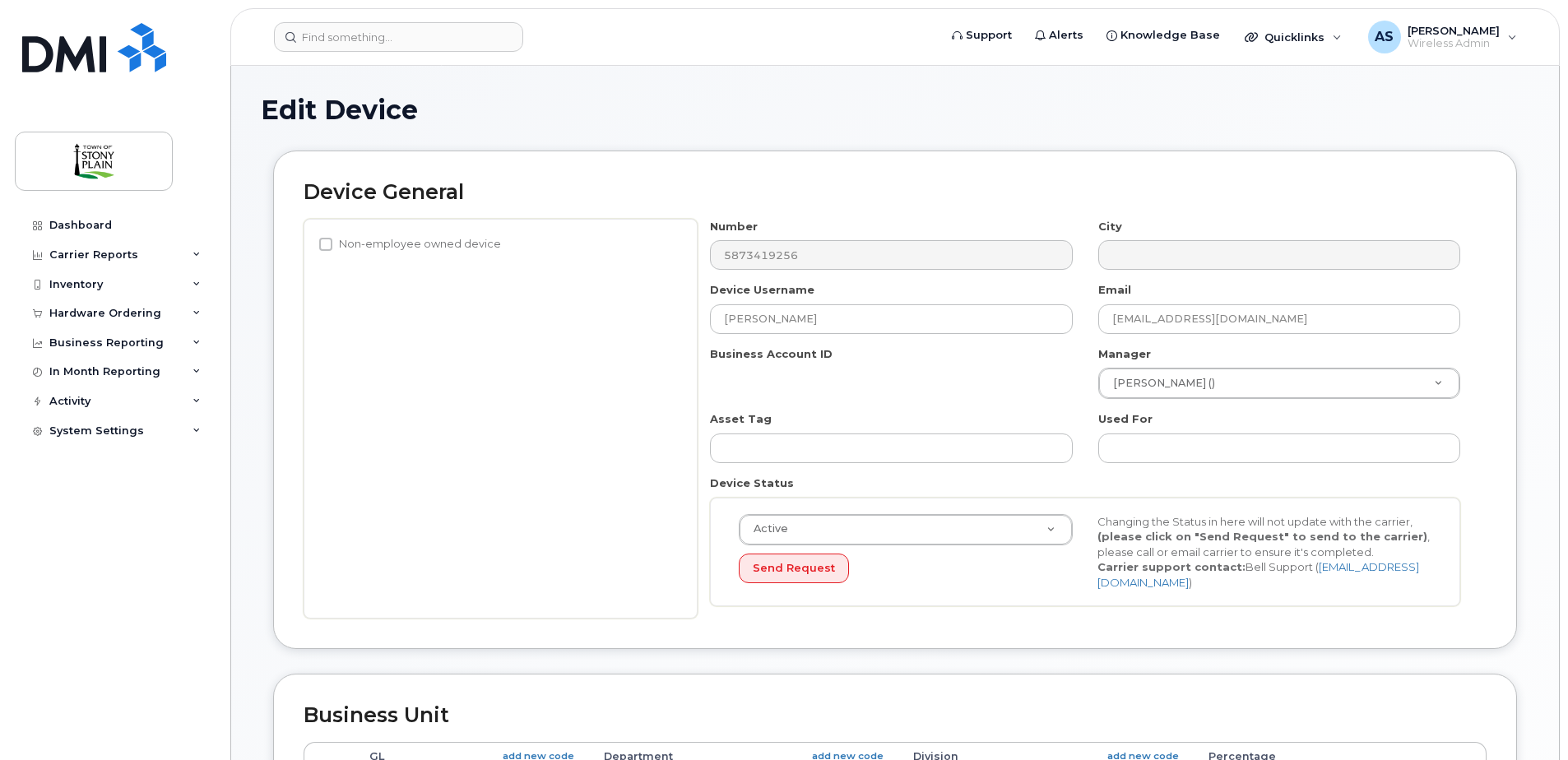
select select "35270652"
select select "661781"
select select "661805"
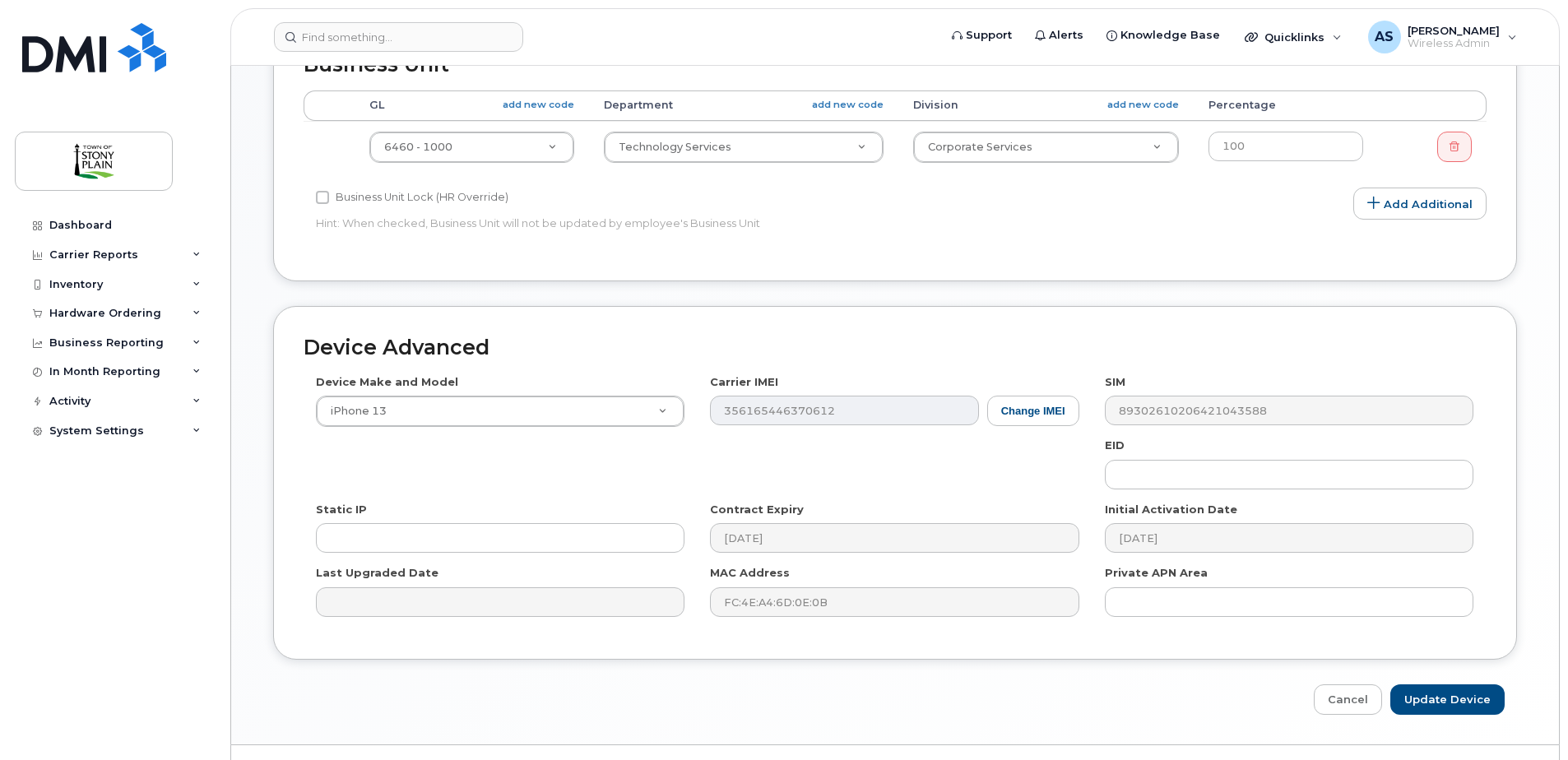
scroll to position [741, 0]
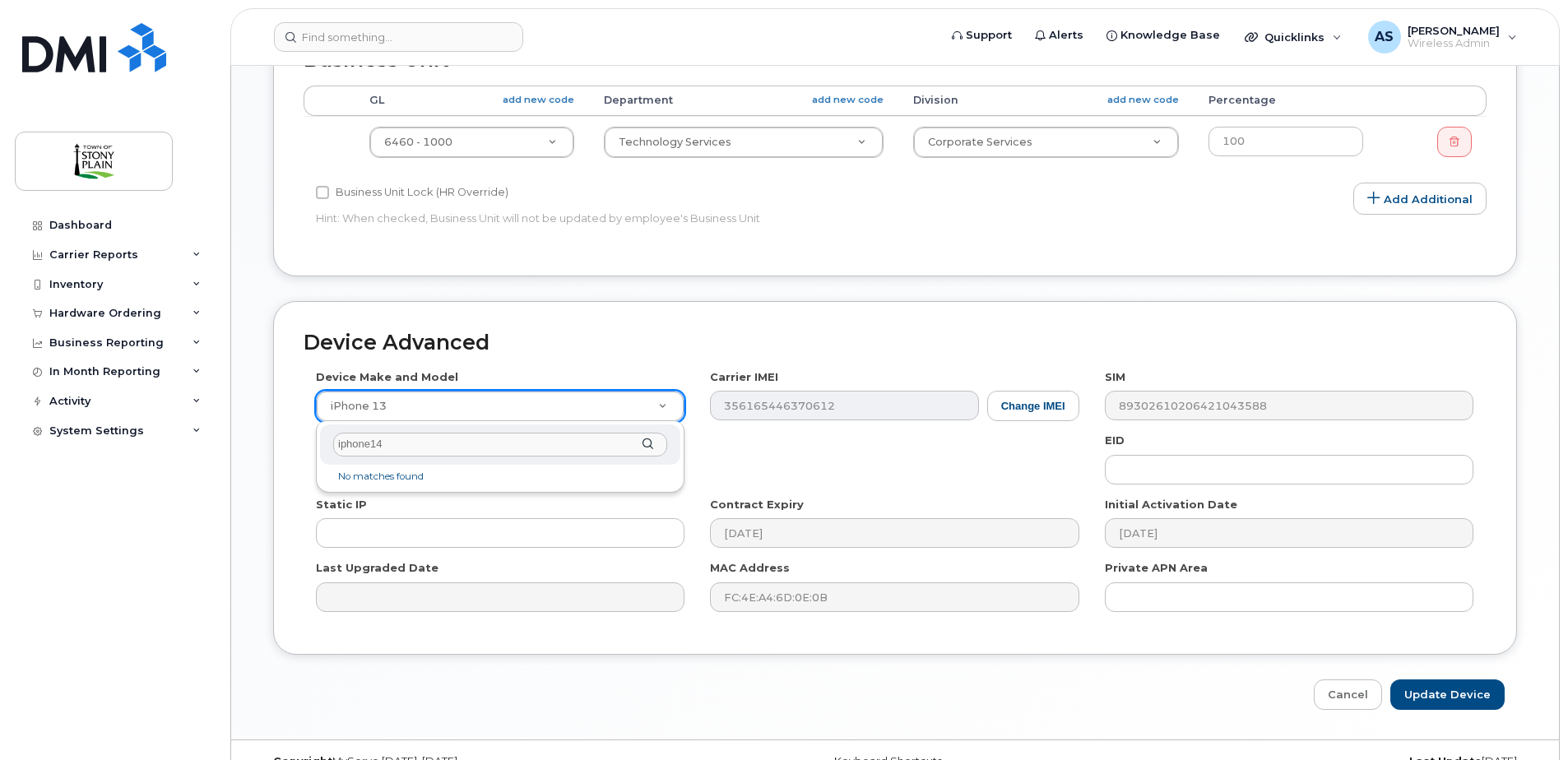
click at [370, 447] on input "iphone14" at bounding box center [501, 445] width 334 height 24
type input "iphone 14"
select select "2778"
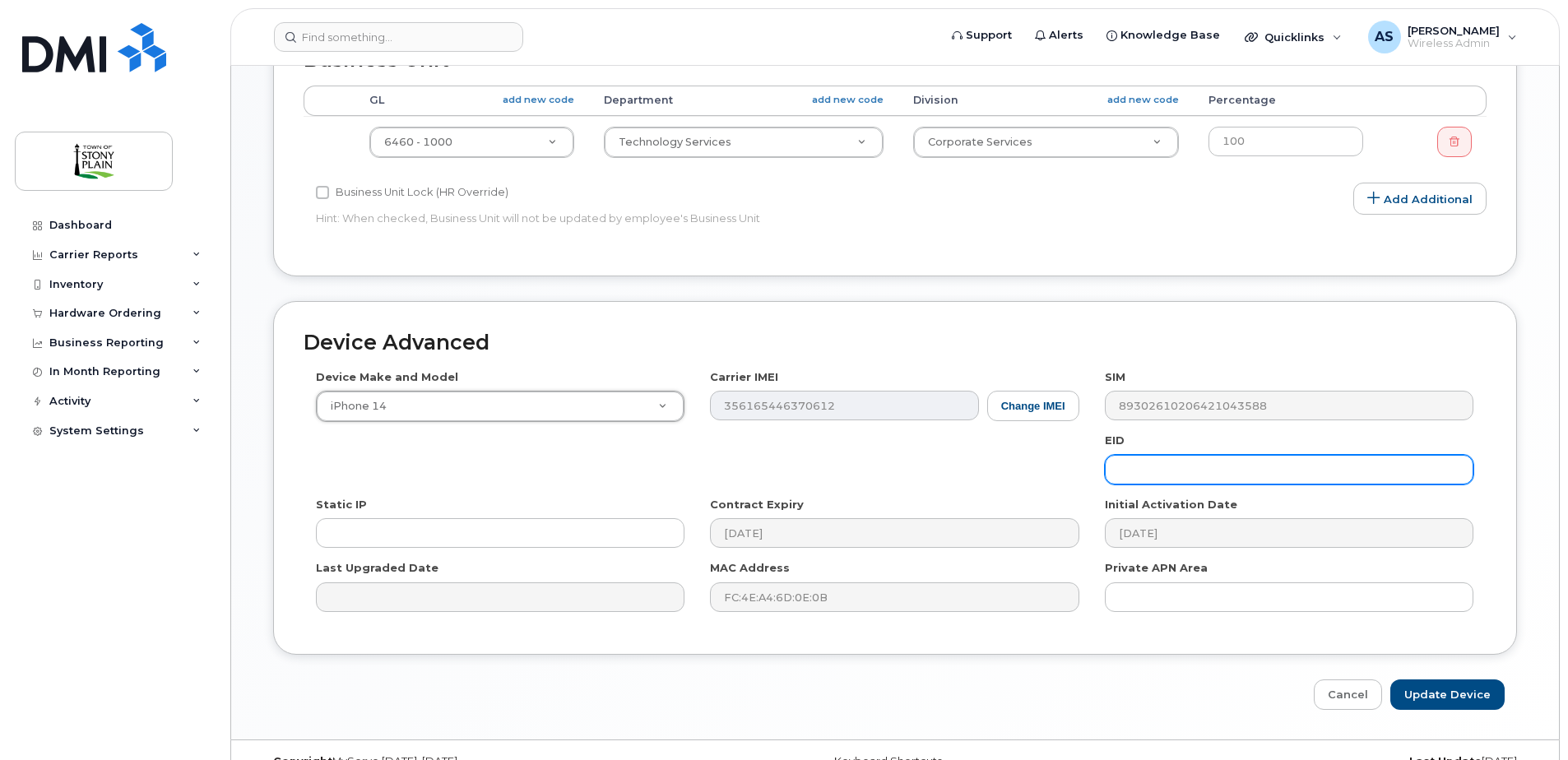
click at [1283, 464] on input "text" at bounding box center [1289, 469] width 369 height 29
paste input "89049032007108888100137408280603"
type input "89049032007108888100137408280603"
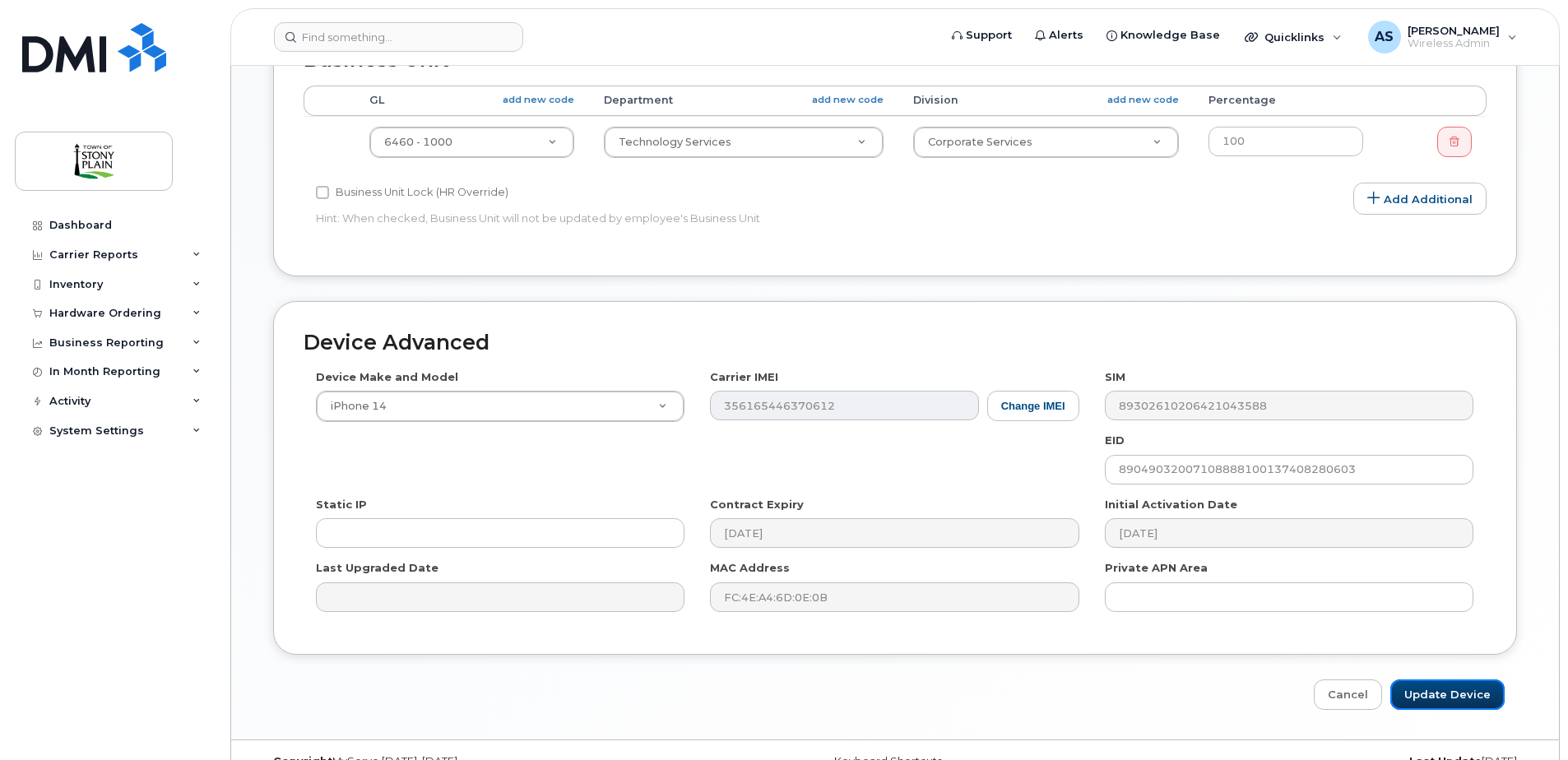
click at [1444, 698] on input "Update Device" at bounding box center [1447, 695] width 115 height 30
type input "Saving..."
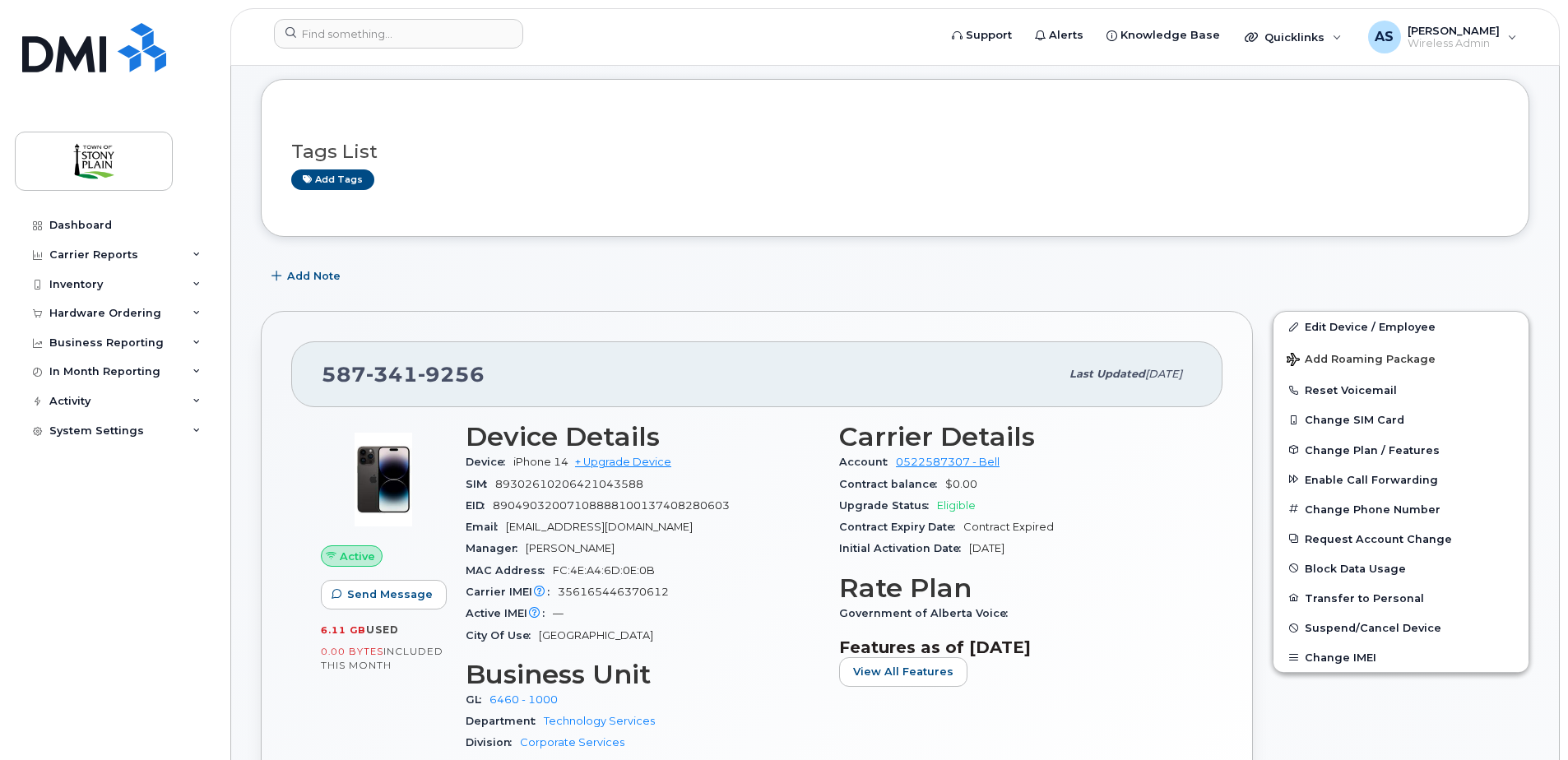
scroll to position [165, 0]
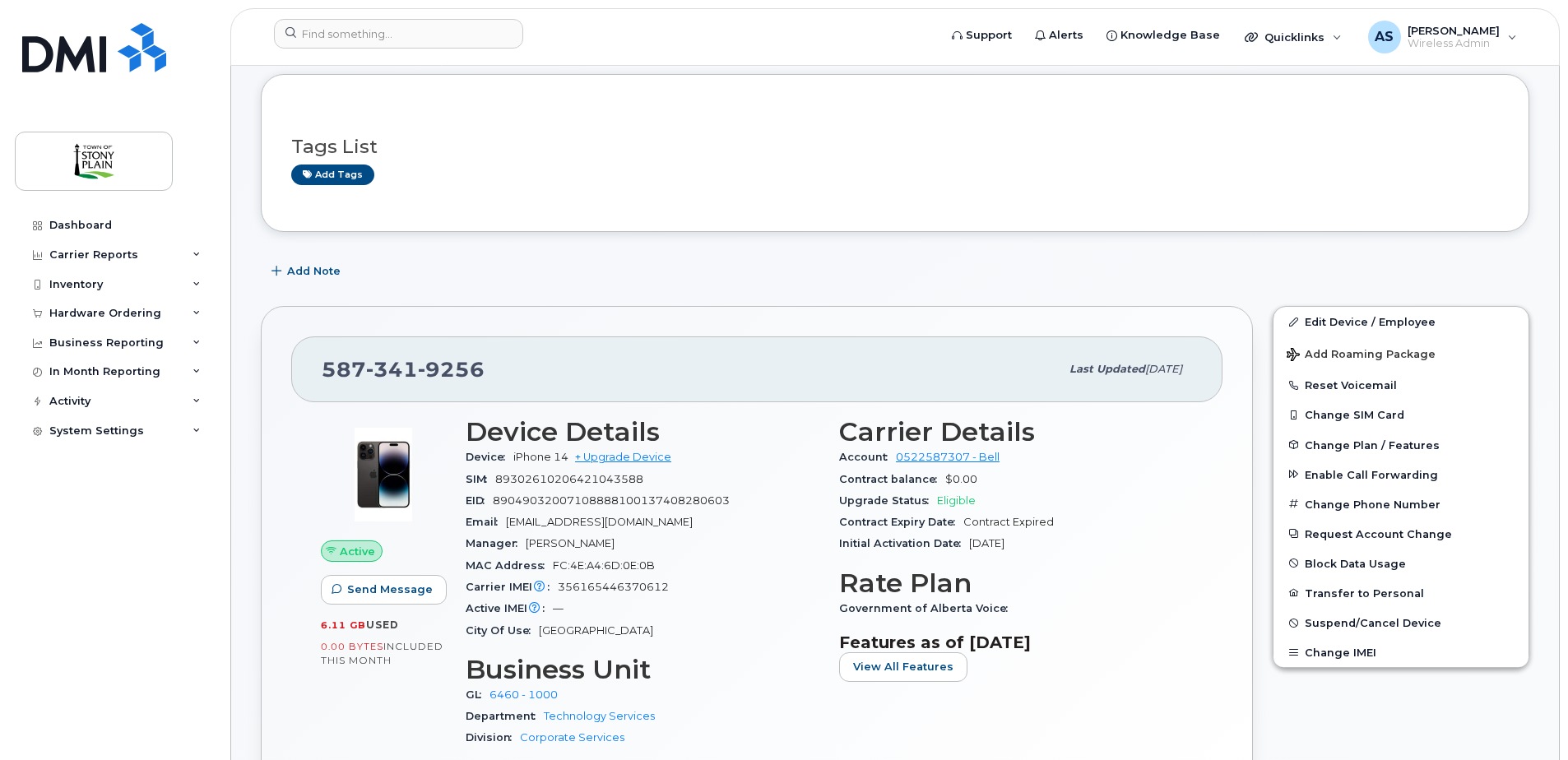
click at [1333, 416] on button "Change SIM Card" at bounding box center [1400, 414] width 255 height 29
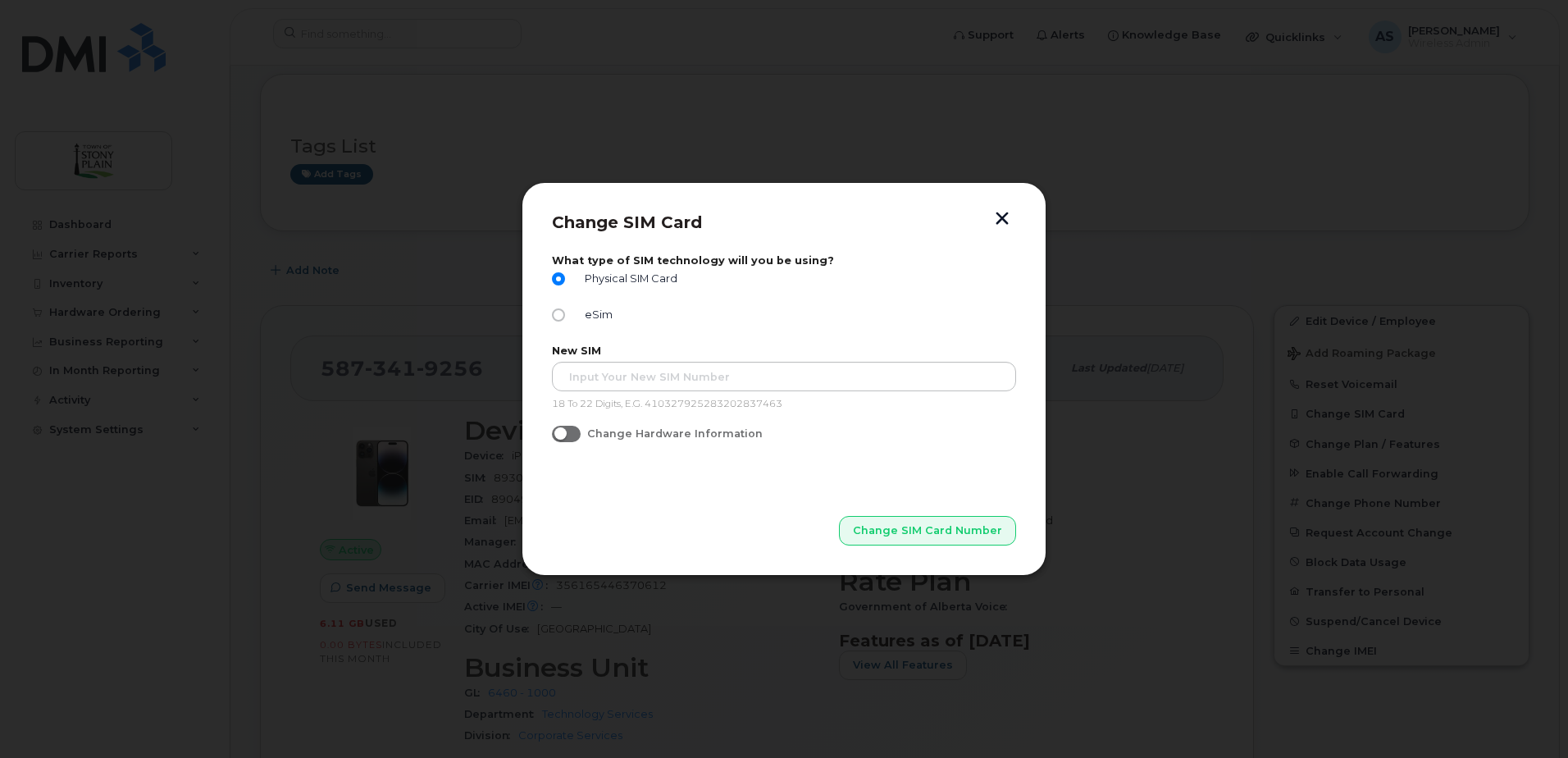
click at [557, 316] on input "eSim" at bounding box center [559, 315] width 13 height 13
radio input "true"
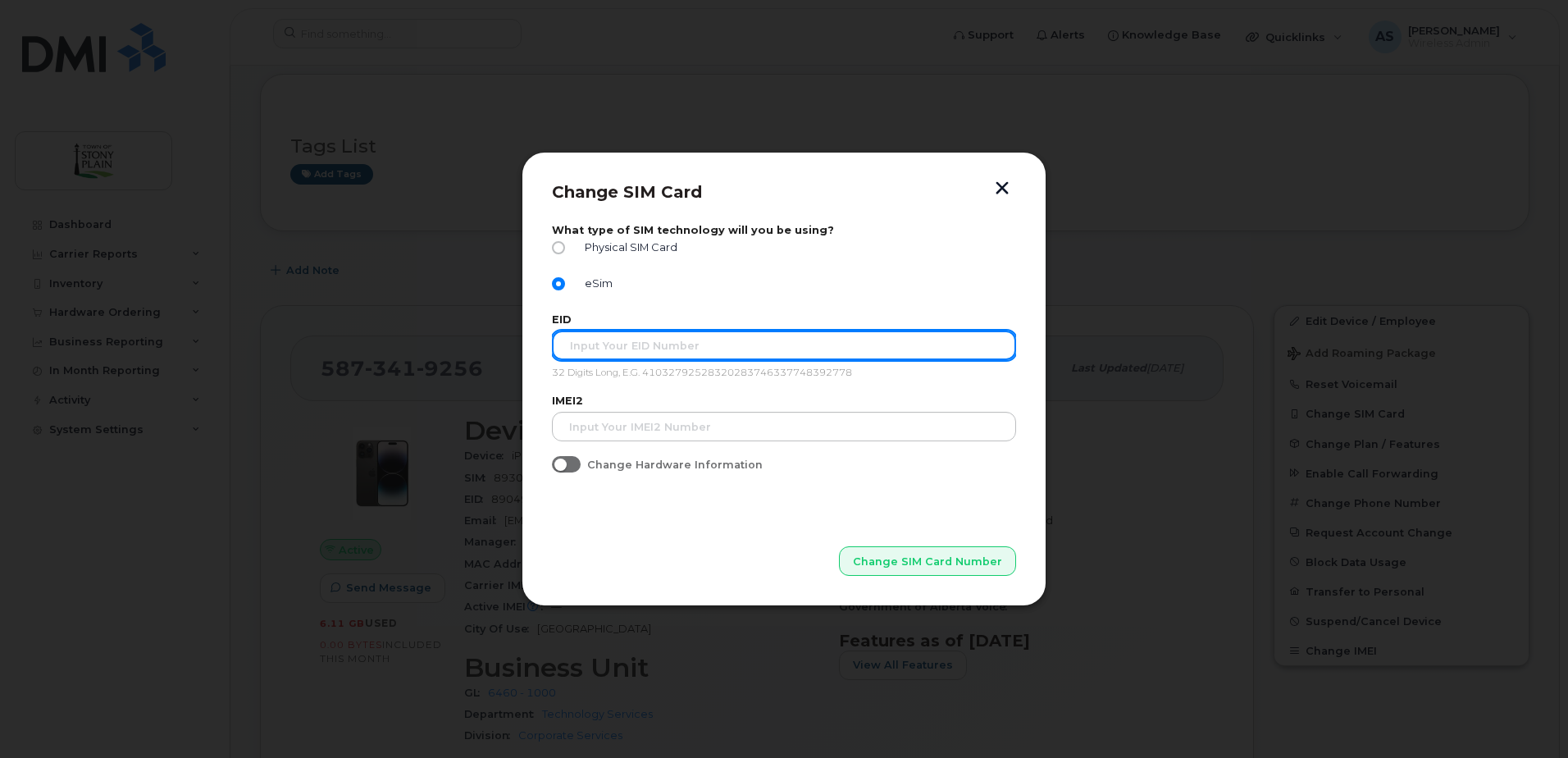
drag, startPoint x: 589, startPoint y: 348, endPoint x: 600, endPoint y: 340, distance: 13.6
click at [589, 348] on input "text" at bounding box center [784, 345] width 464 height 29
paste input "89049032007108888100137408280603"
type input "89049032007108888100137408280603"
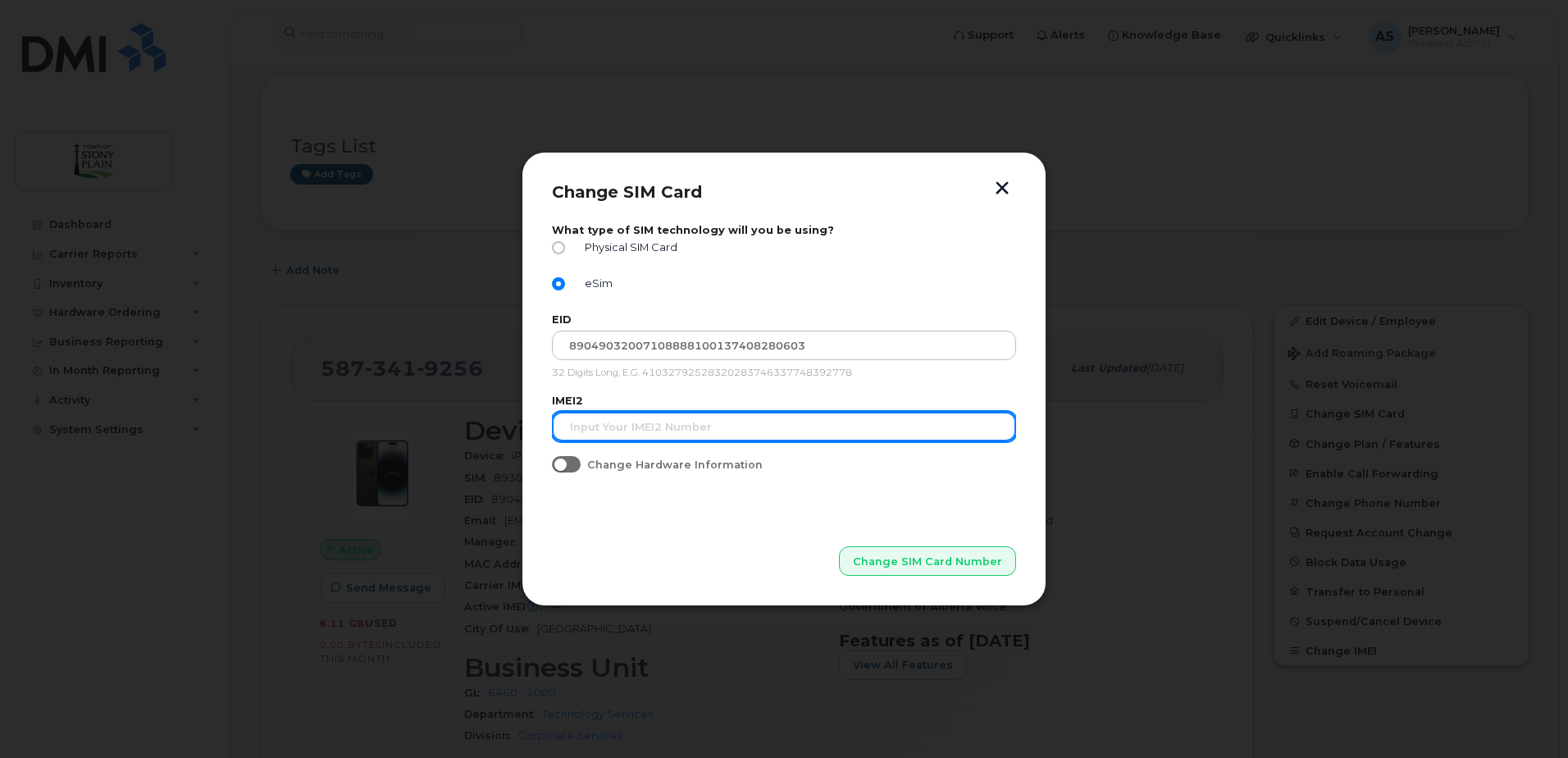
click at [614, 435] on input "text" at bounding box center [784, 426] width 464 height 29
click at [607, 428] on input "text" at bounding box center [784, 426] width 464 height 29
type input "356165446858806"
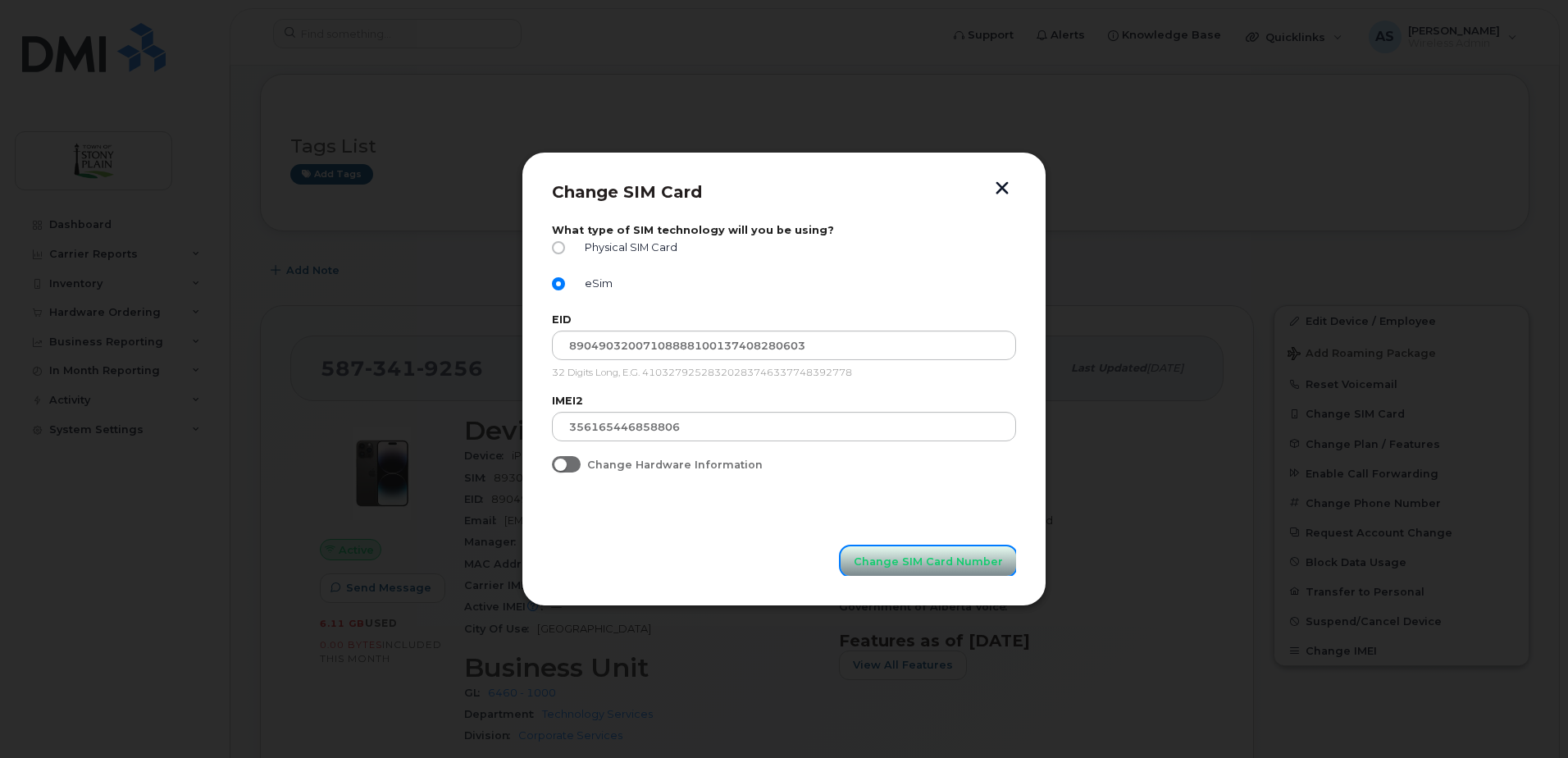
click at [939, 555] on span "Change SIM Card Number" at bounding box center [928, 561] width 149 height 16
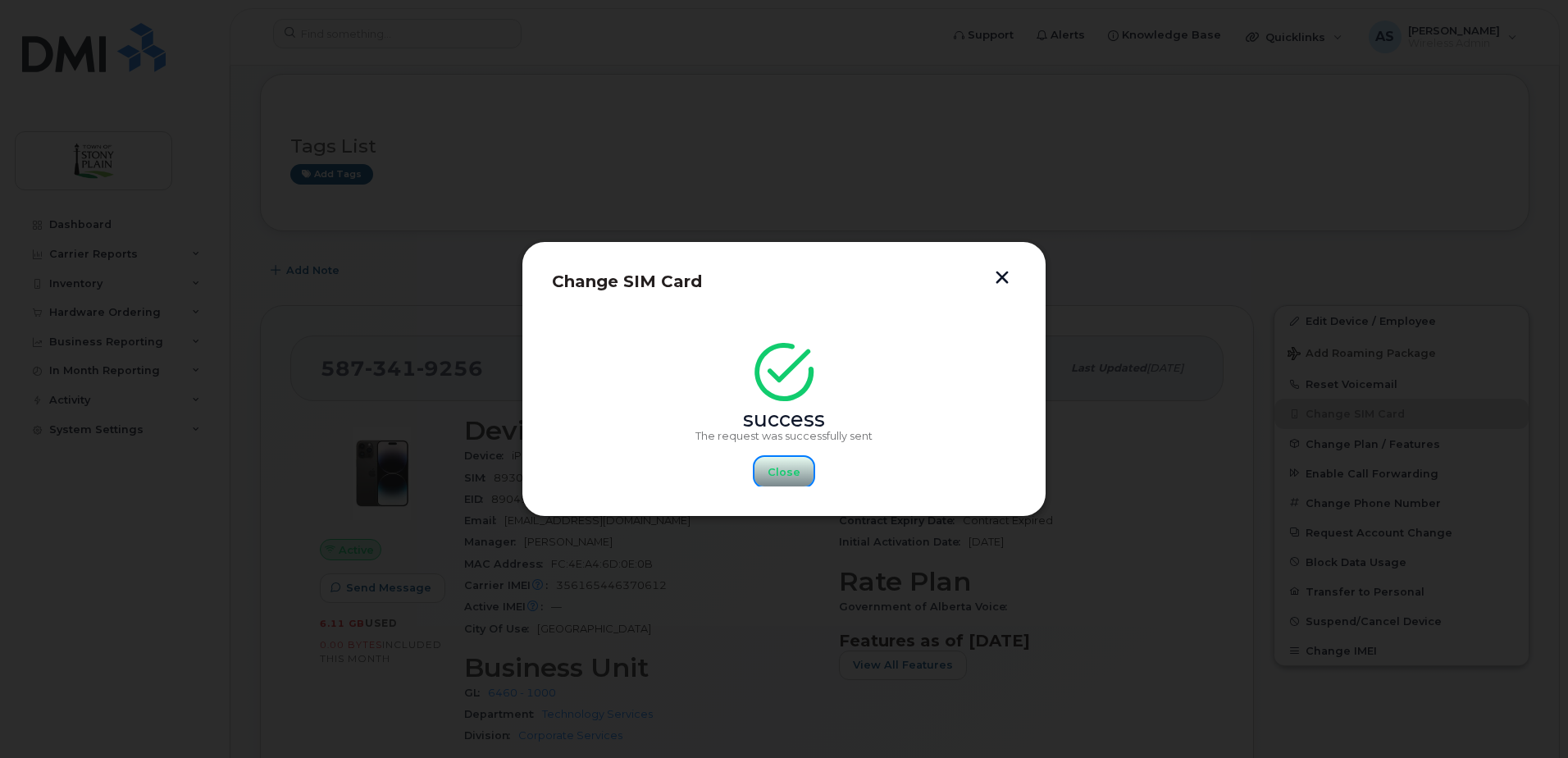
click at [790, 469] on span "Close" at bounding box center [784, 472] width 33 height 16
